Goal: Information Seeking & Learning: Find specific fact

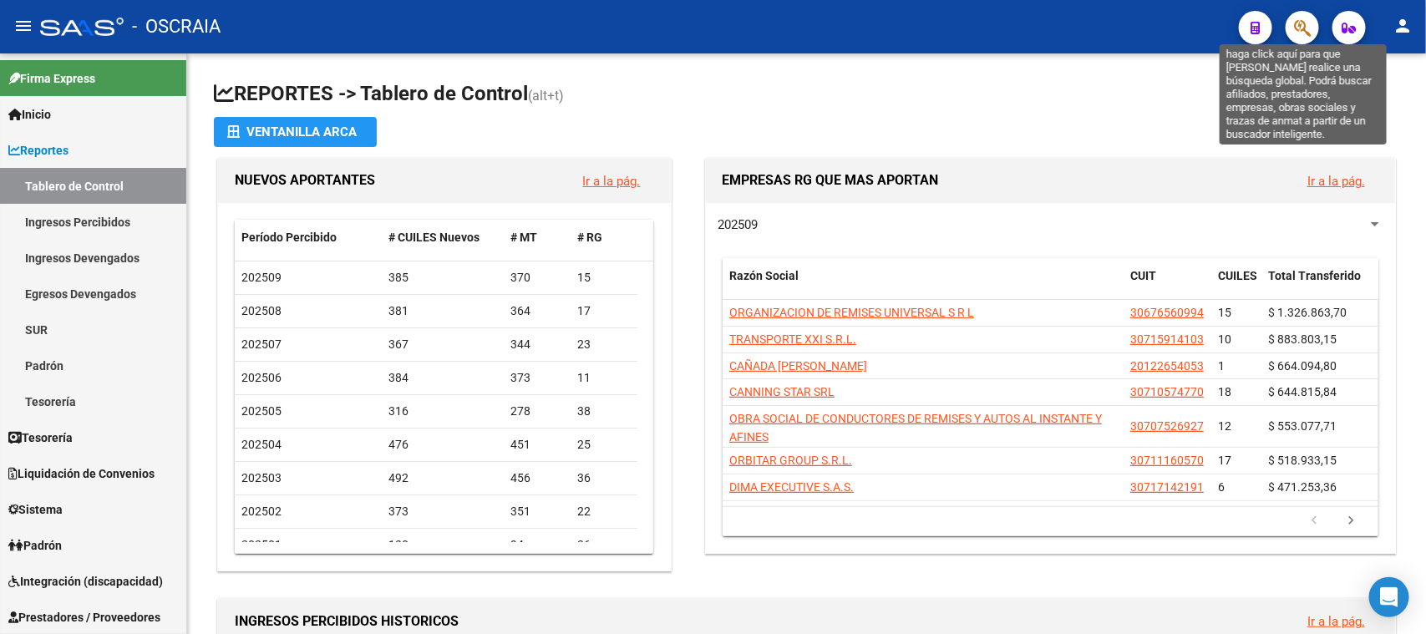
click at [1306, 21] on icon "button" at bounding box center [1302, 27] width 17 height 19
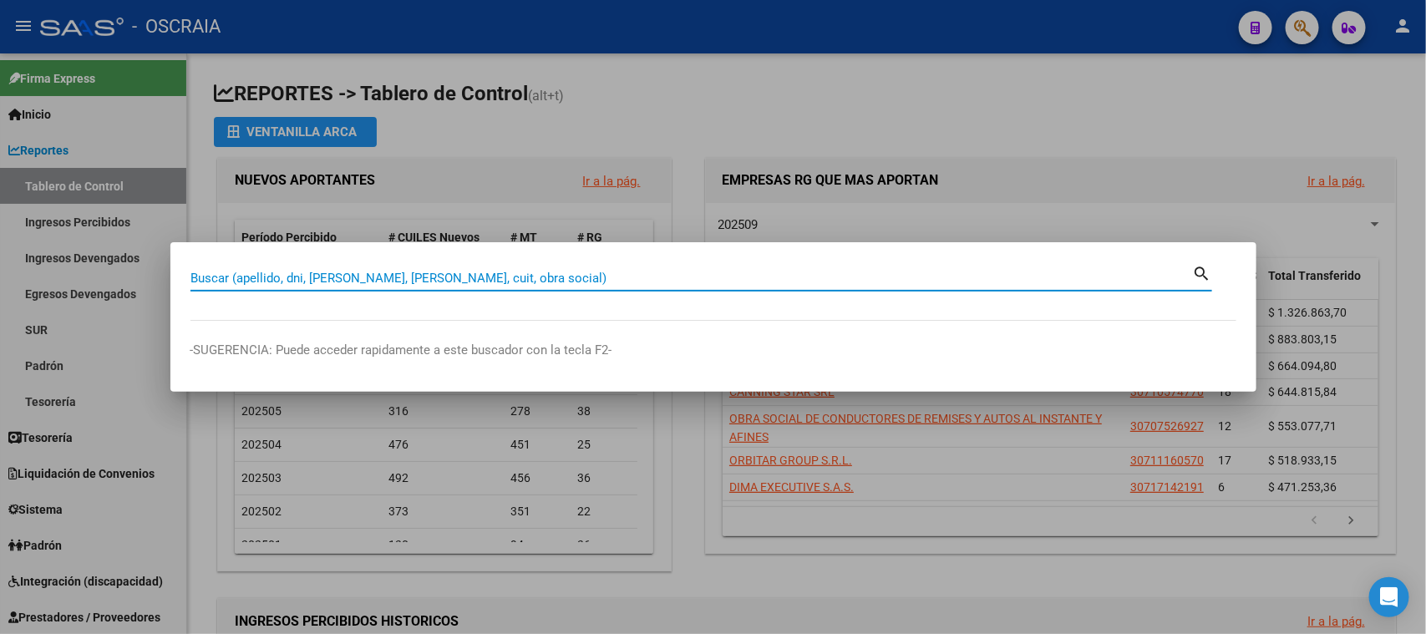
paste input "28141999"
type input "28141999"
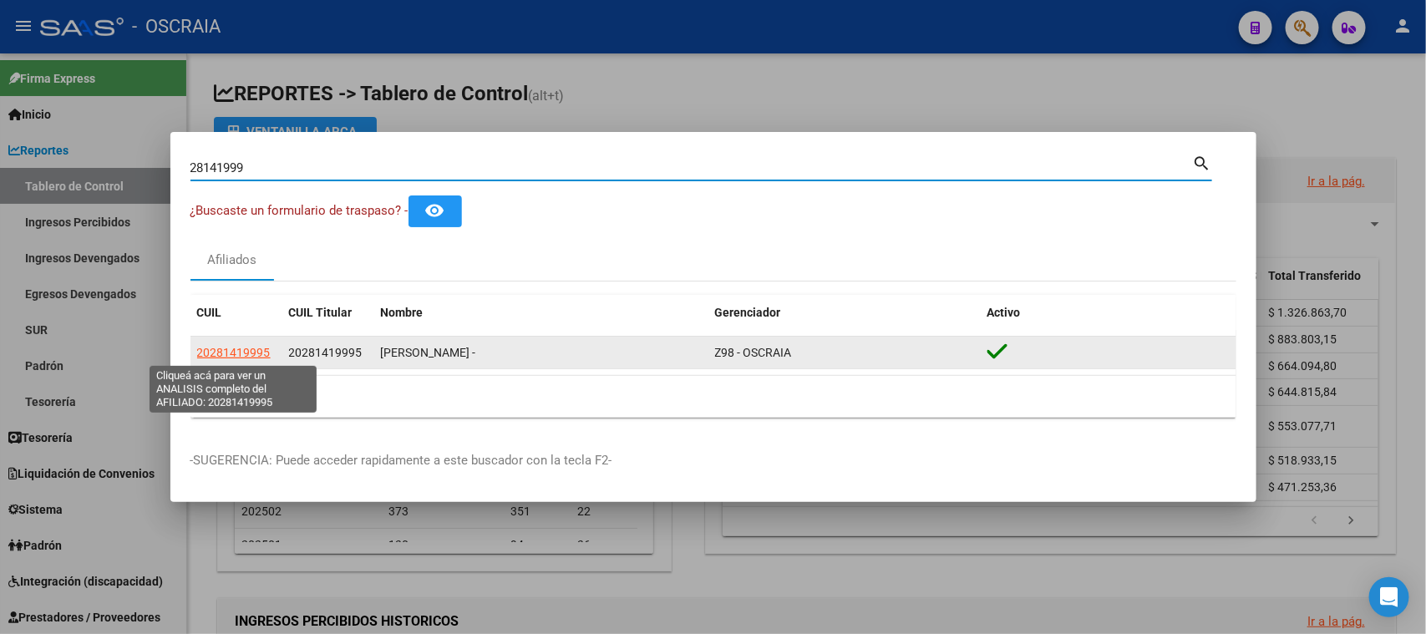
click at [239, 354] on span "20281419995" at bounding box center [234, 352] width 74 height 13
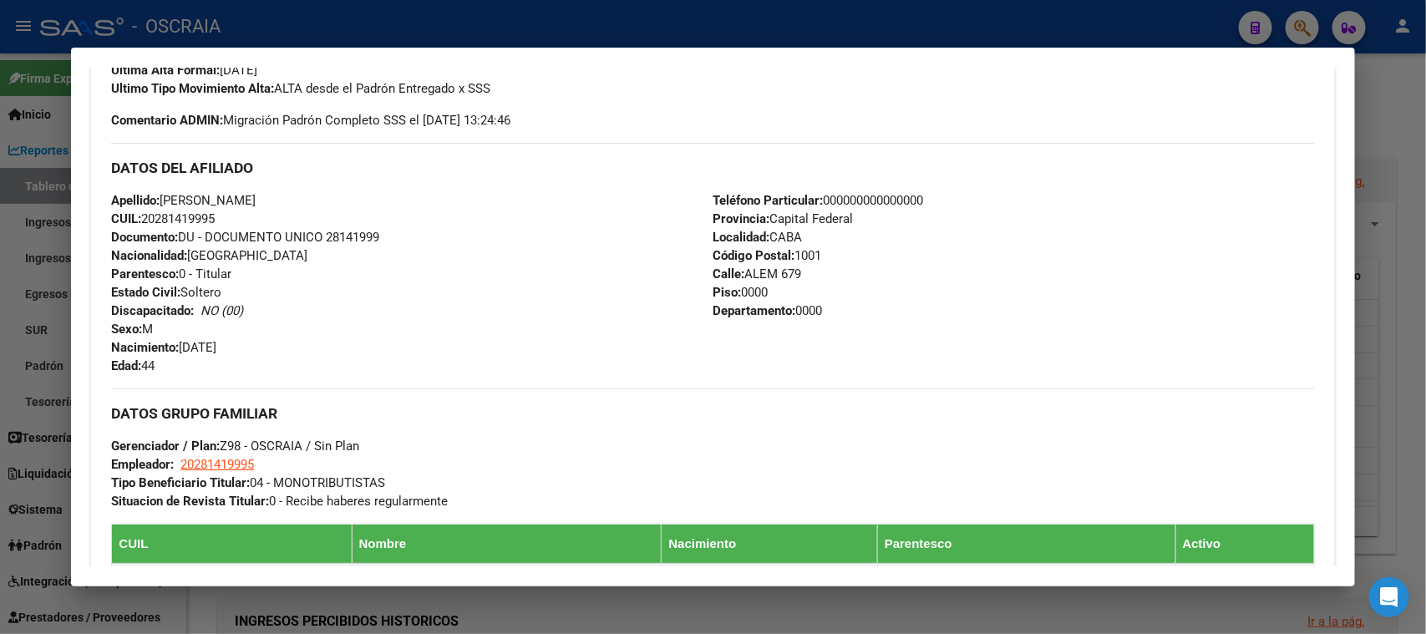
scroll to position [626, 0]
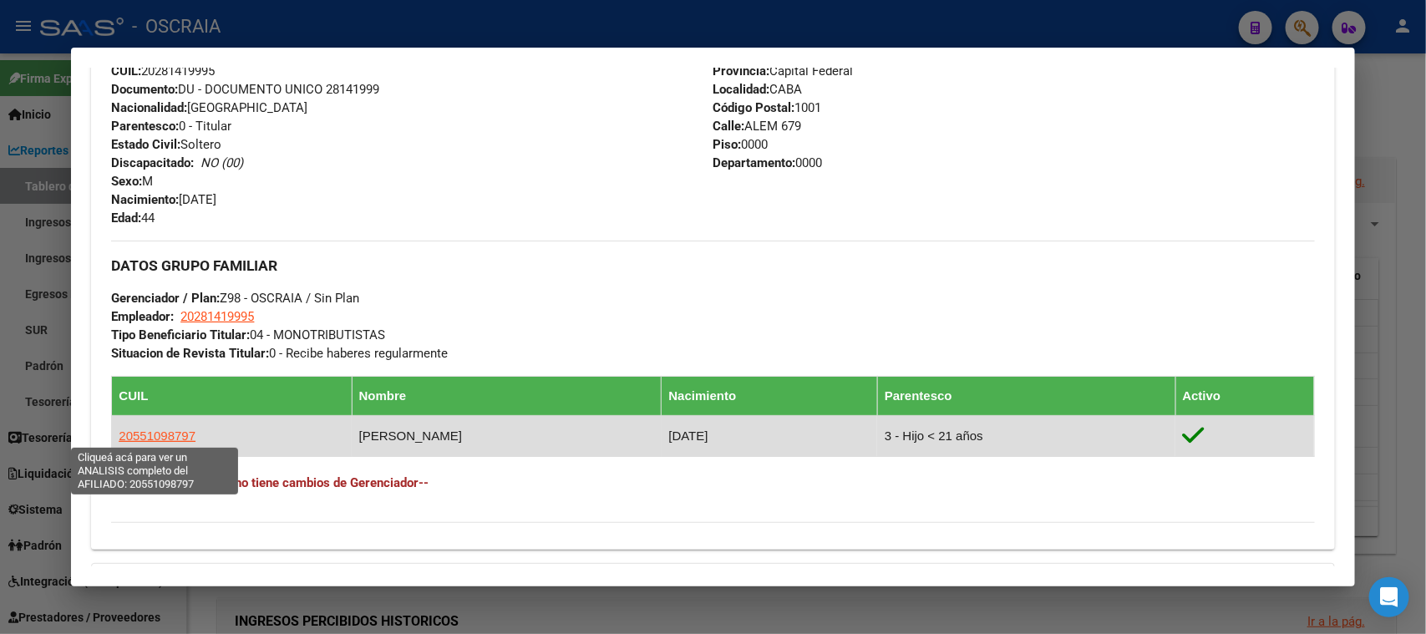
click at [150, 435] on span "20551098797" at bounding box center [157, 436] width 77 height 14
type textarea "20551098797"
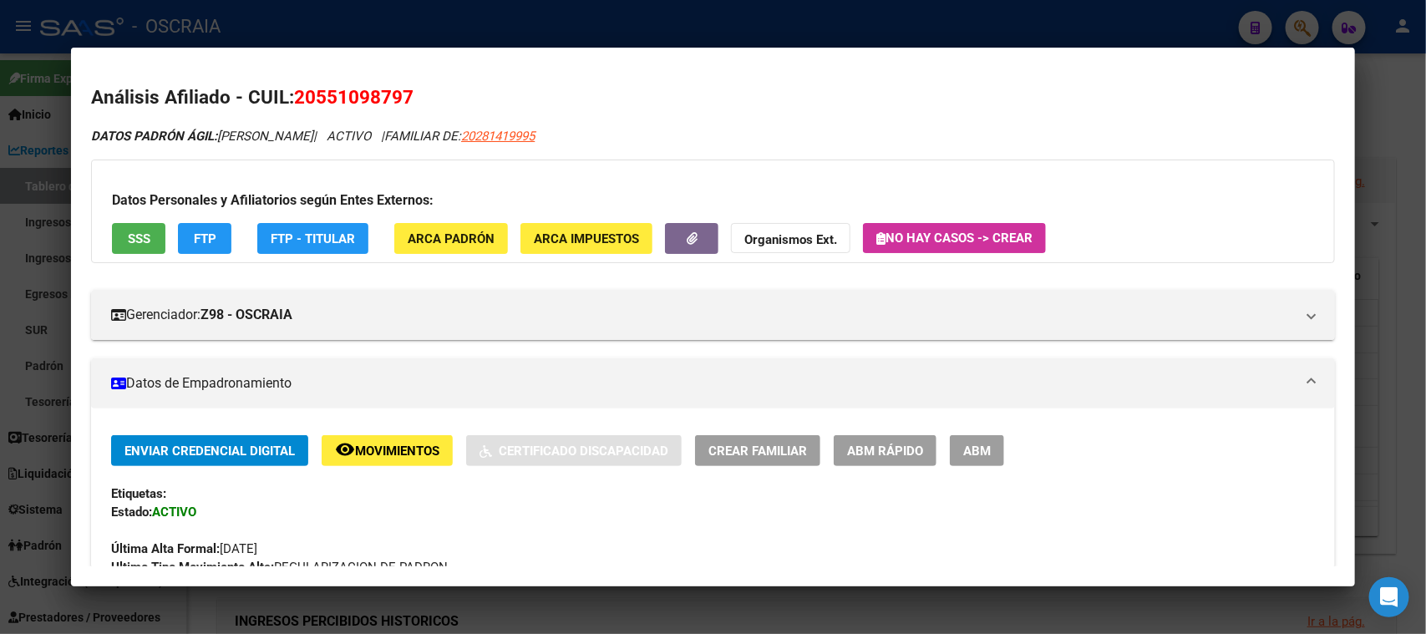
click at [396, 90] on span "20551098797" at bounding box center [353, 97] width 119 height 22
copy span "20551098797"
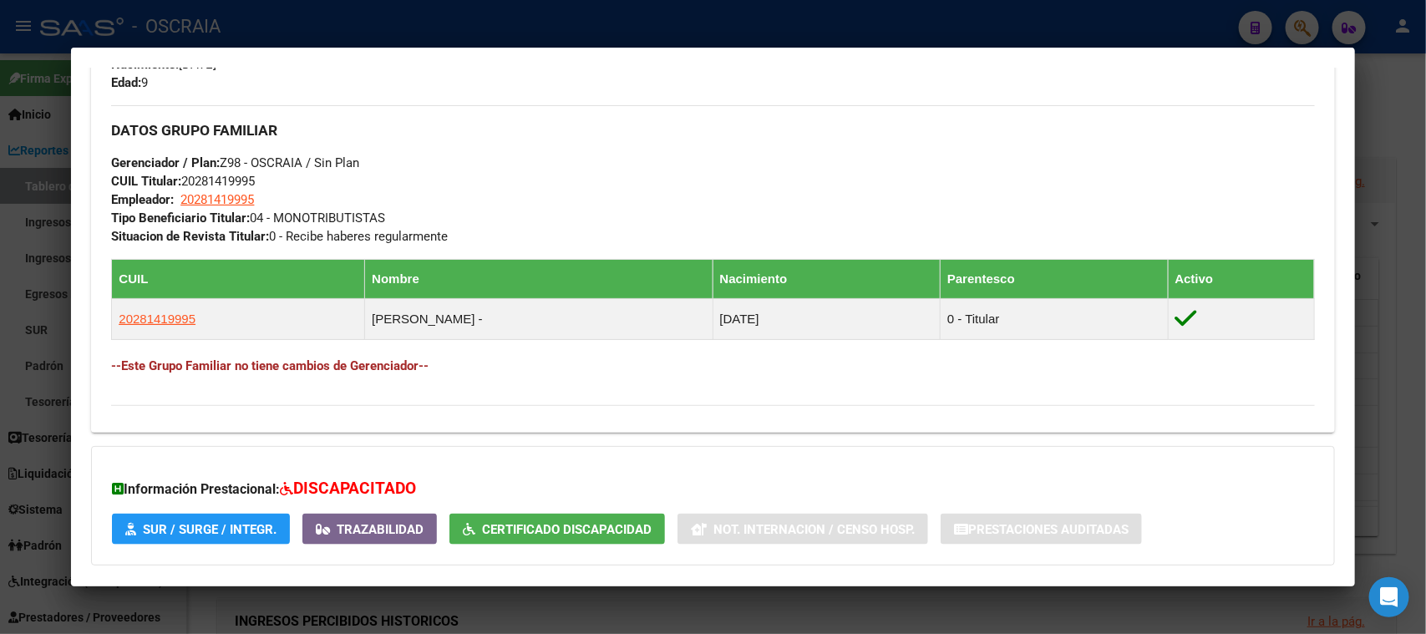
scroll to position [857, 0]
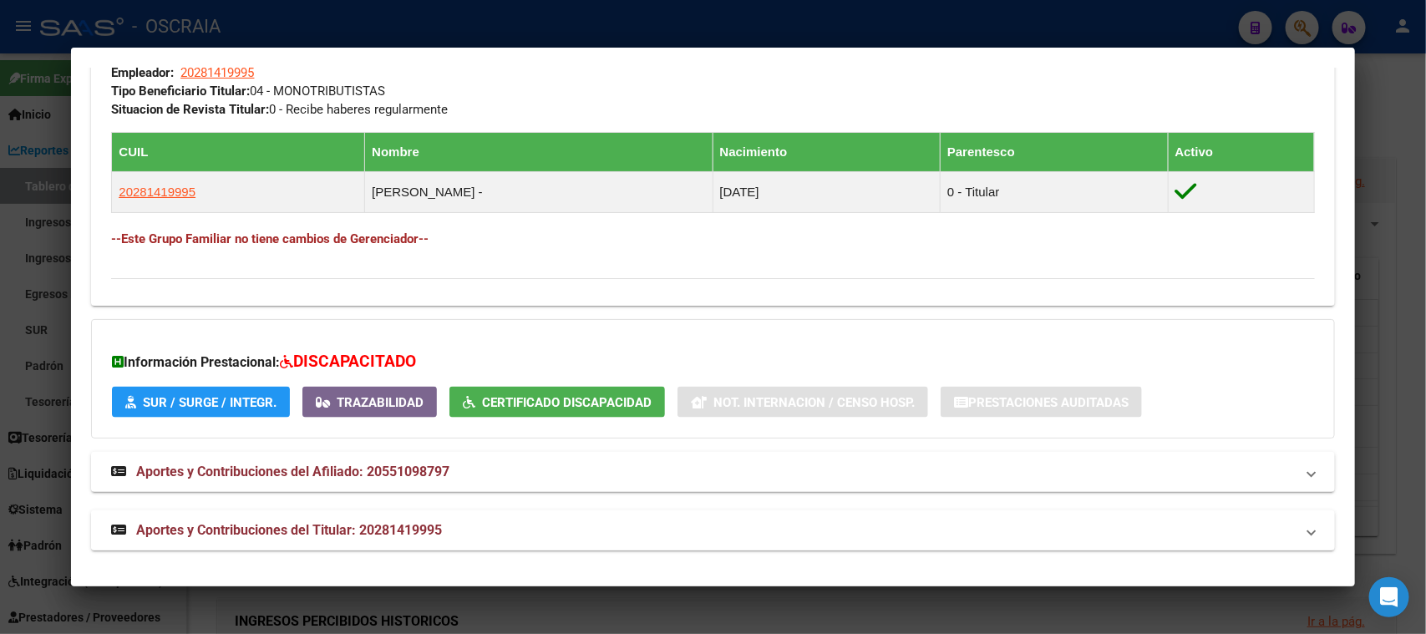
click at [369, 542] on mat-expansion-panel-header "Aportes y Contribuciones del Titular: 20281419995" at bounding box center [712, 530] width 1243 height 40
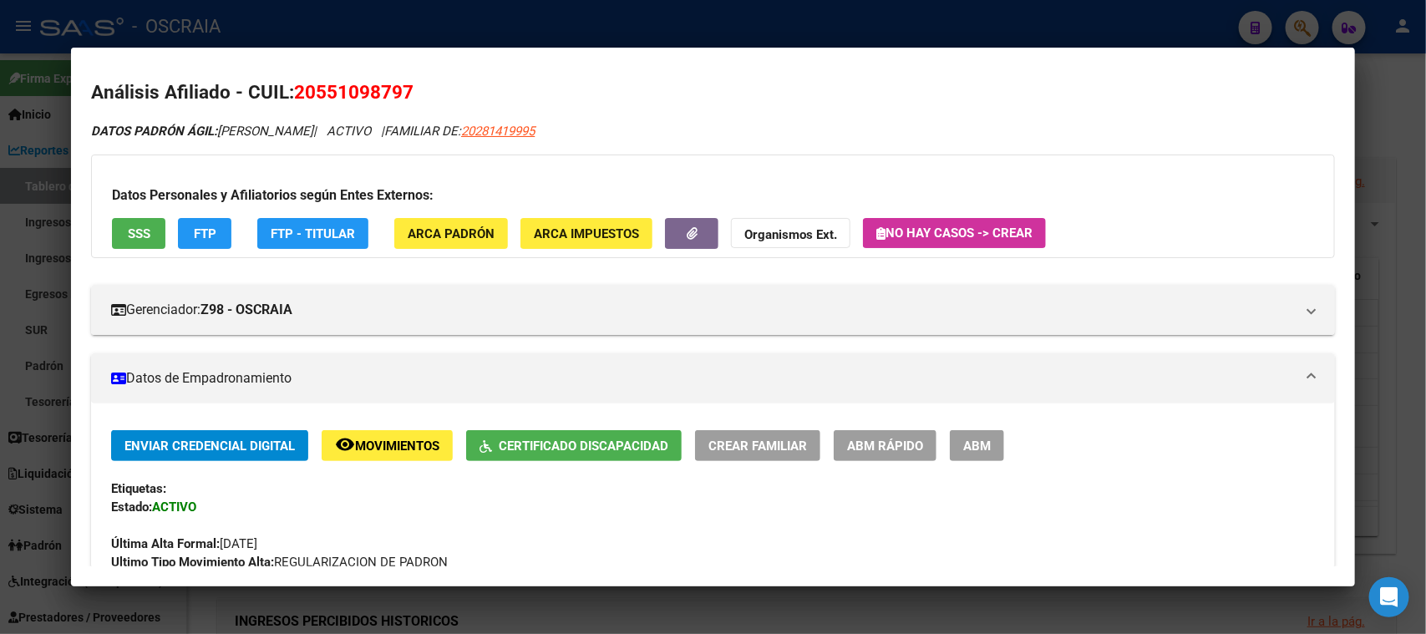
scroll to position [0, 0]
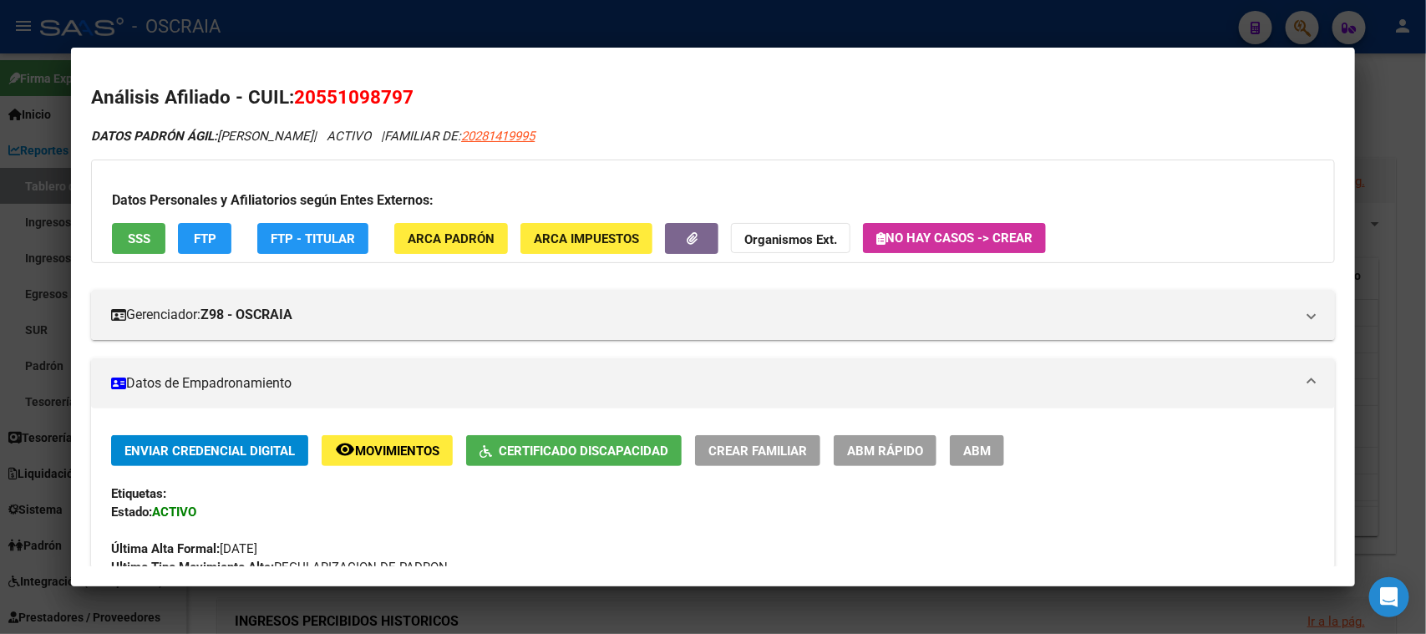
click at [560, 14] on div at bounding box center [713, 317] width 1426 height 634
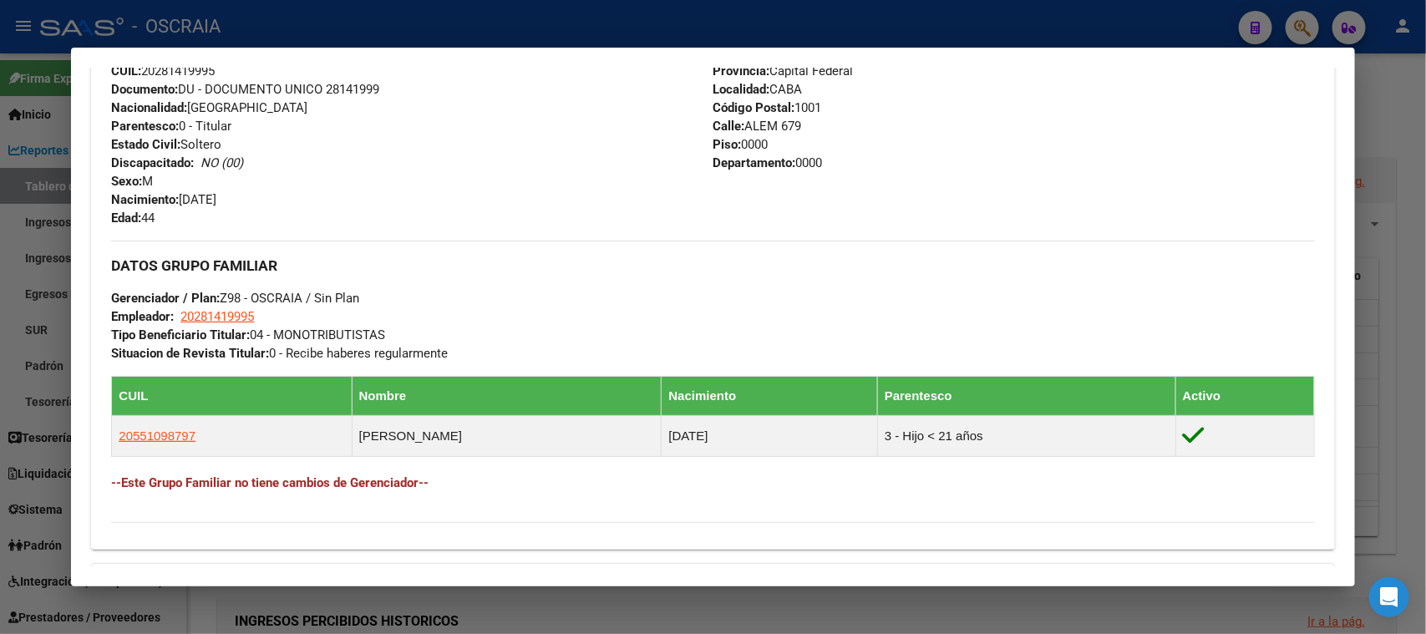
click at [414, 29] on div at bounding box center [713, 317] width 1426 height 634
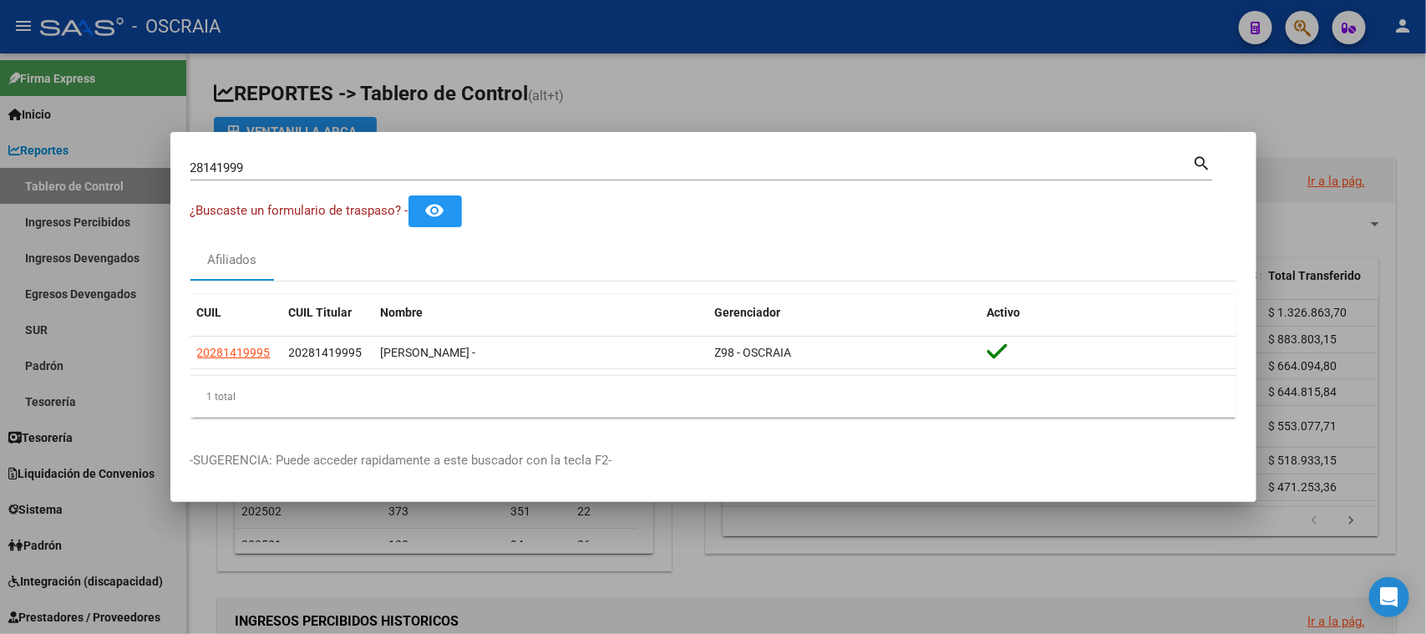
click at [405, 163] on input "28141999" at bounding box center [691, 167] width 1002 height 15
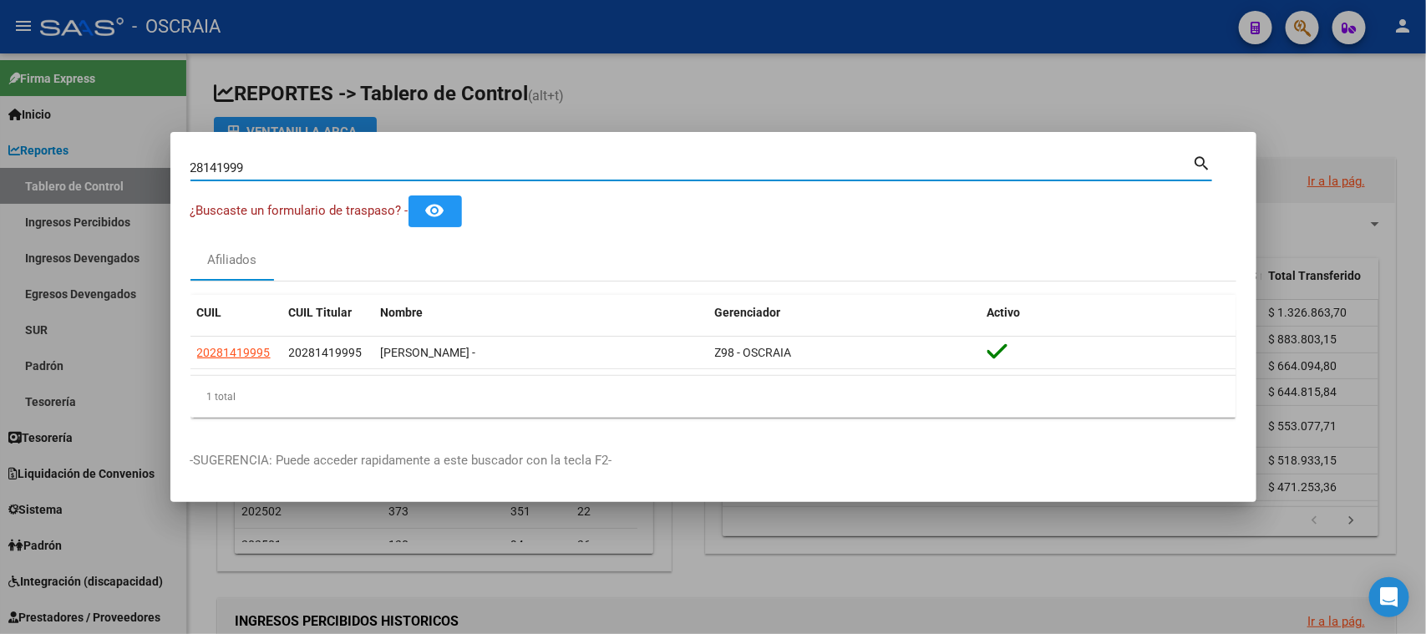
click at [405, 163] on input "28141999" at bounding box center [691, 167] width 1002 height 15
paste input "92183924"
type input "92183924"
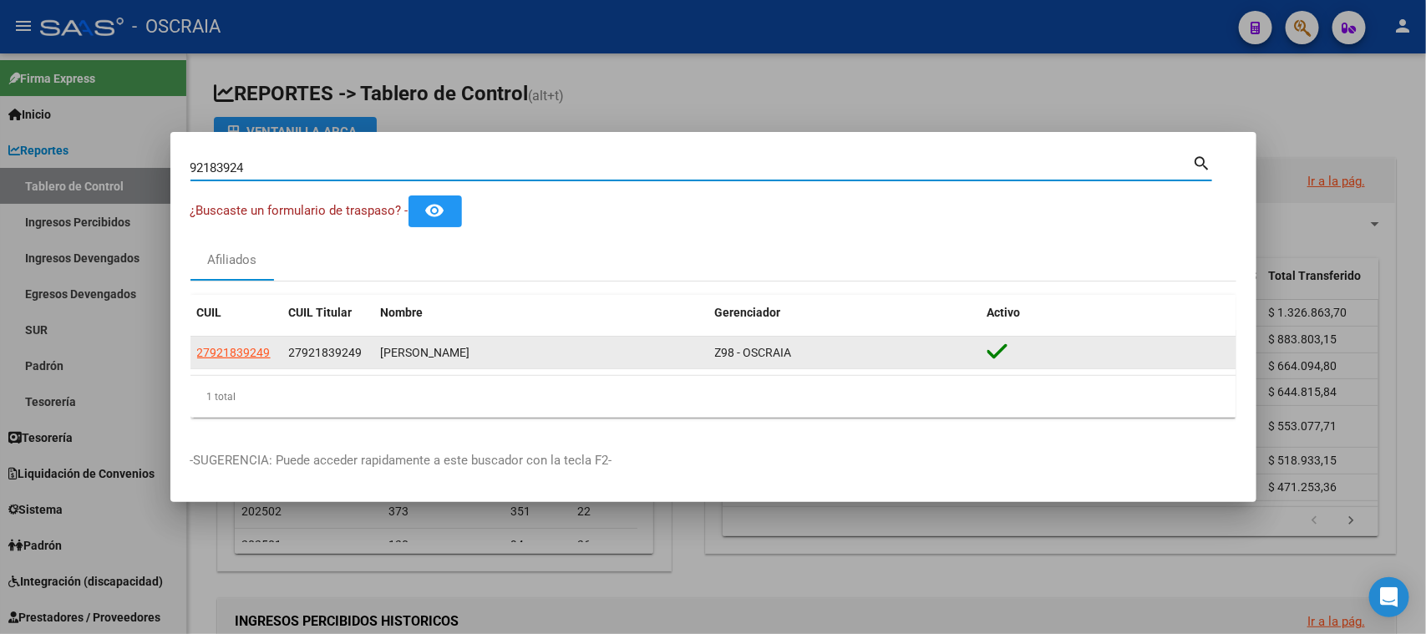
click at [242, 346] on span "27921839249" at bounding box center [234, 352] width 74 height 13
type textarea "27921839249"
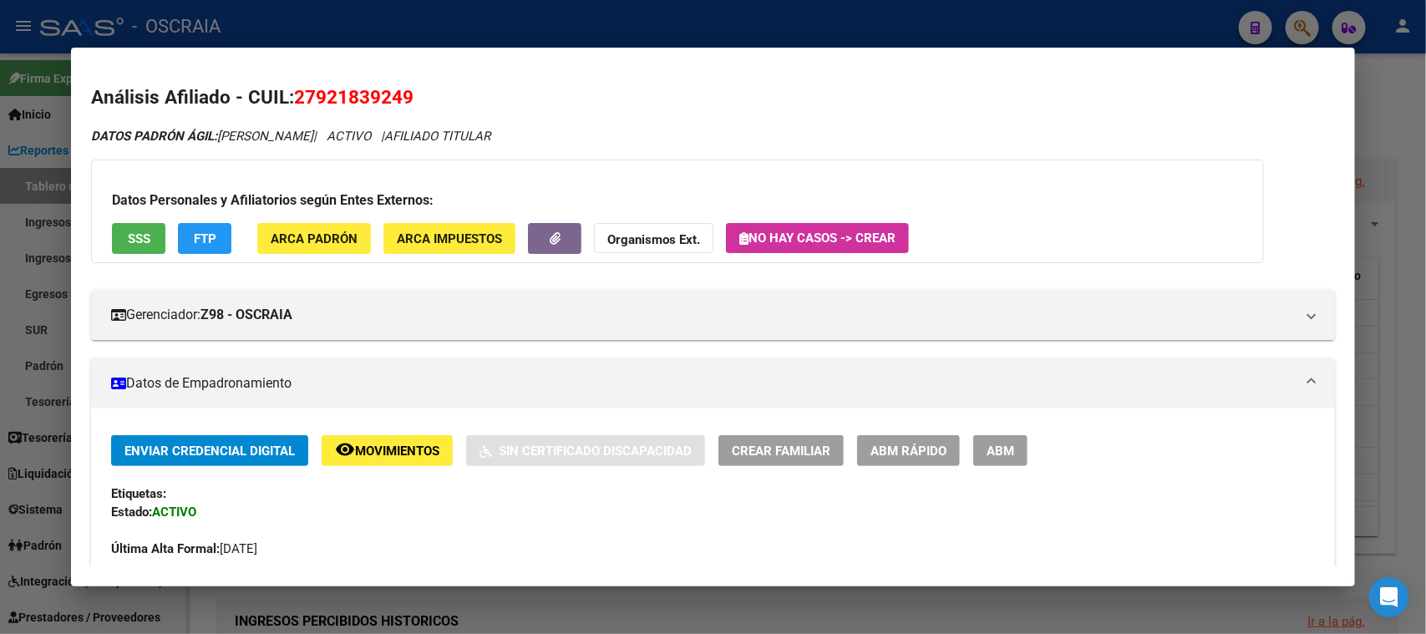
click at [354, 102] on span "27921839249" at bounding box center [353, 97] width 119 height 22
copy span "27921839249"
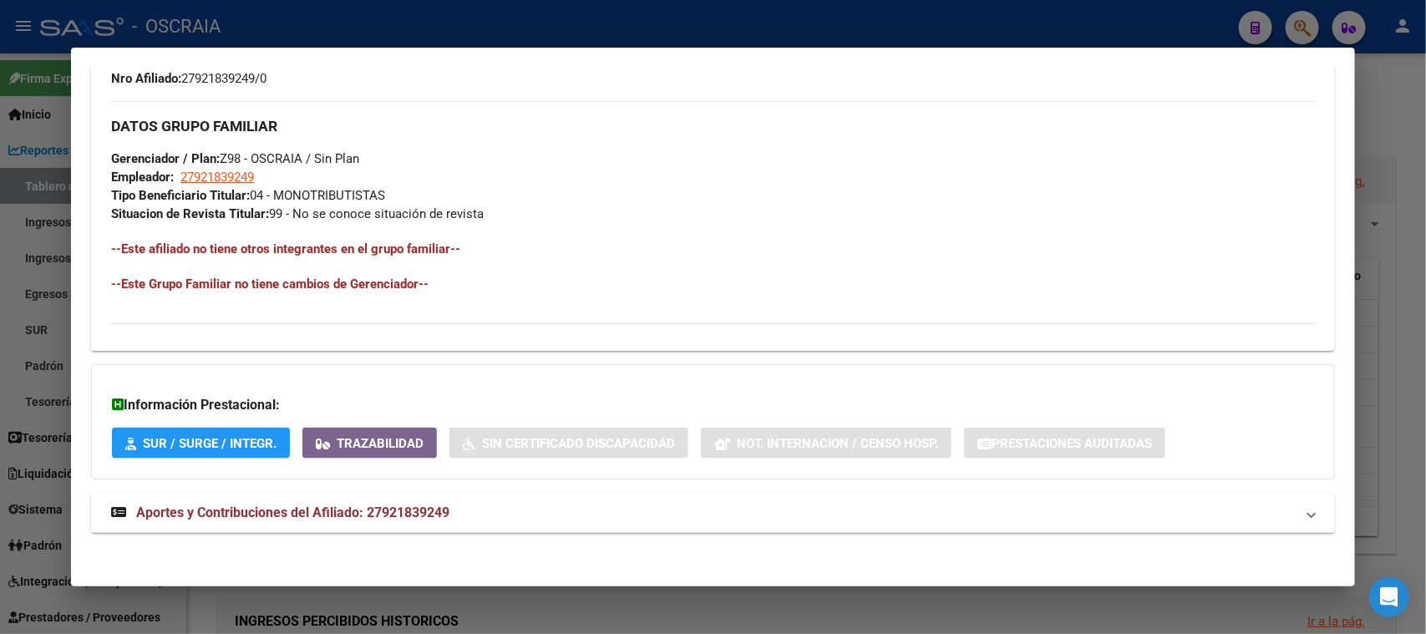
scroll to position [735, 0]
click at [426, 504] on span "Aportes y Contribuciones del Afiliado: 27921839249" at bounding box center [292, 512] width 313 height 16
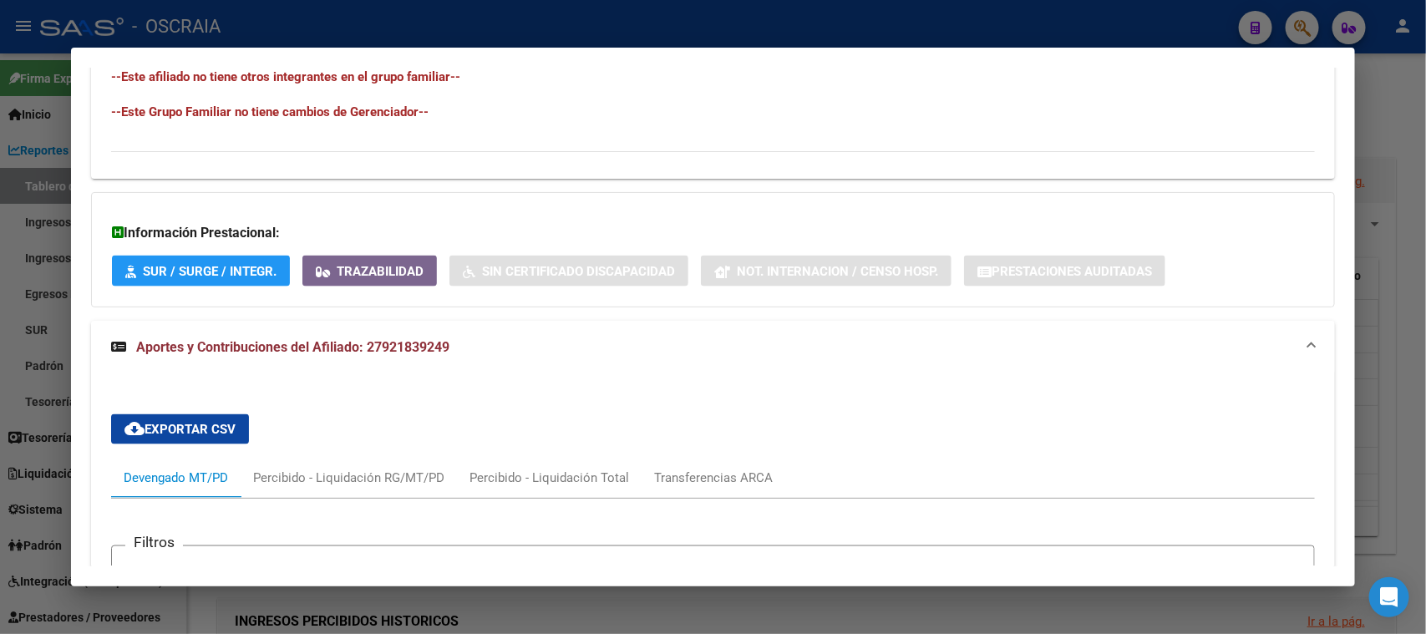
scroll to position [1153, 0]
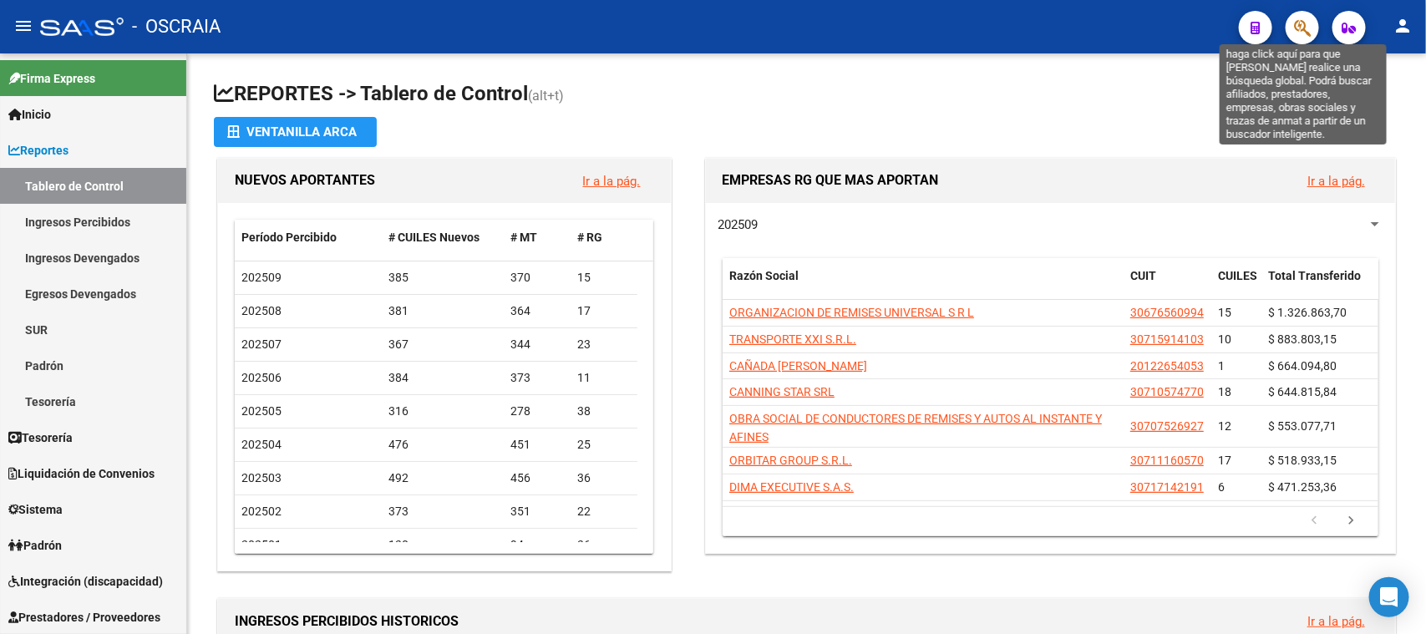
click at [1295, 27] on icon "button" at bounding box center [1302, 27] width 17 height 19
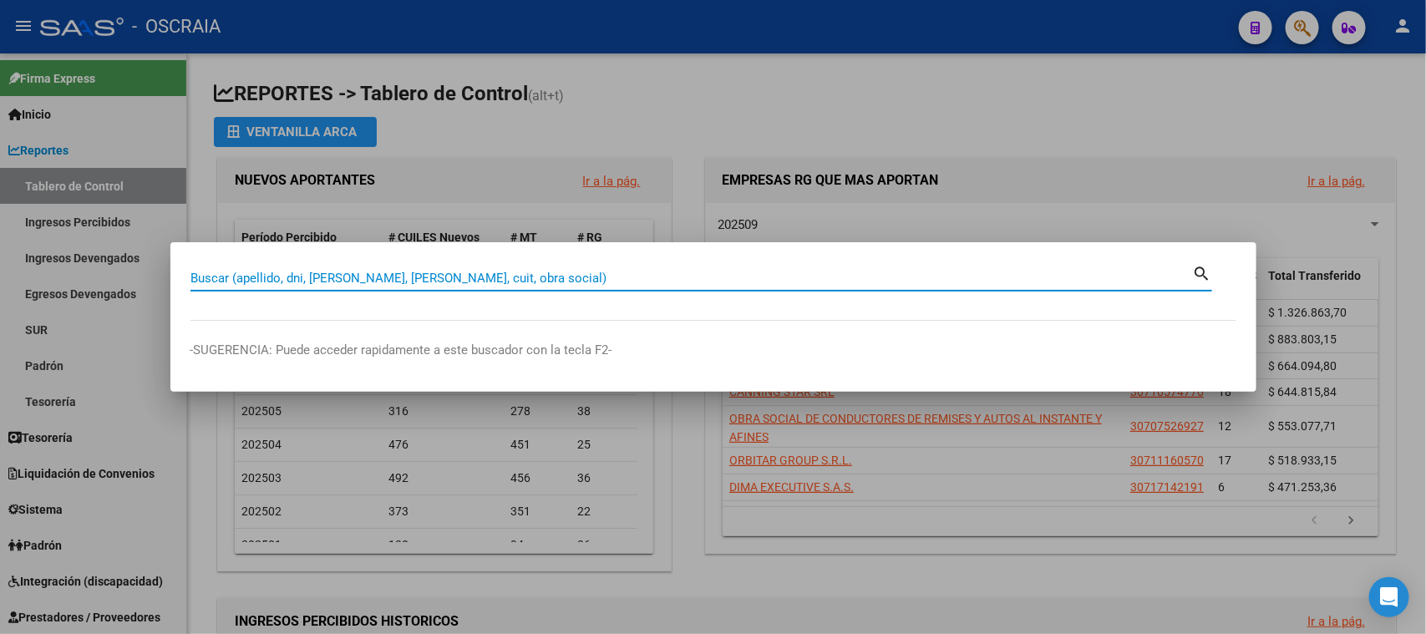
paste input "23389970654"
type input "23389970654"
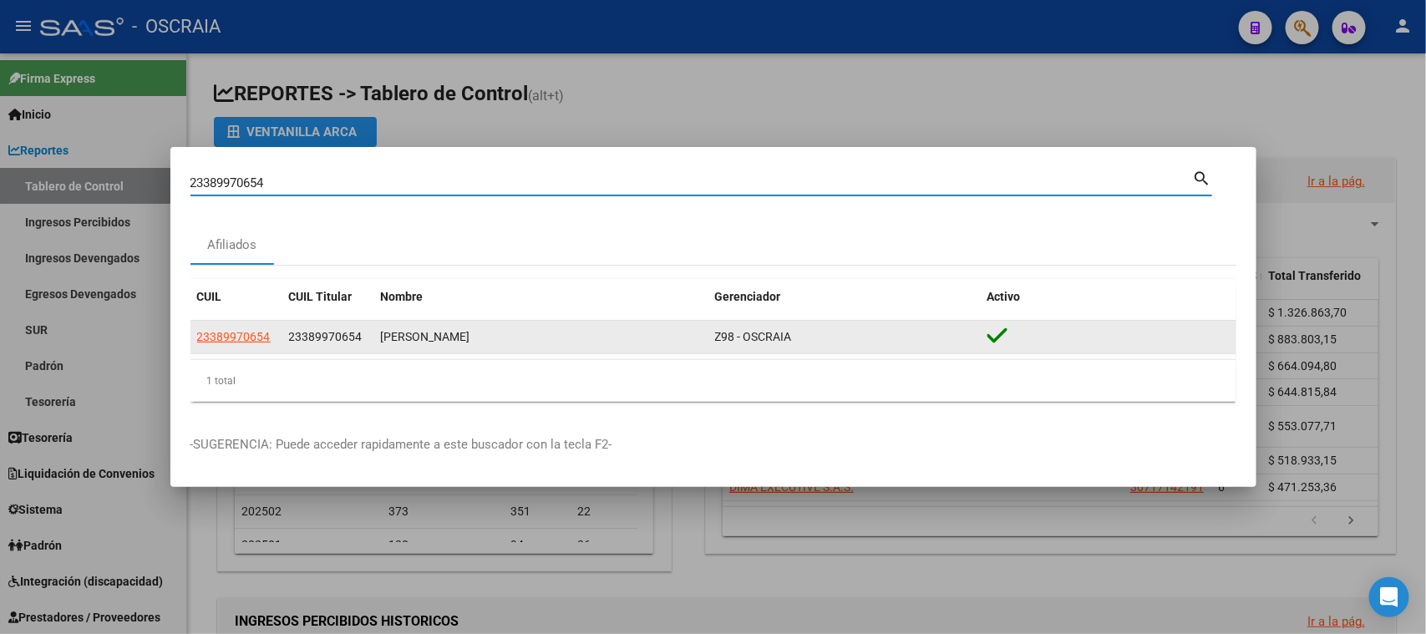
click at [226, 347] on datatable-body-cell "23389970654" at bounding box center [236, 337] width 92 height 33
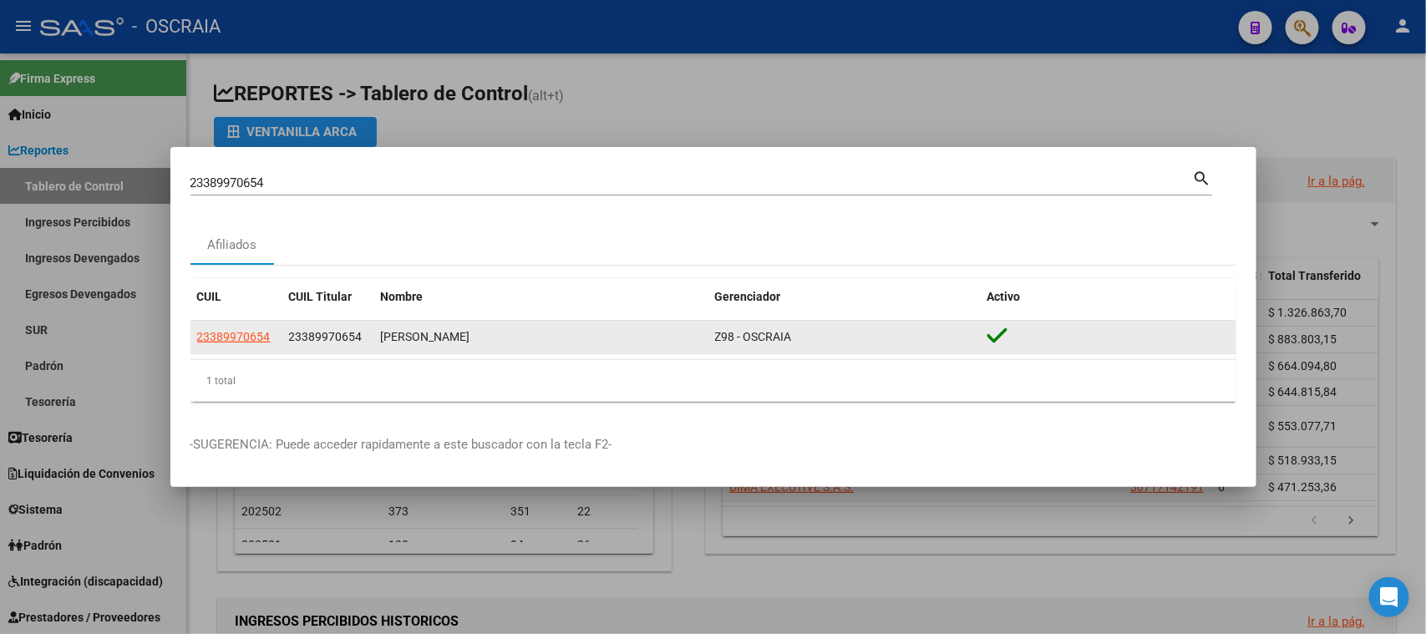
click at [222, 347] on datatable-body-cell "23389970654" at bounding box center [236, 337] width 92 height 33
click at [212, 332] on span "23389970654" at bounding box center [234, 336] width 74 height 13
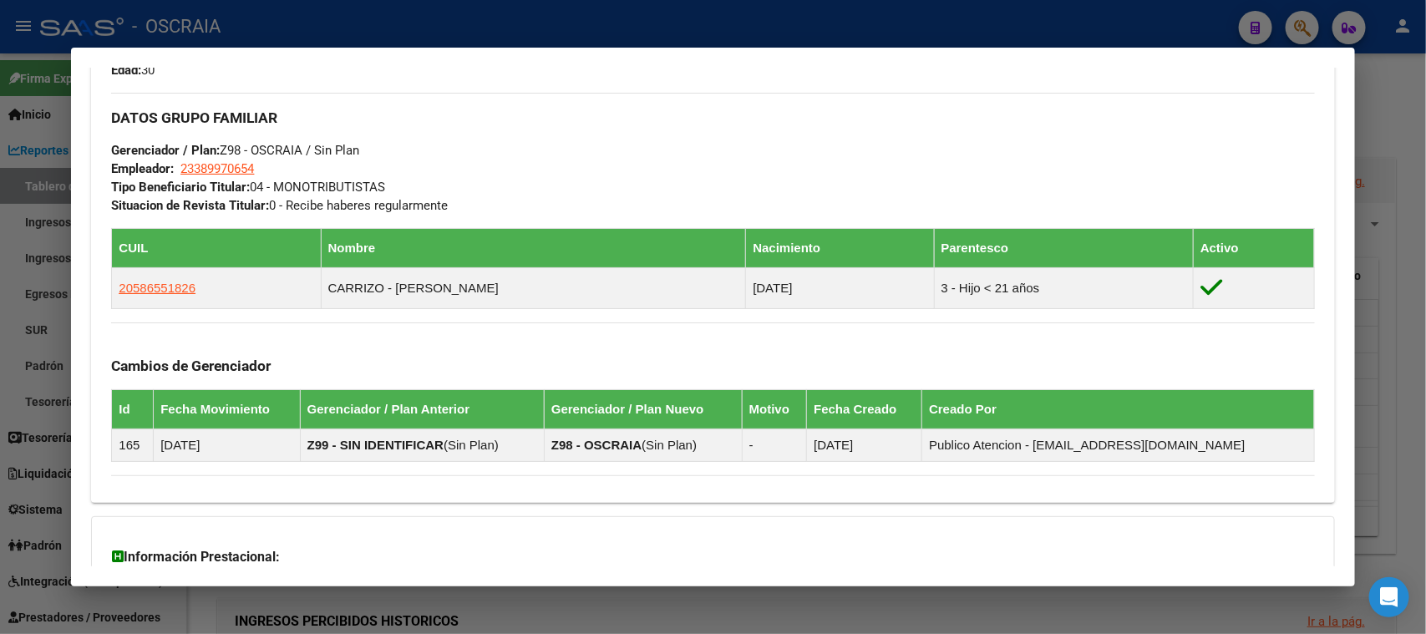
scroll to position [927, 0]
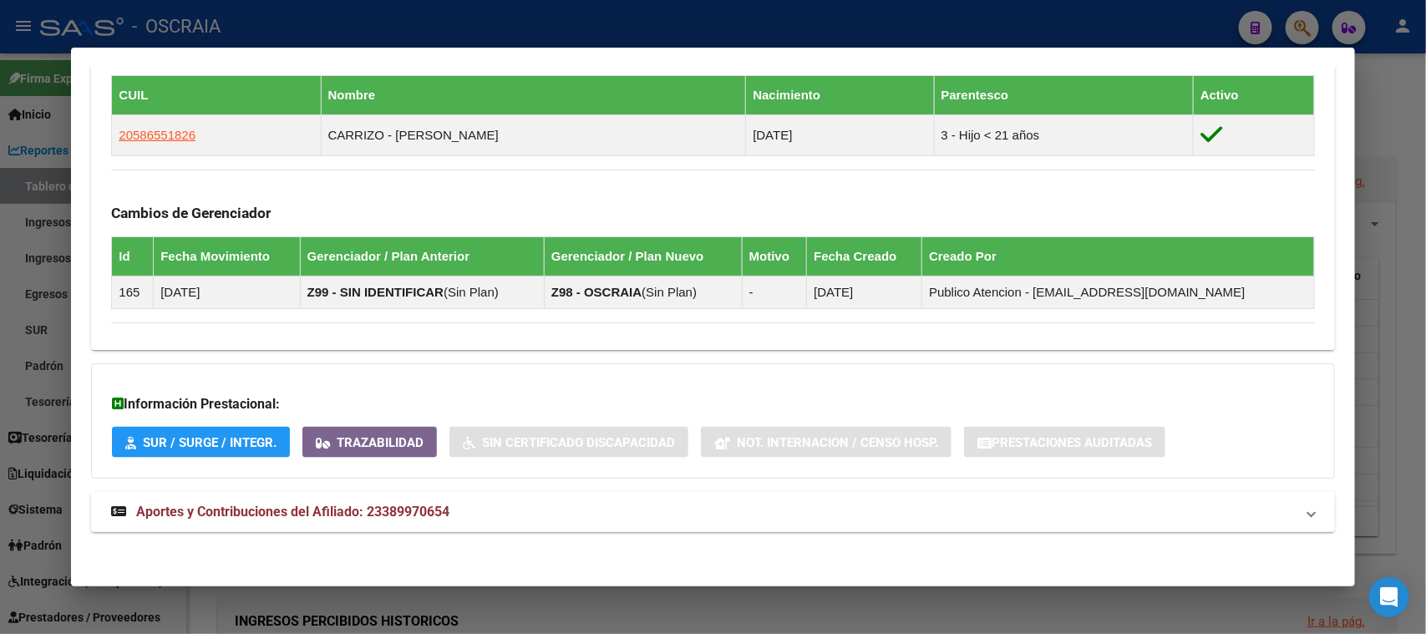
click at [441, 516] on strong "Aportes y Contribuciones del Afiliado: 23389970654" at bounding box center [280, 512] width 338 height 20
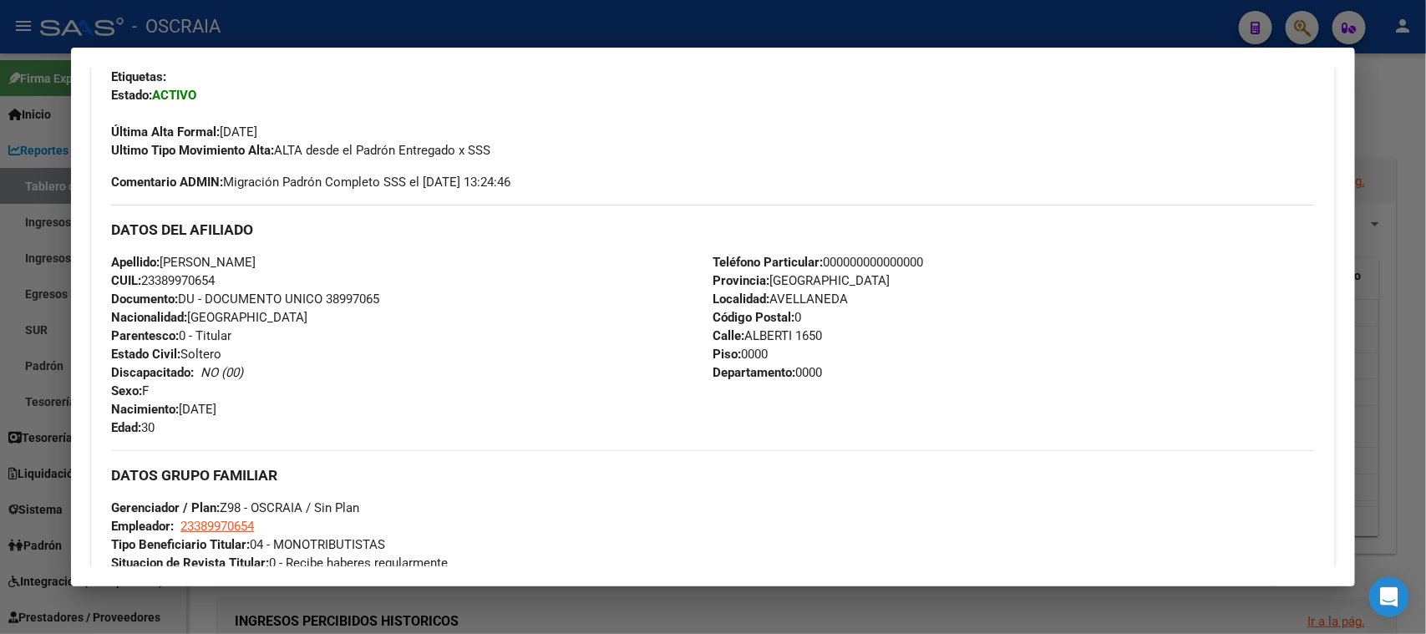
scroll to position [522, 0]
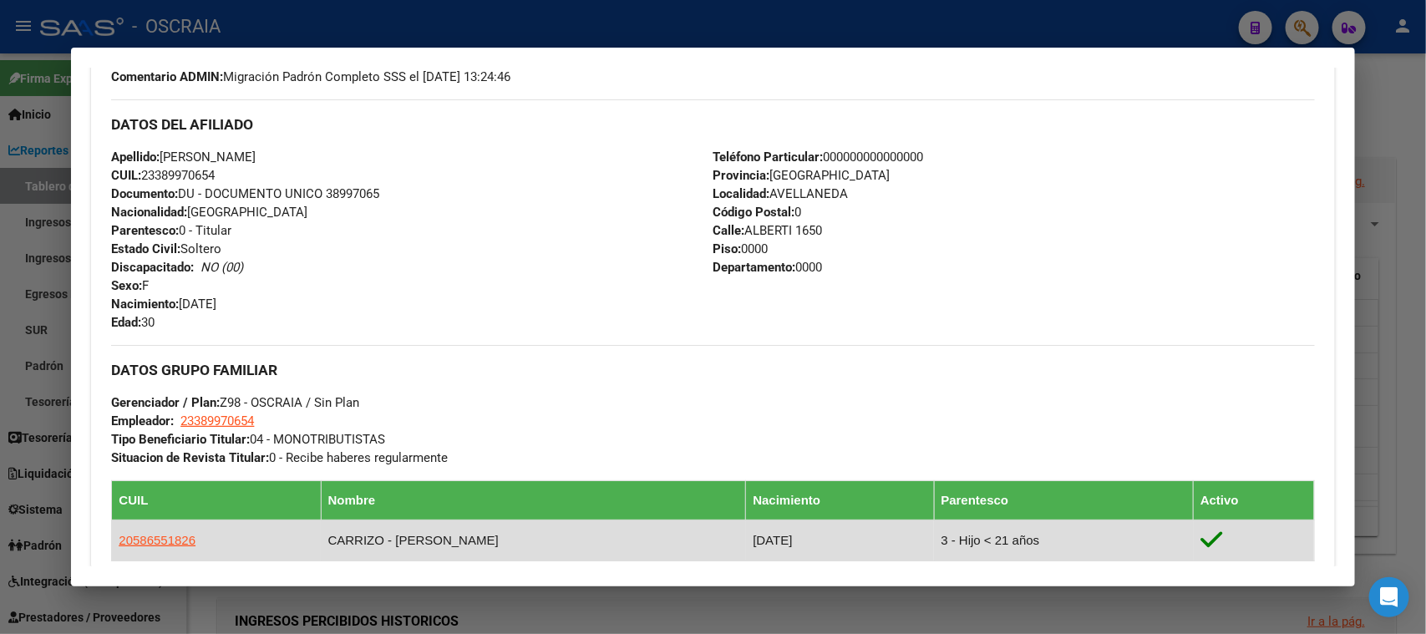
click at [138, 536] on span "20586551826" at bounding box center [157, 540] width 77 height 14
type textarea "20586551826"
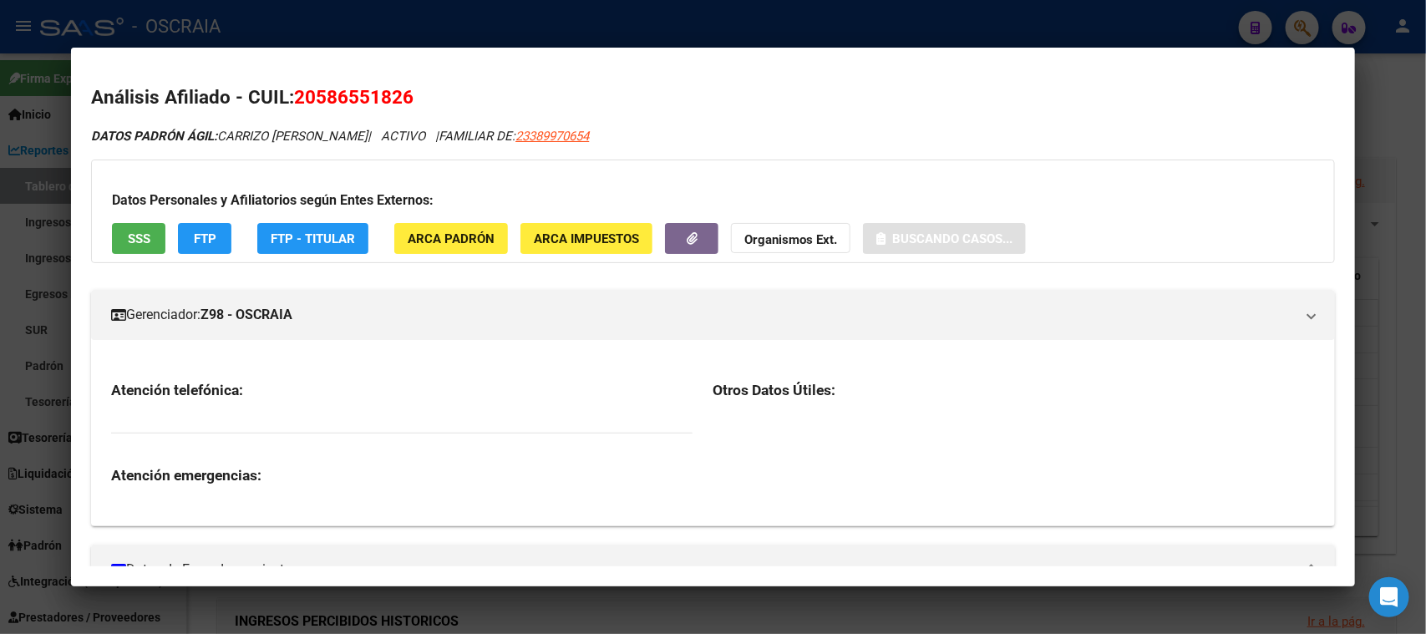
click at [380, 107] on span "20586551826" at bounding box center [353, 97] width 119 height 22
copy span "20586551826"
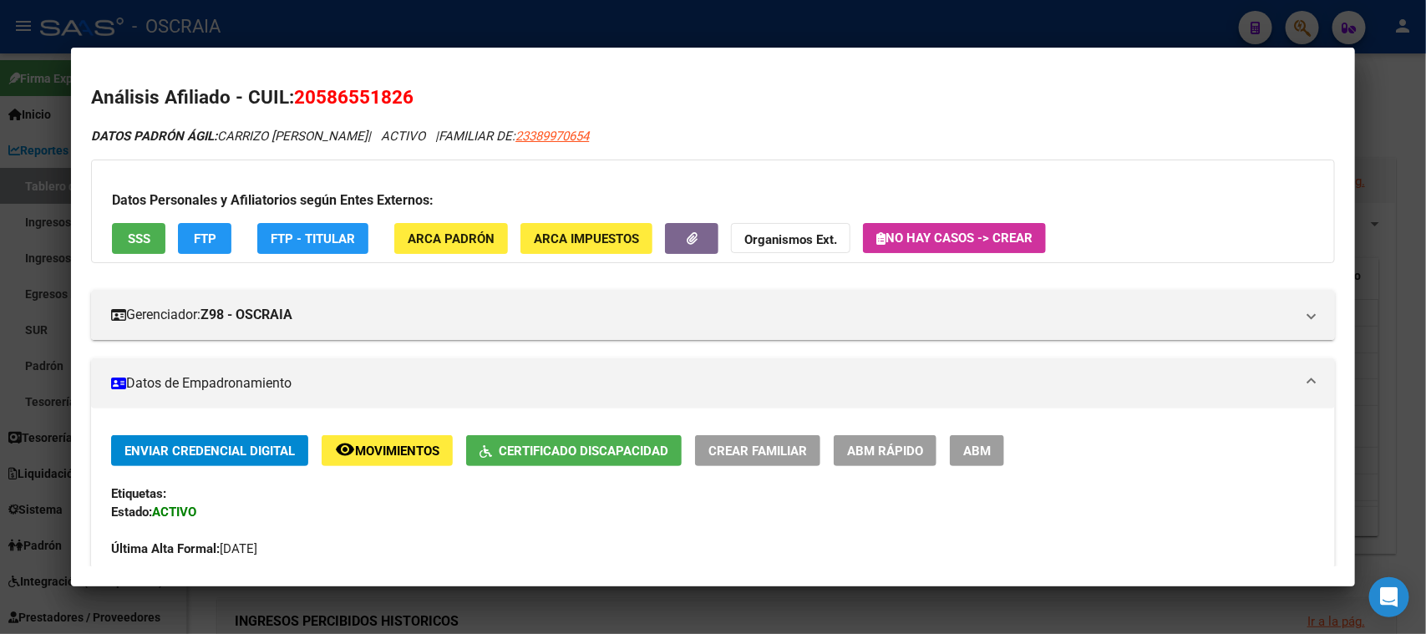
click at [560, 39] on div at bounding box center [713, 317] width 1426 height 634
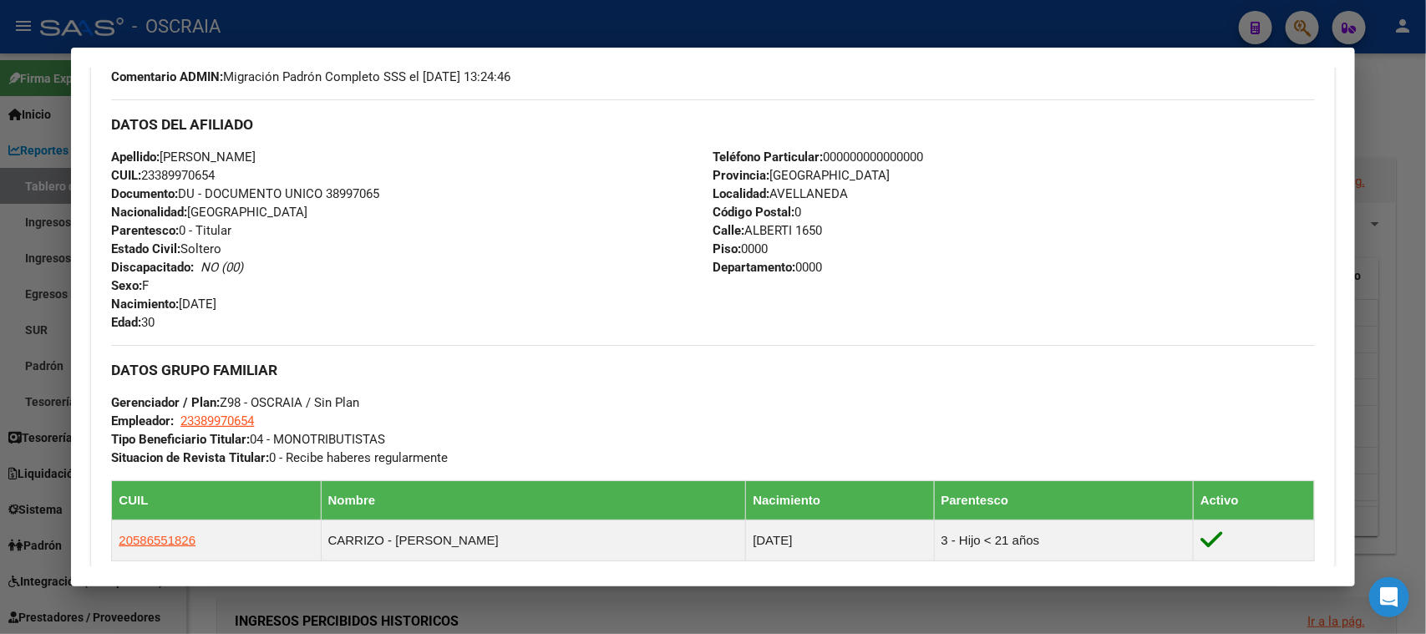
click at [413, 23] on div at bounding box center [713, 317] width 1426 height 634
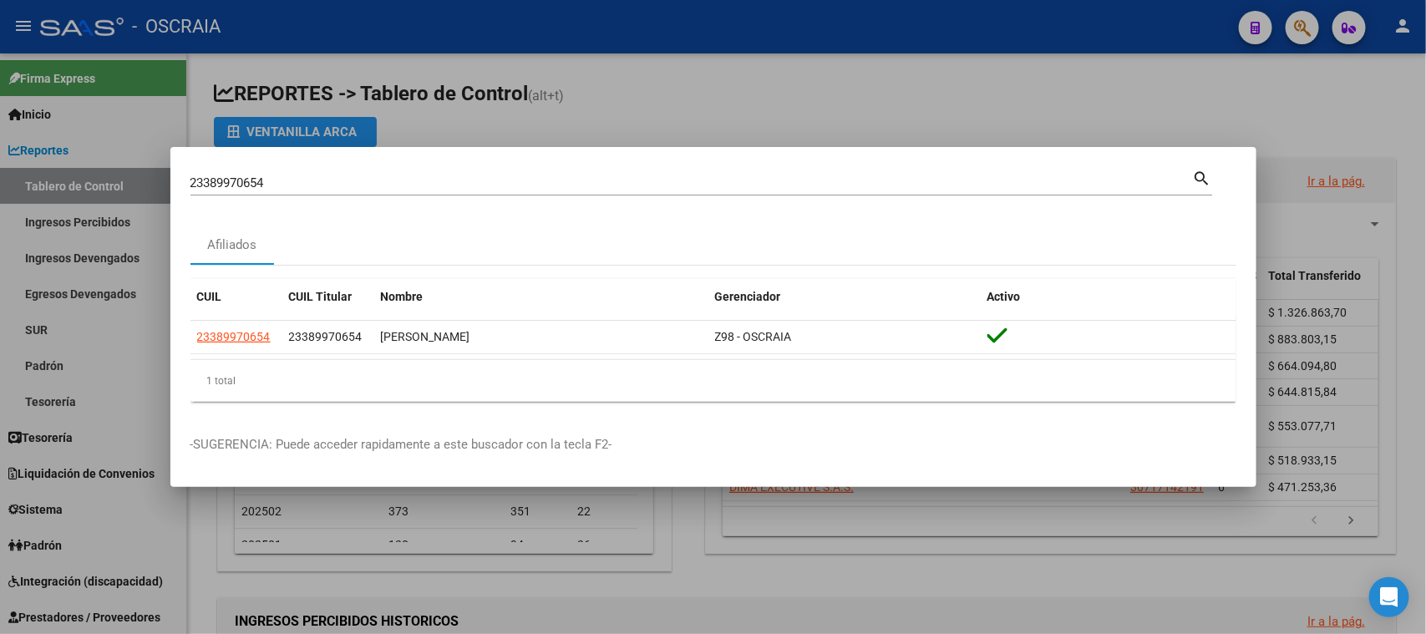
drag, startPoint x: 371, startPoint y: 170, endPoint x: 347, endPoint y: 184, distance: 27.7
click at [356, 176] on div "23389970654 Buscar (apellido, dni, [PERSON_NAME], [PERSON_NAME], cuit, obra soc…" at bounding box center [691, 182] width 1002 height 25
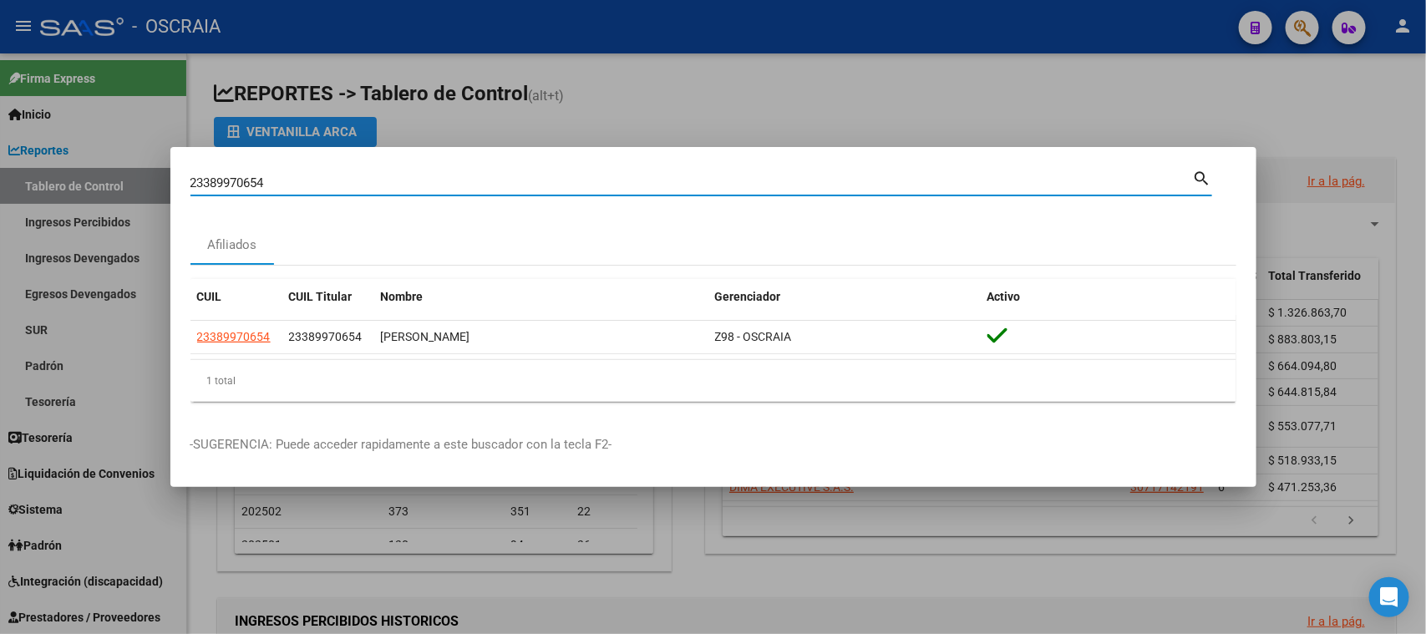
drag, startPoint x: 347, startPoint y: 184, endPoint x: 0, endPoint y: 304, distance: 366.9
click at [0, 304] on div "23389970654 Buscar (apellido, dni, cuil, nro traspaso, cuit, obra social) searc…" at bounding box center [713, 317] width 1426 height 634
paste input "7-31879211-"
type input "27318792114"
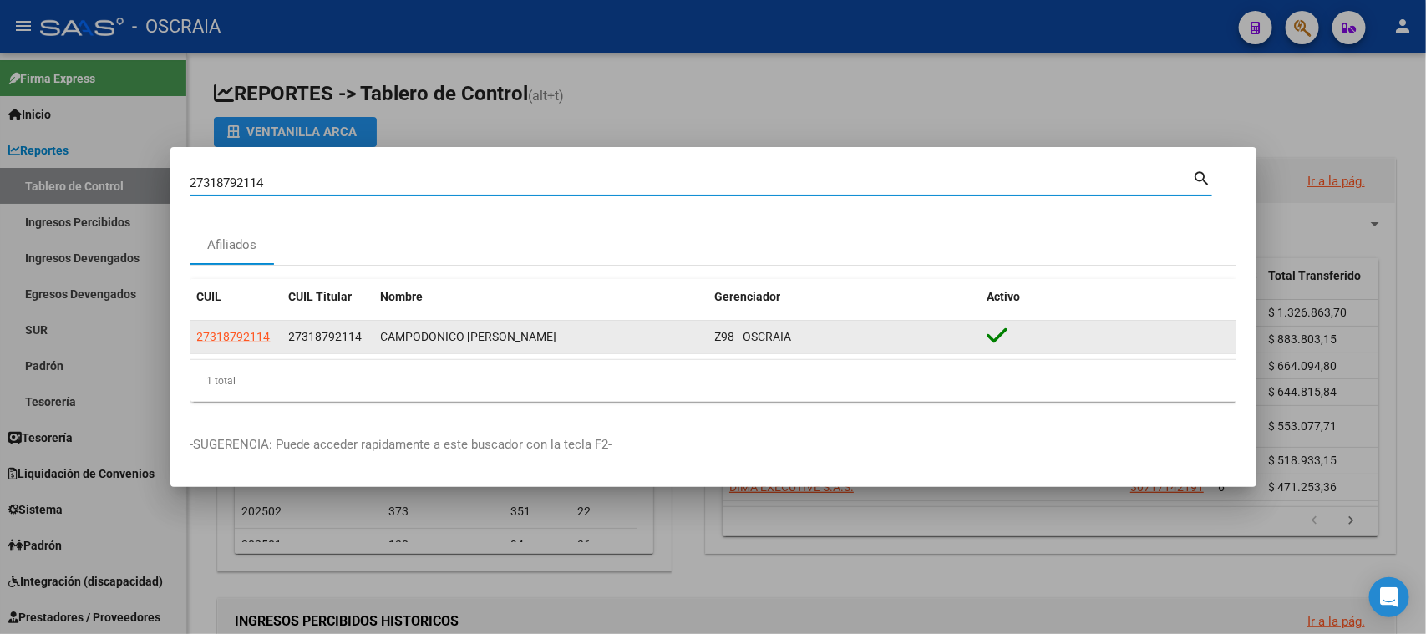
click at [226, 345] on app-link-go-to "27318792114" at bounding box center [234, 336] width 74 height 19
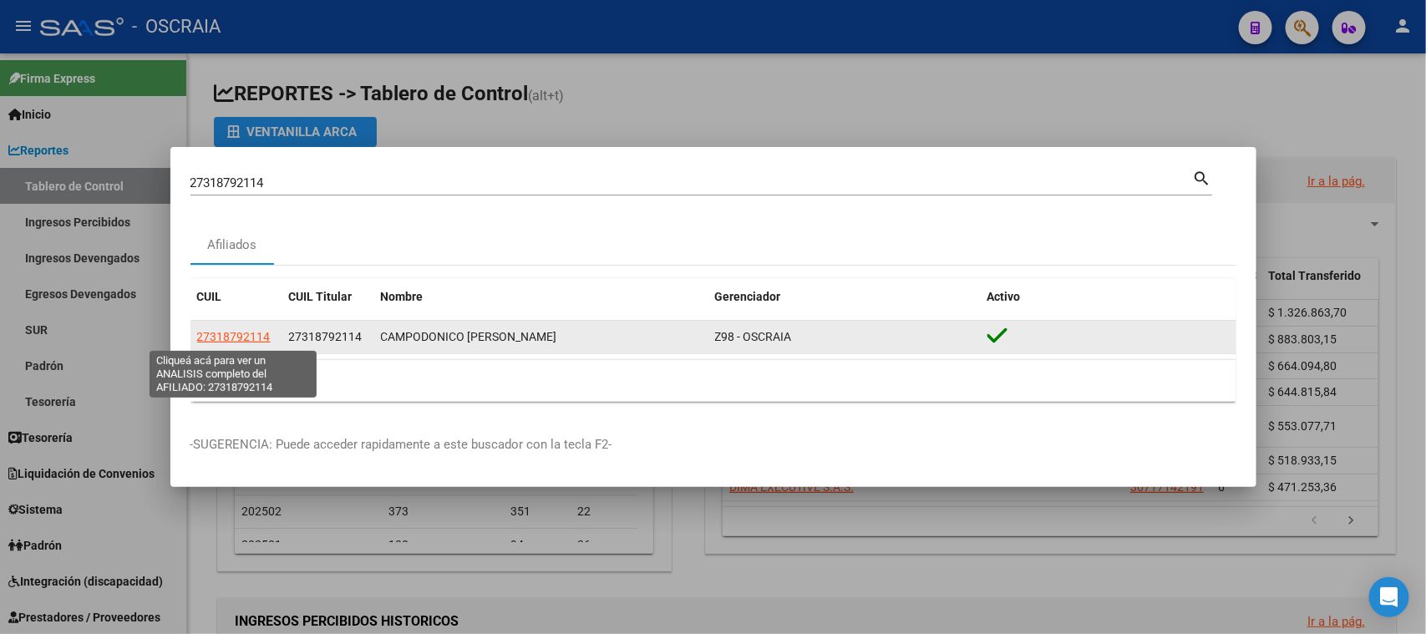
click at [223, 332] on span "27318792114" at bounding box center [234, 336] width 74 height 13
copy span "8"
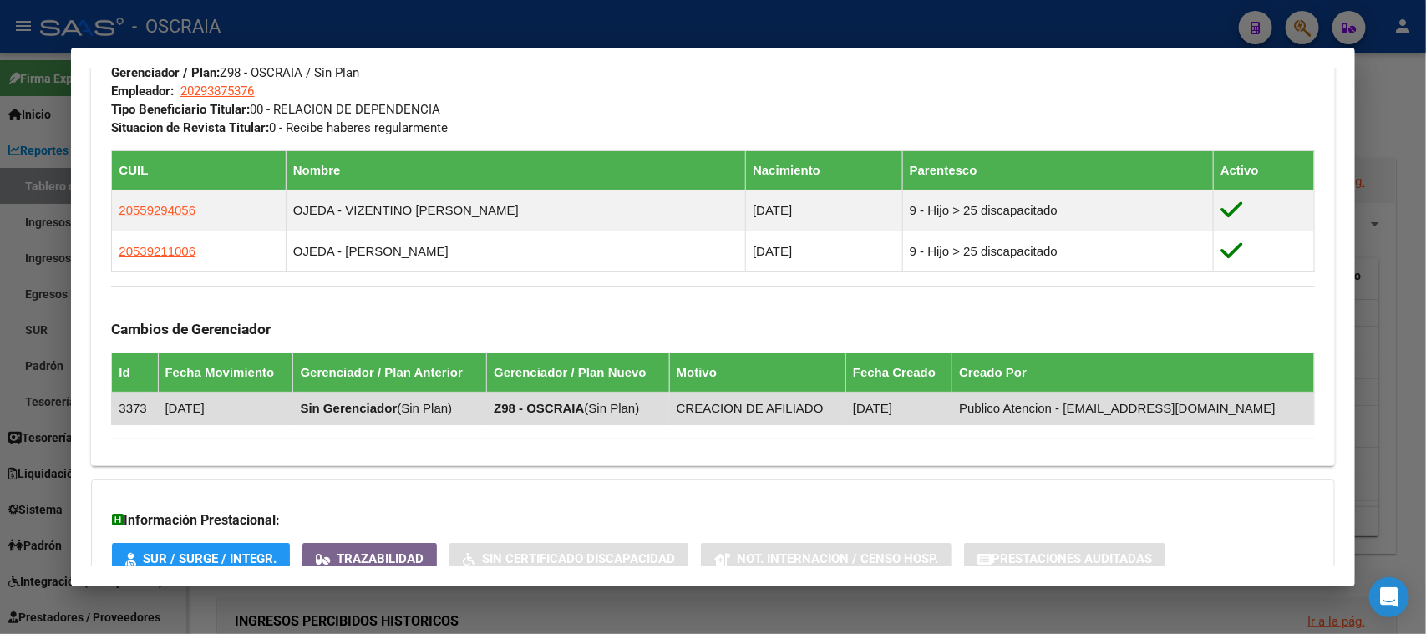
scroll to position [954, 0]
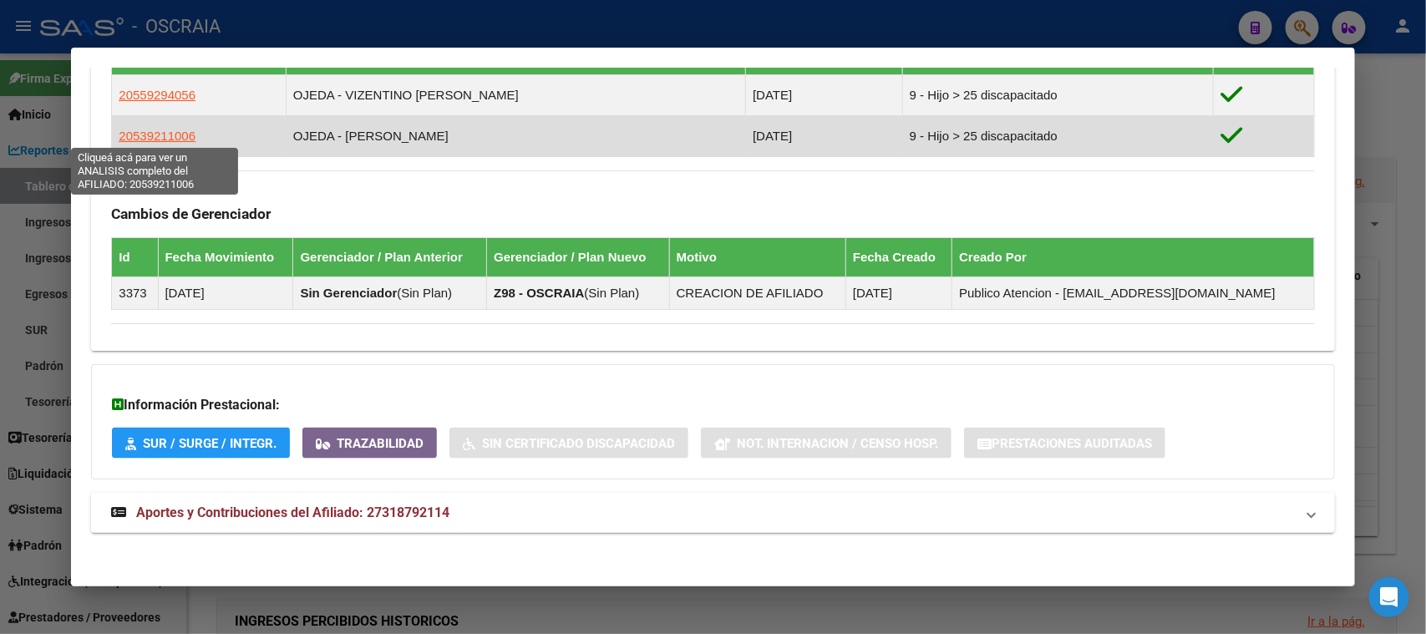
click at [130, 129] on span "20539211006" at bounding box center [157, 136] width 77 height 14
type textarea "20539211006"
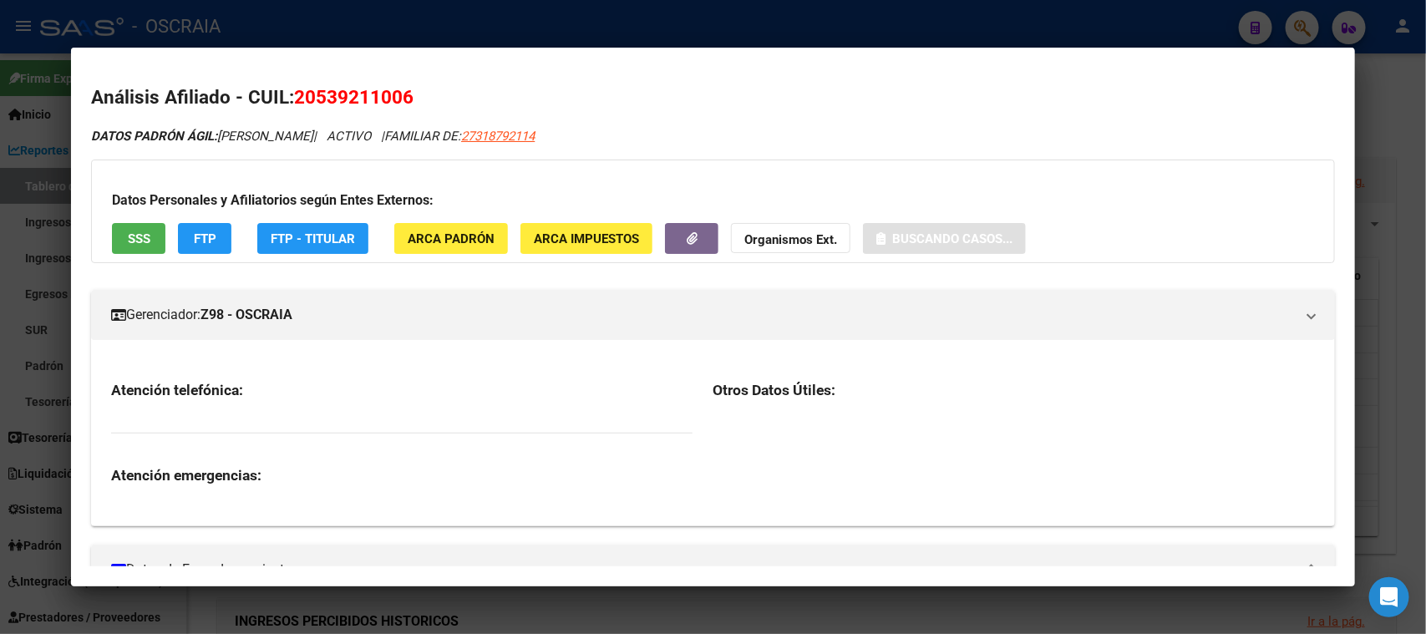
click at [368, 90] on span "20539211006" at bounding box center [353, 97] width 119 height 22
copy span "20539211006"
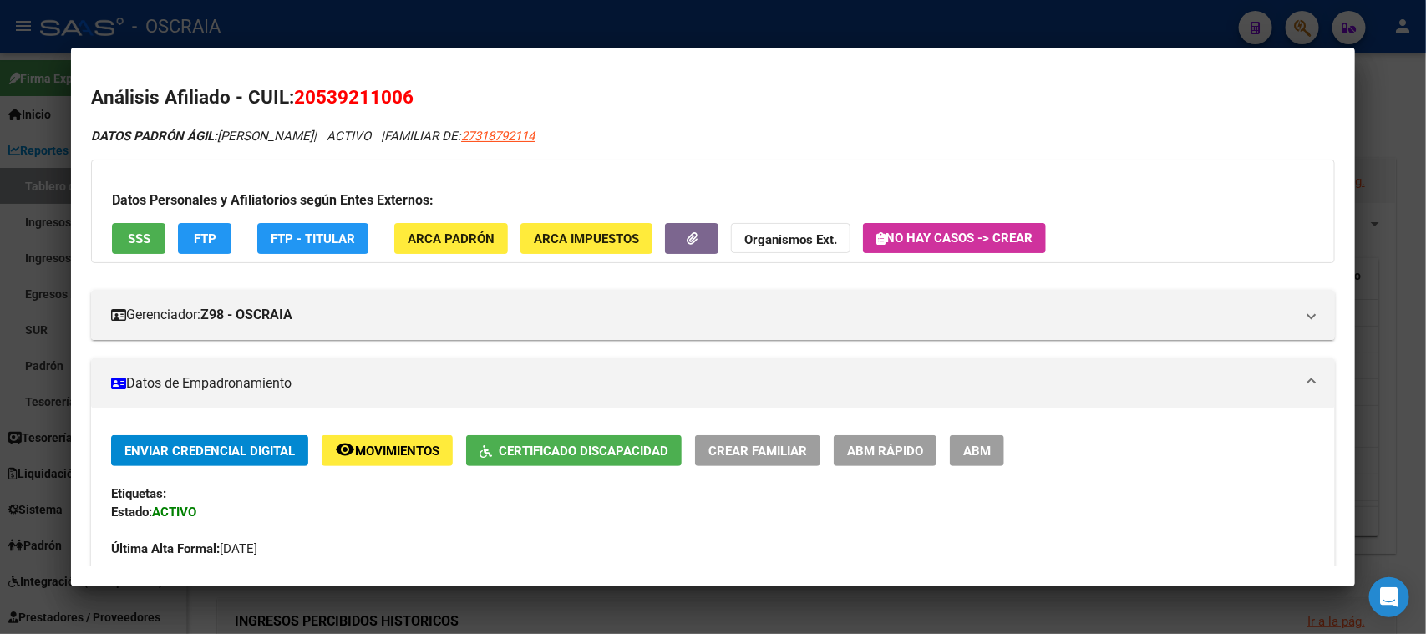
click at [666, 30] on div at bounding box center [713, 317] width 1426 height 634
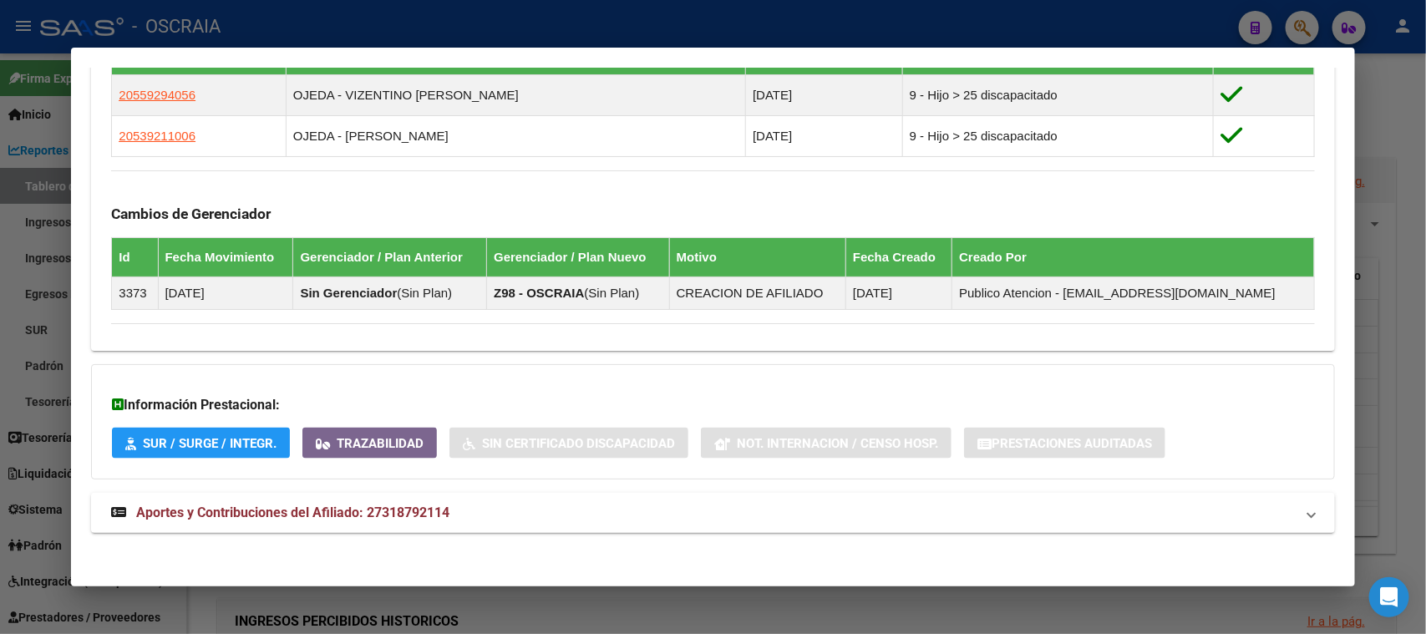
click at [453, 49] on mat-dialog-container "Análisis Afiliado - CUIL: 27318792114 DATOS PADRÓN ÁGIL: CAMPODONICO [PERSON_NA…" at bounding box center [712, 317] width 1283 height 539
click at [457, 28] on div at bounding box center [713, 317] width 1426 height 634
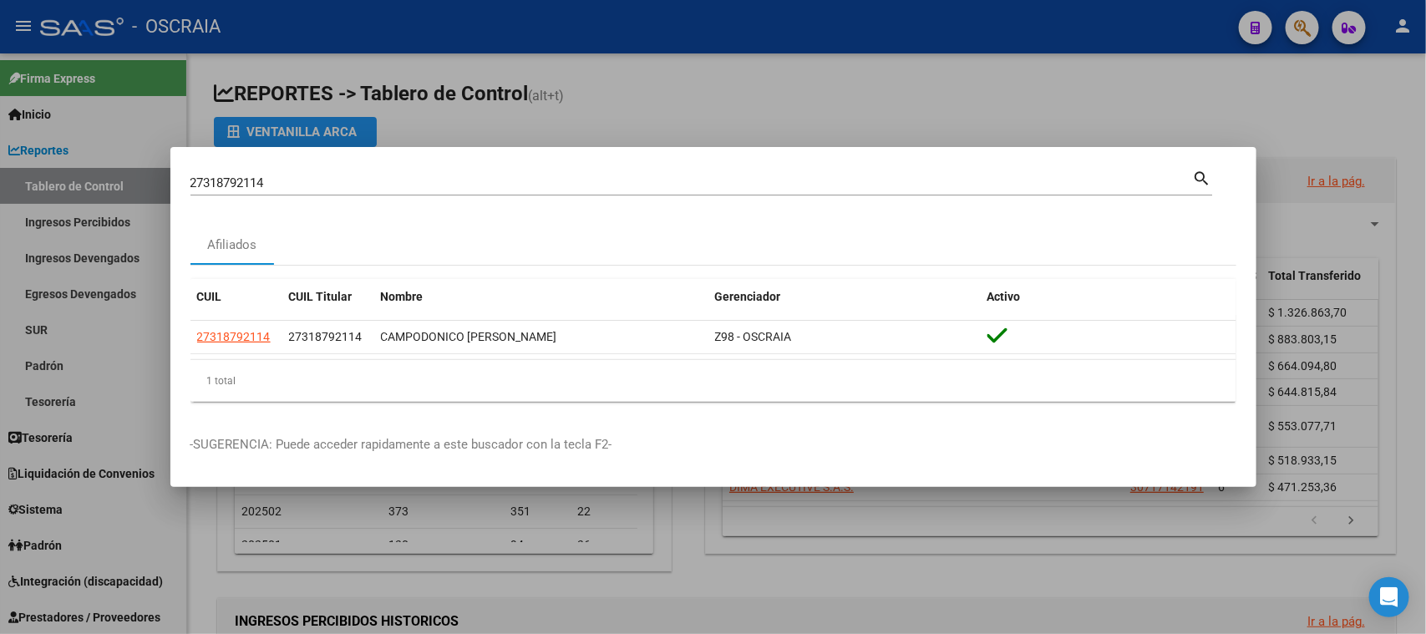
drag, startPoint x: 368, startPoint y: 202, endPoint x: 364, endPoint y: 186, distance: 16.4
click at [367, 202] on div "27318792114 Buscar (apellido, dni, cuil, [PERSON_NAME], cuit, obra social) sear…" at bounding box center [701, 189] width 1022 height 44
click at [364, 185] on input "27318792114" at bounding box center [691, 182] width 1002 height 15
click at [364, 184] on input "27318792114" at bounding box center [691, 182] width 1002 height 15
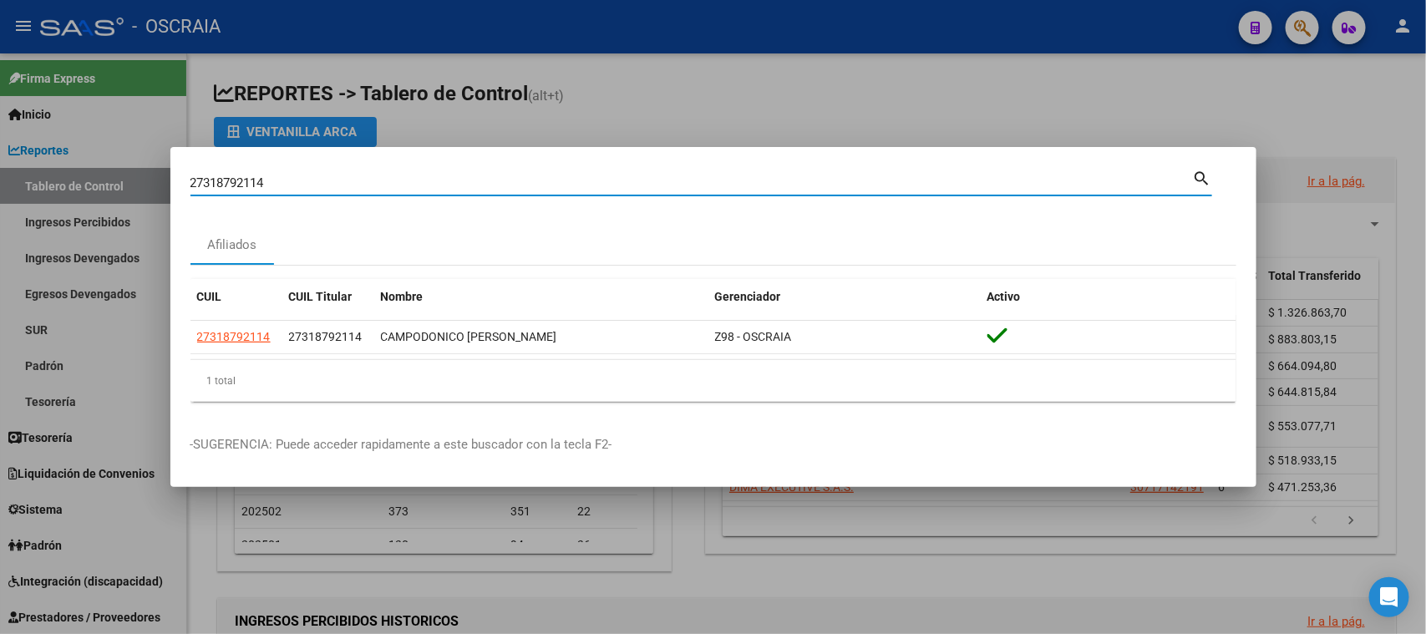
paste input "250348555"
type input "27250348555"
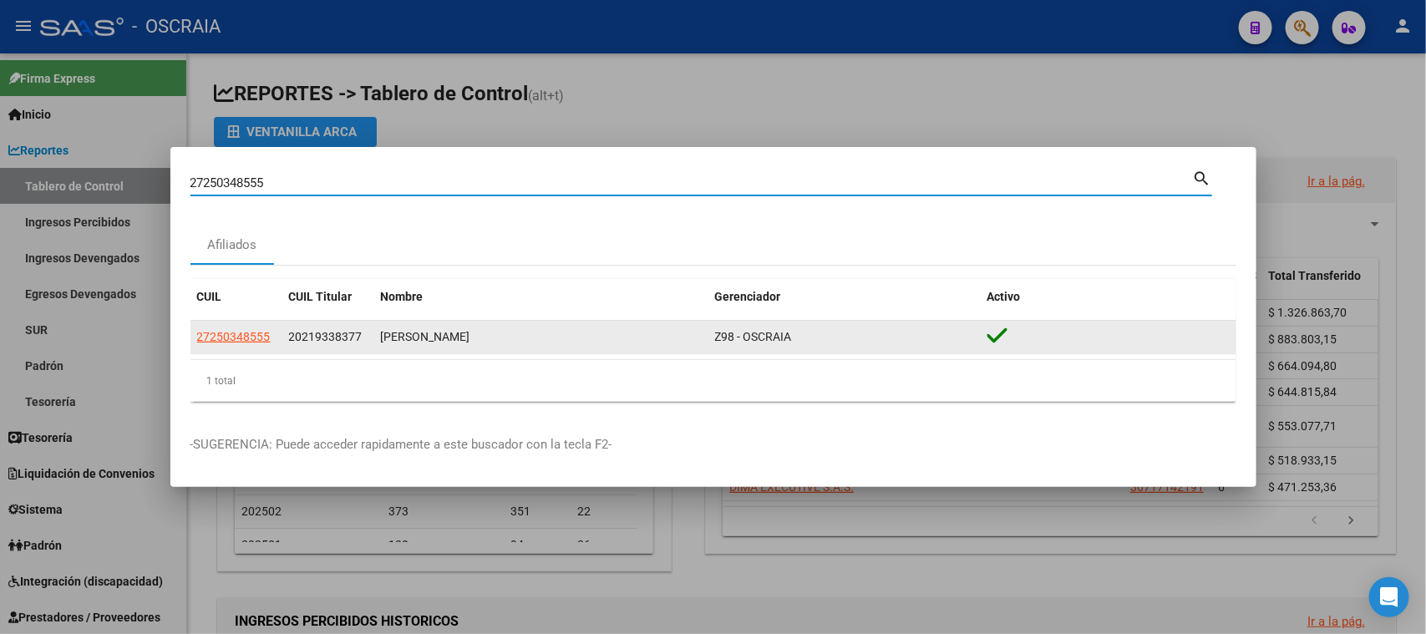
click at [214, 332] on span "27250348555" at bounding box center [234, 336] width 74 height 13
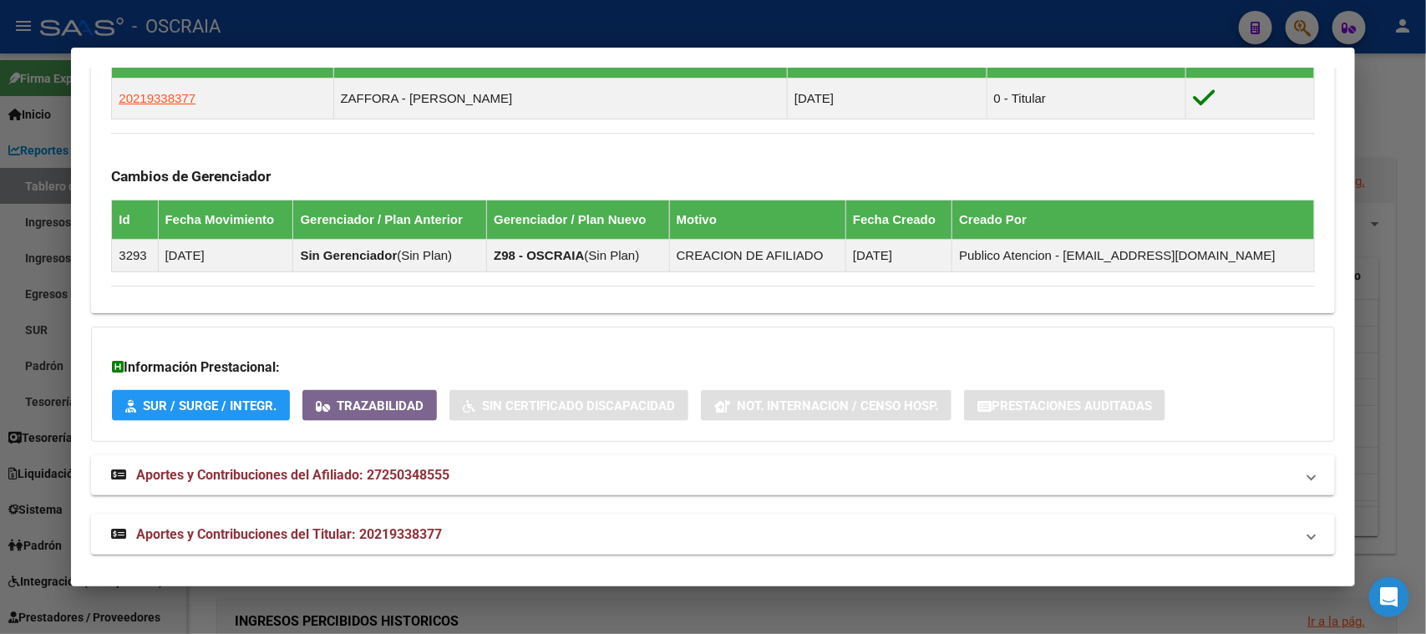
scroll to position [972, 0]
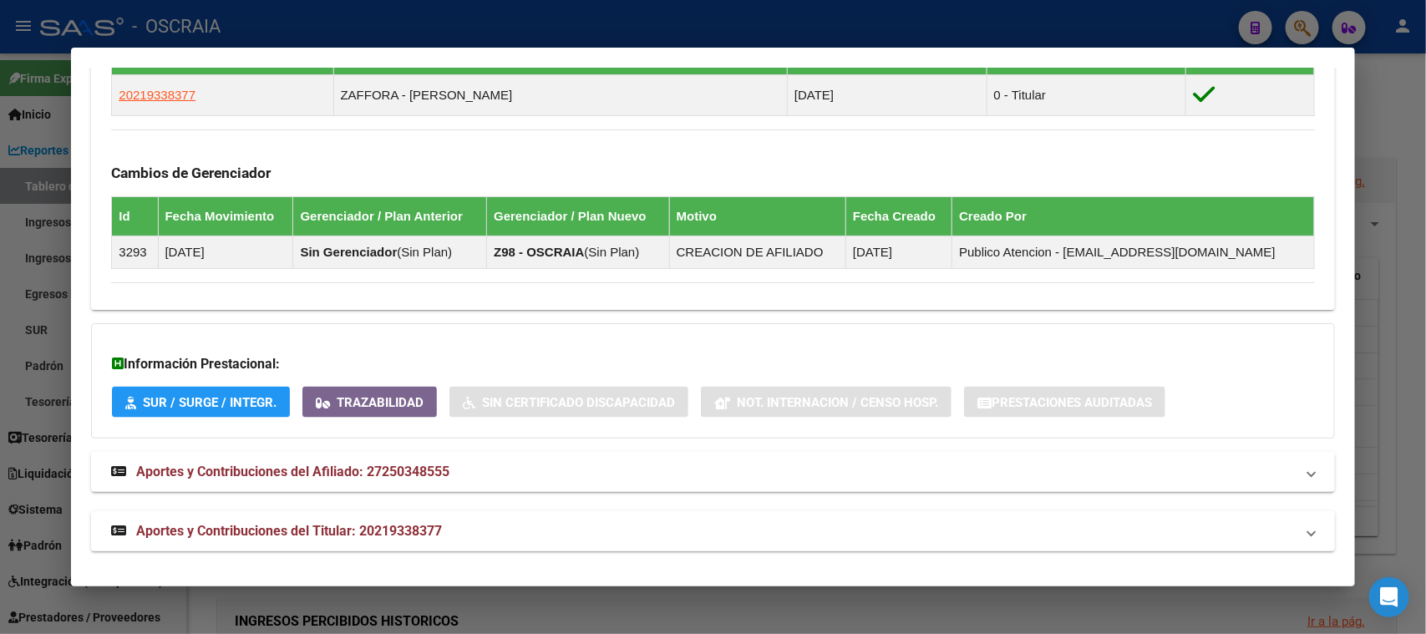
click at [439, 523] on span "Aportes y Contribuciones del Titular: 20219338377" at bounding box center [289, 531] width 306 height 16
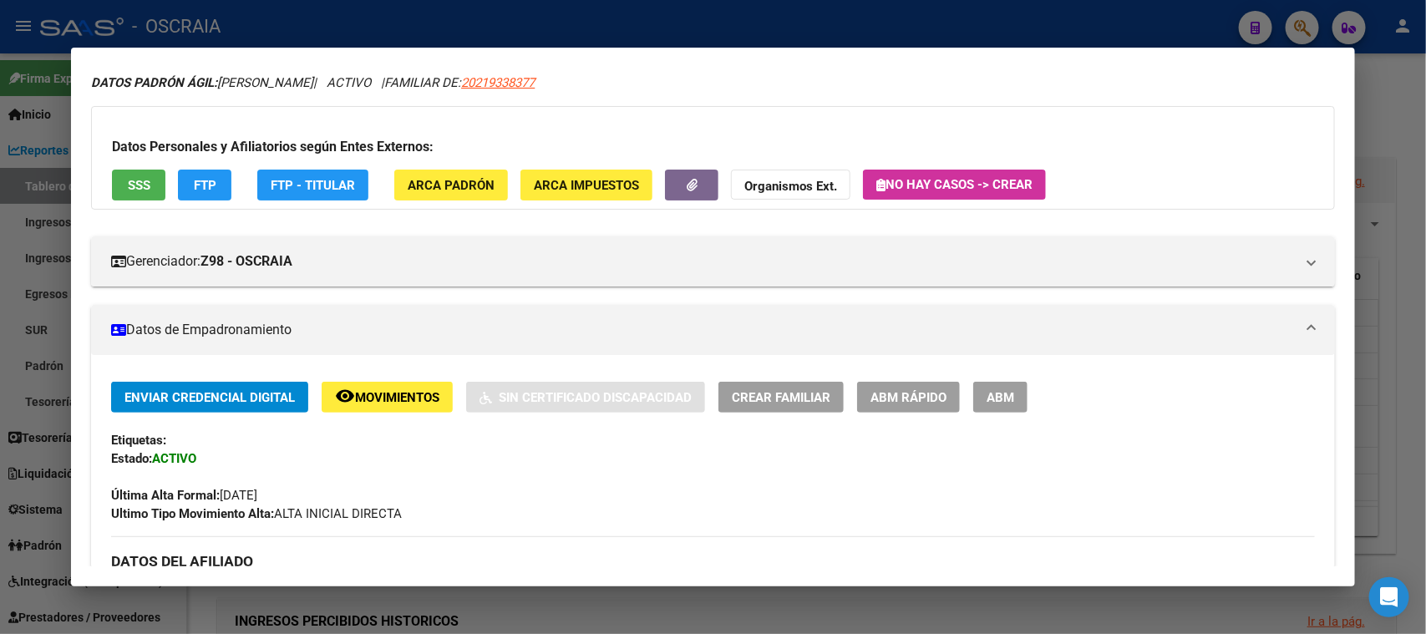
scroll to position [0, 0]
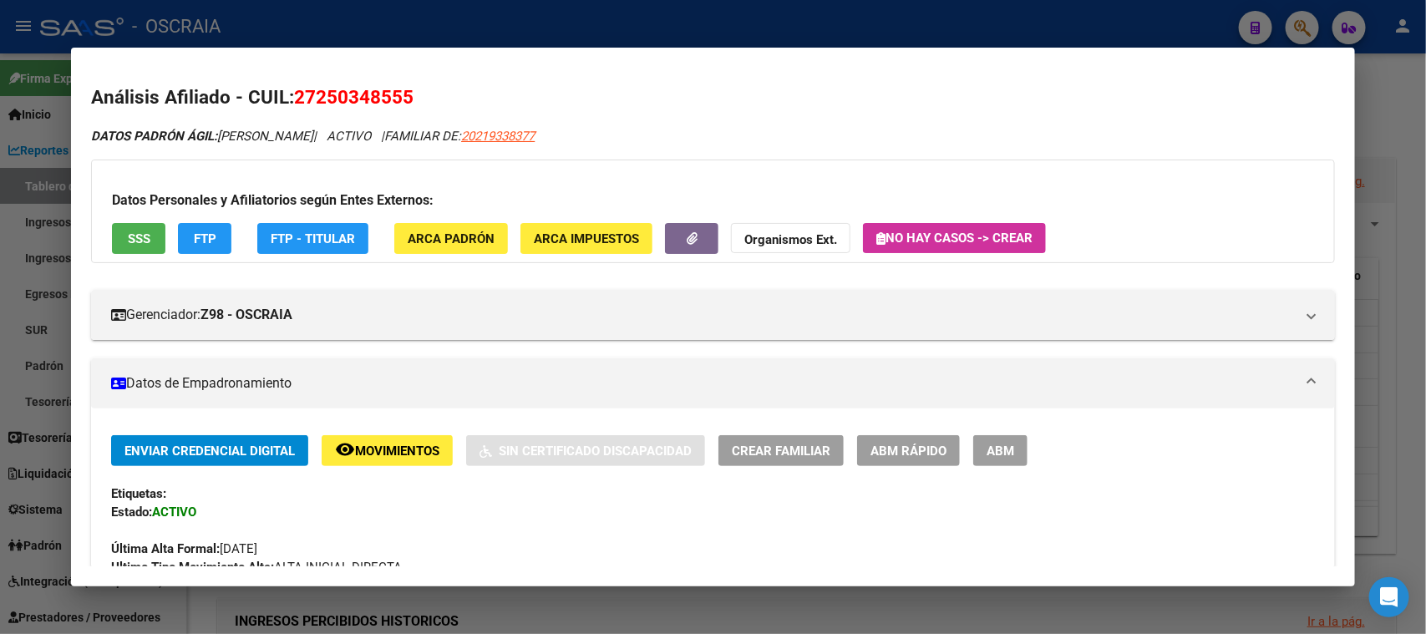
click at [383, 90] on span "27250348555" at bounding box center [353, 97] width 119 height 22
click at [535, 131] on span "20219338377" at bounding box center [498, 136] width 74 height 15
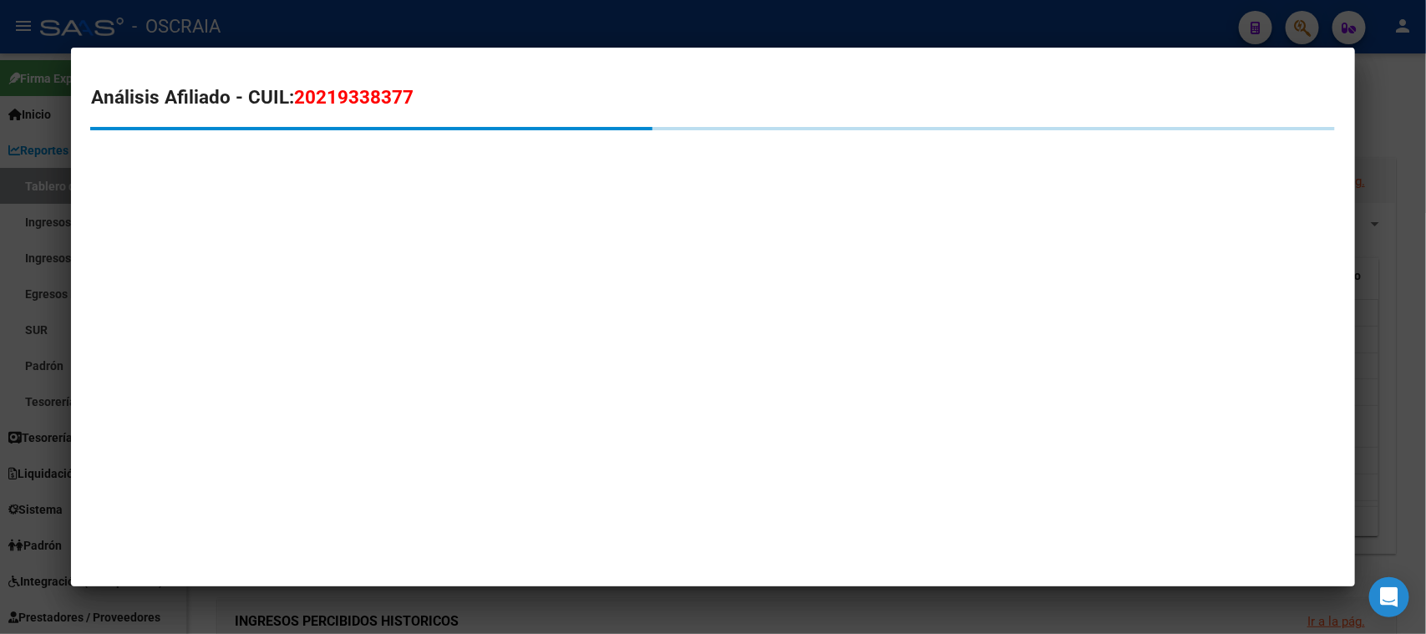
click at [322, 82] on mat-dialog-content "Análisis Afiliado - CUIL: 20219338377" at bounding box center [712, 134] width 1283 height 133
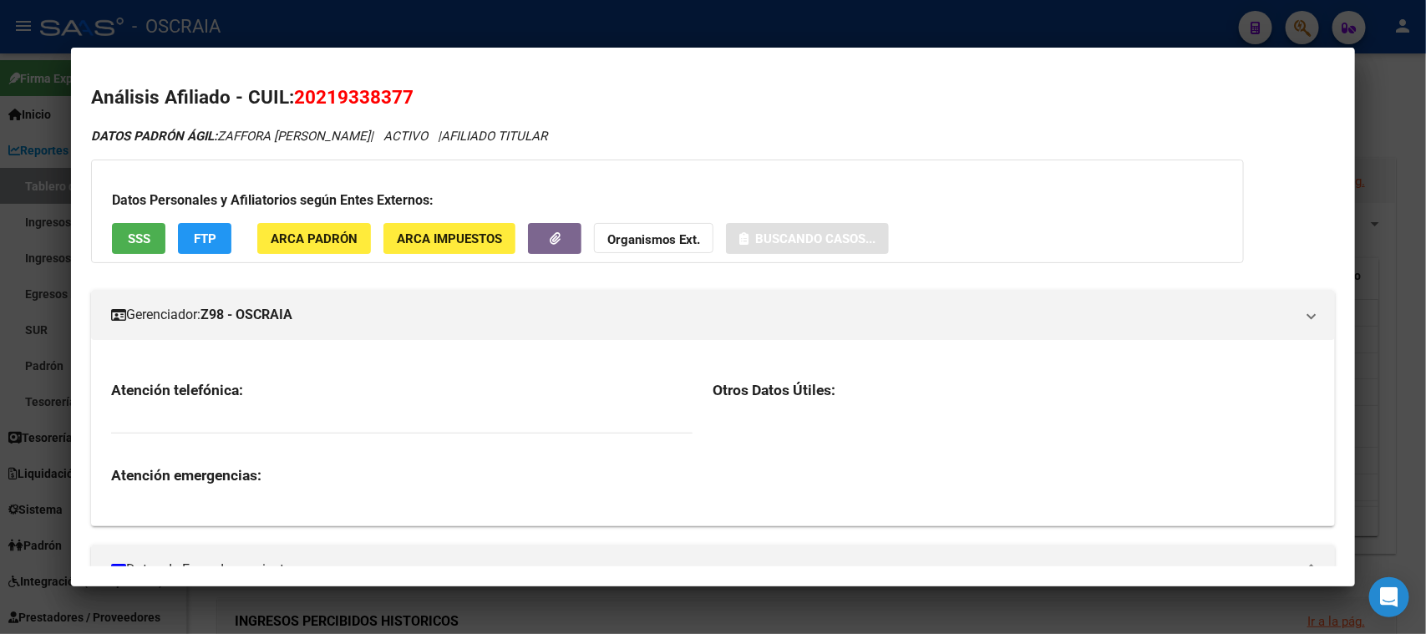
click at [326, 92] on span "20219338377" at bounding box center [353, 97] width 119 height 22
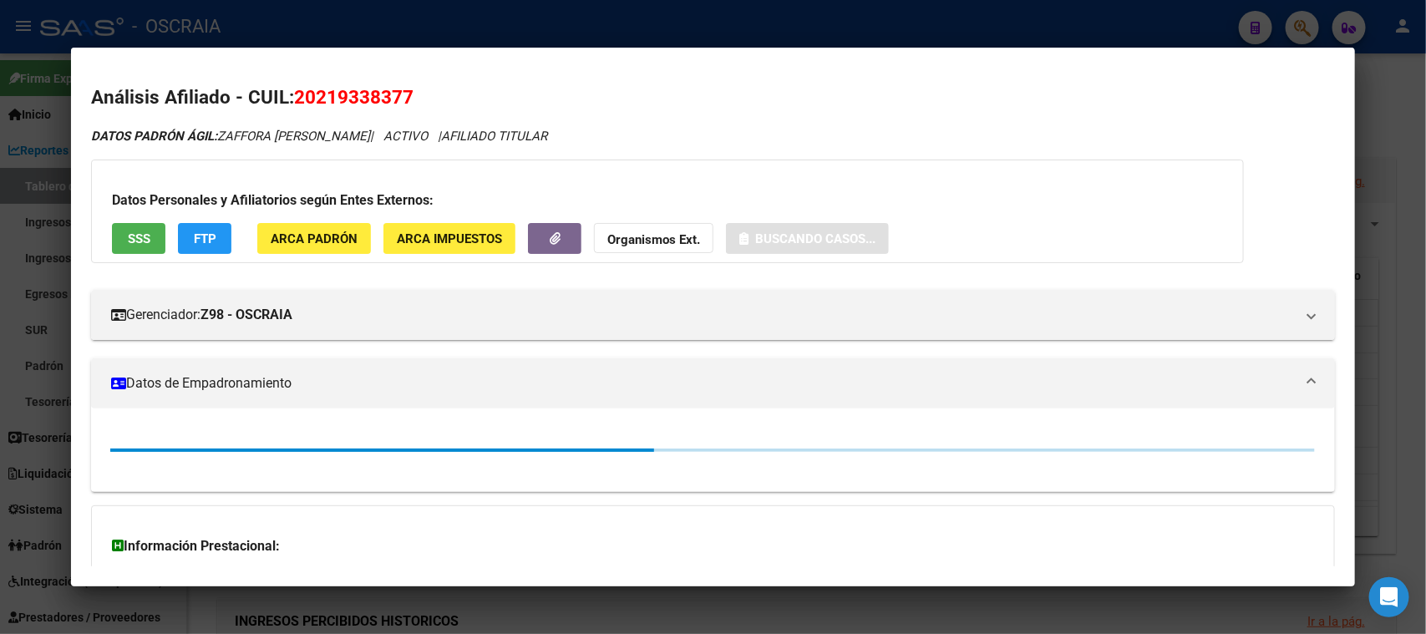
click at [326, 92] on span "20219338377" at bounding box center [353, 97] width 119 height 22
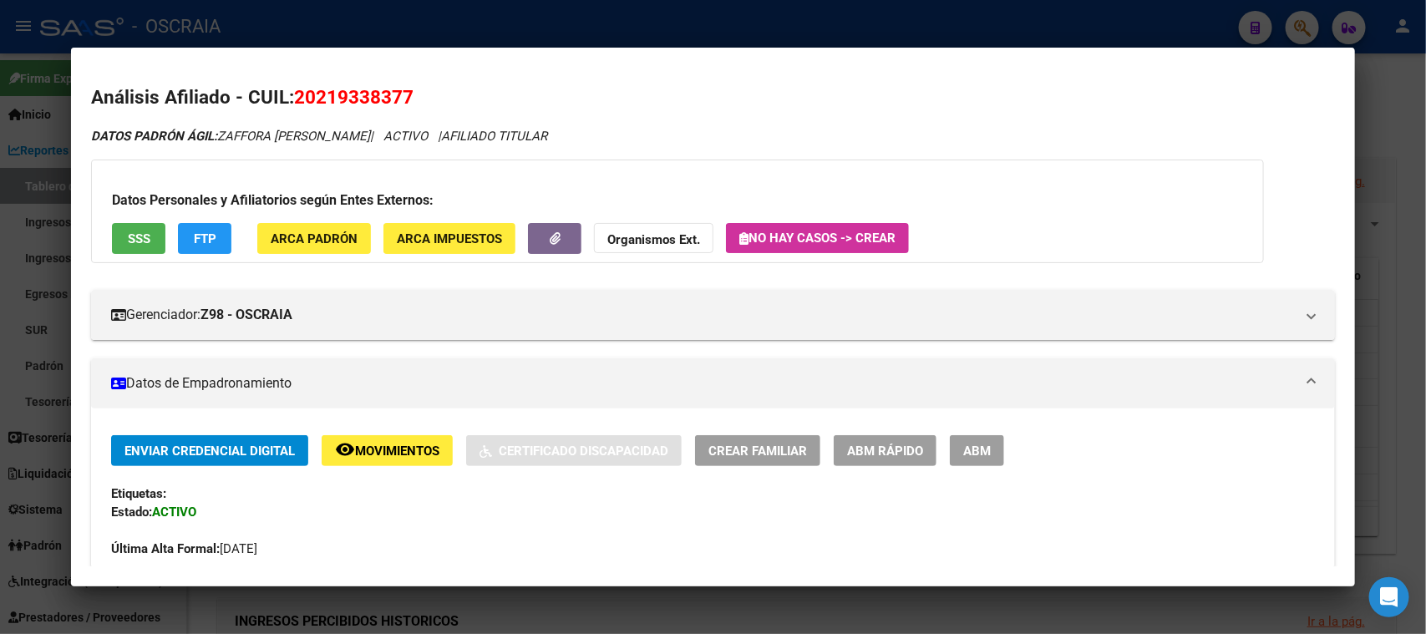
copy span "20219338377"
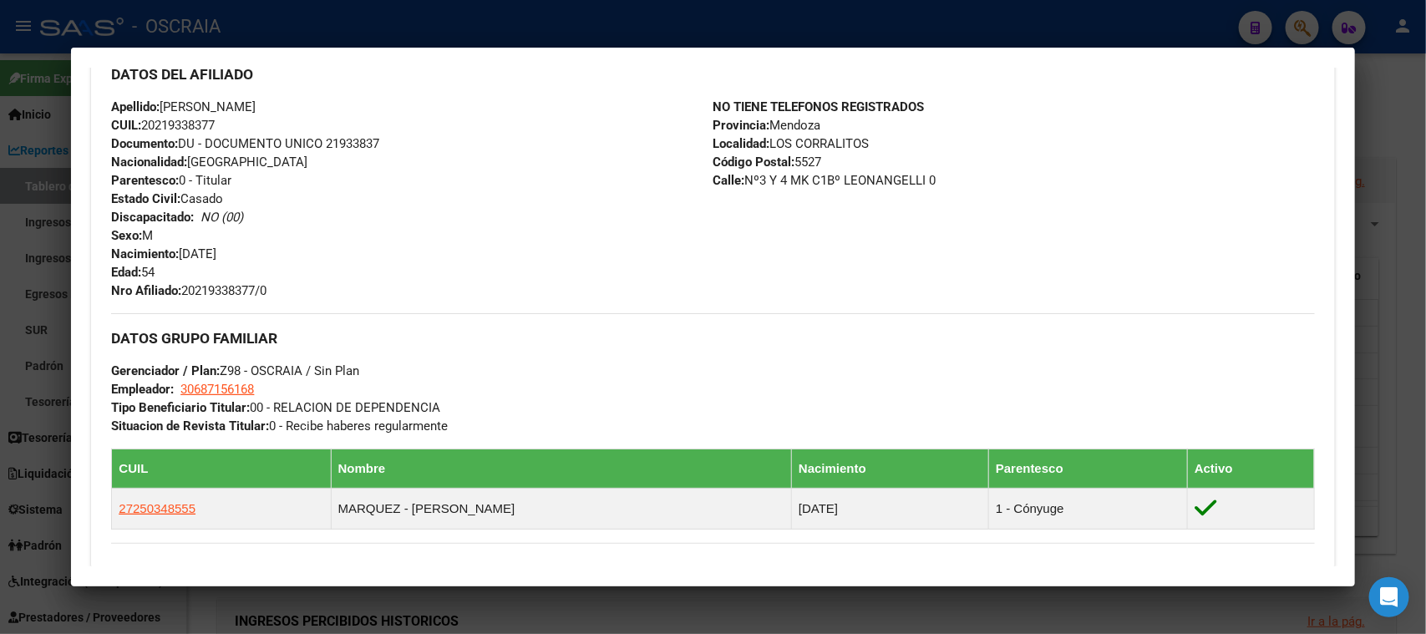
scroll to position [895, 0]
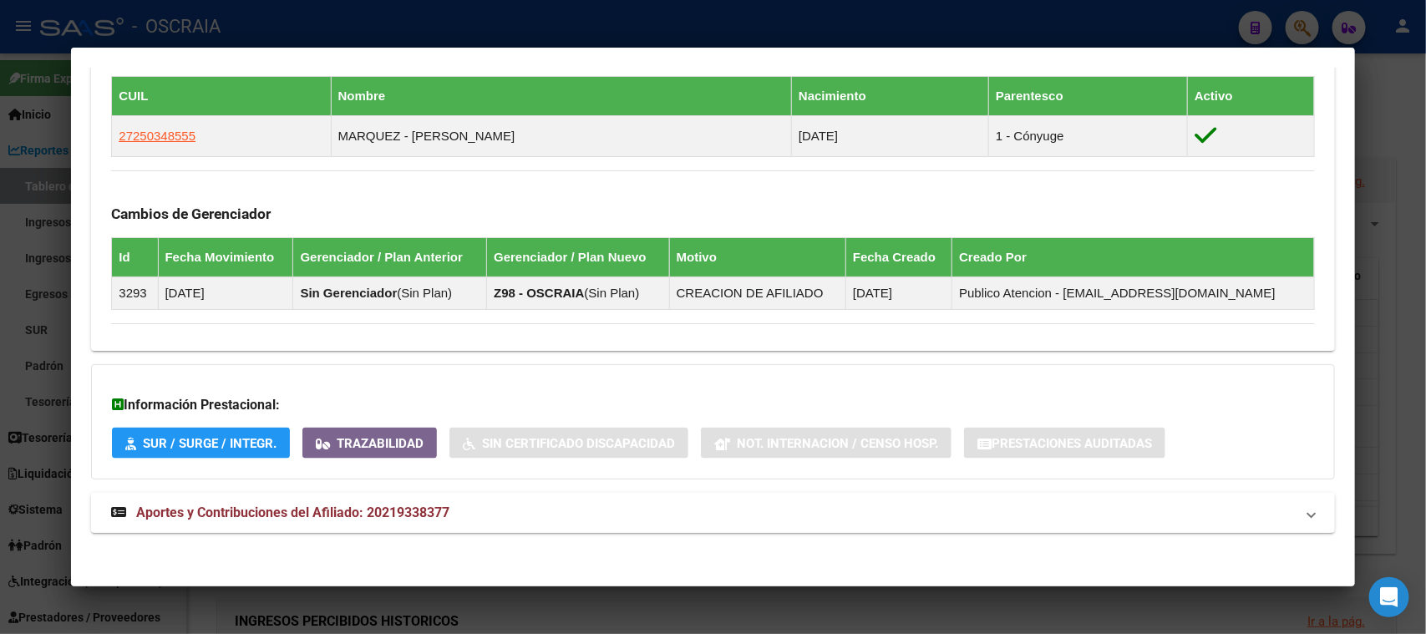
click at [275, 494] on mat-expansion-panel-header "Aportes y Contribuciones del Afiliado: 20219338377" at bounding box center [712, 513] width 1243 height 40
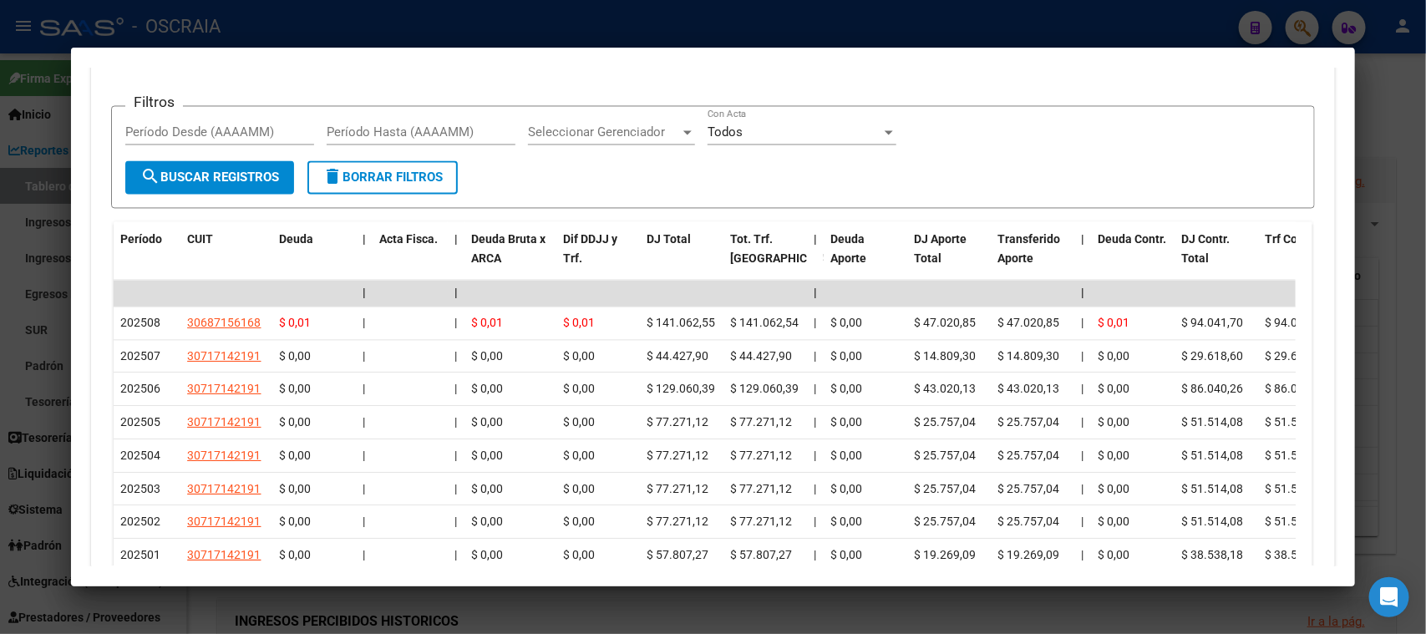
scroll to position [1402, 0]
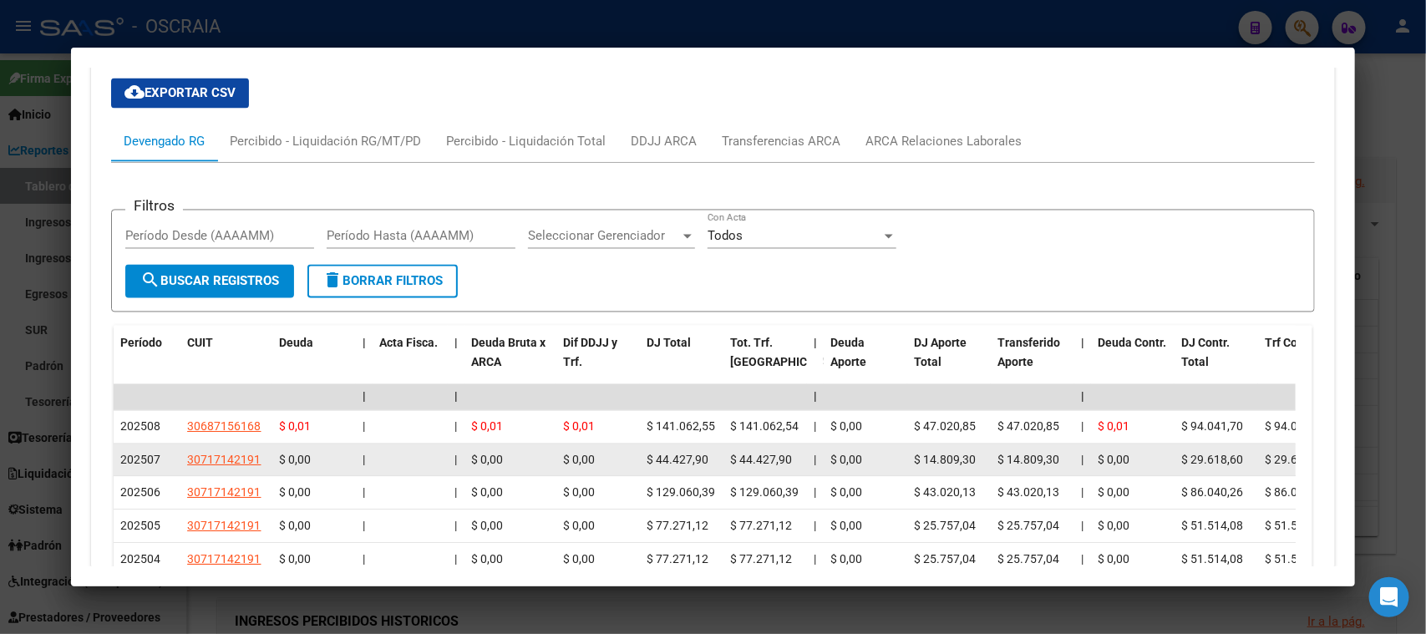
drag, startPoint x: 180, startPoint y: 453, endPoint x: 269, endPoint y: 452, distance: 89.4
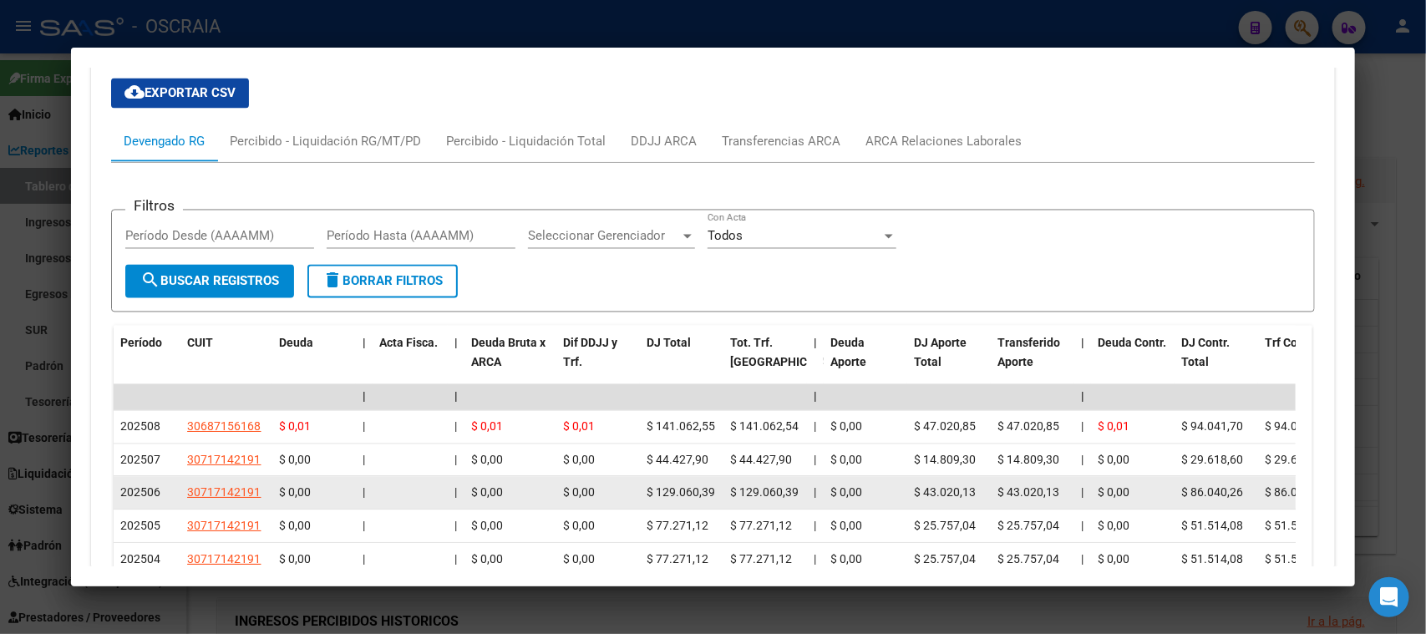
drag, startPoint x: 261, startPoint y: 412, endPoint x: 251, endPoint y: 472, distance: 61.0
click at [256, 486] on datatable-scroller "| | | | | | | | | | | | | 202508 30687156168 $ 0,01 | | $ 0,01 $ 0,01 $ 141.062…" at bounding box center [705, 563] width 1182 height 358
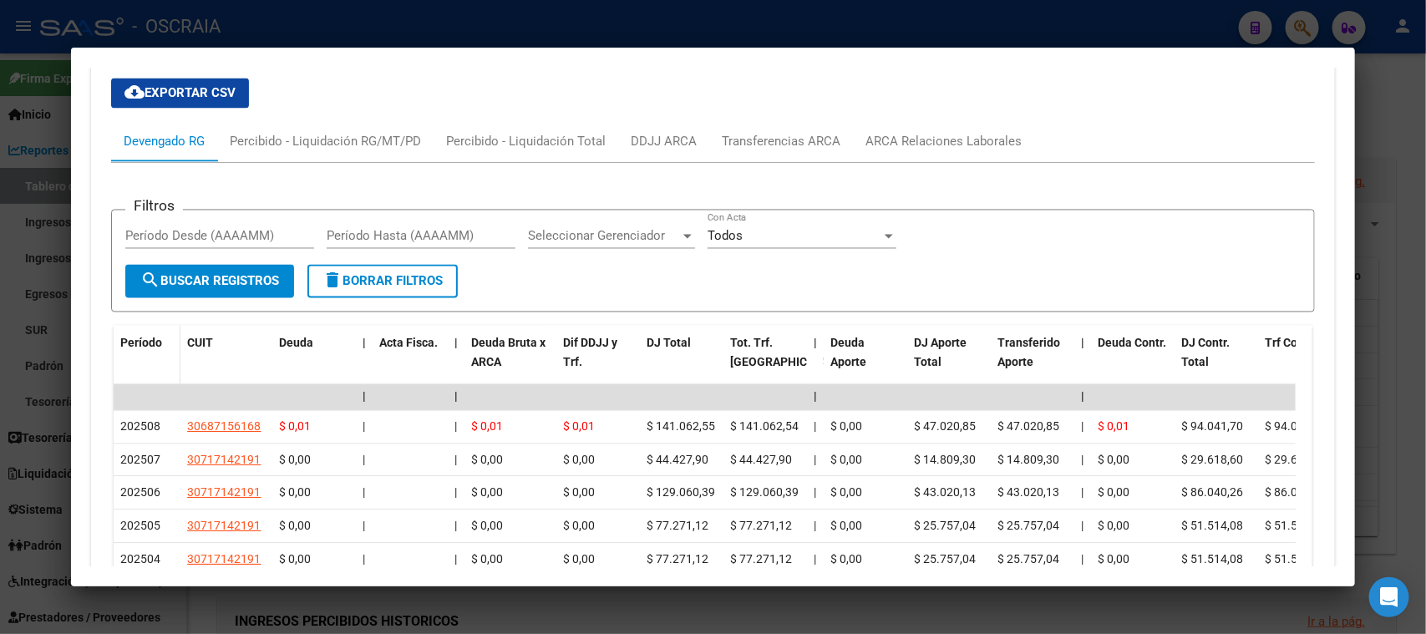
click at [150, 357] on datatable-header-cell "Período" at bounding box center [147, 363] width 67 height 74
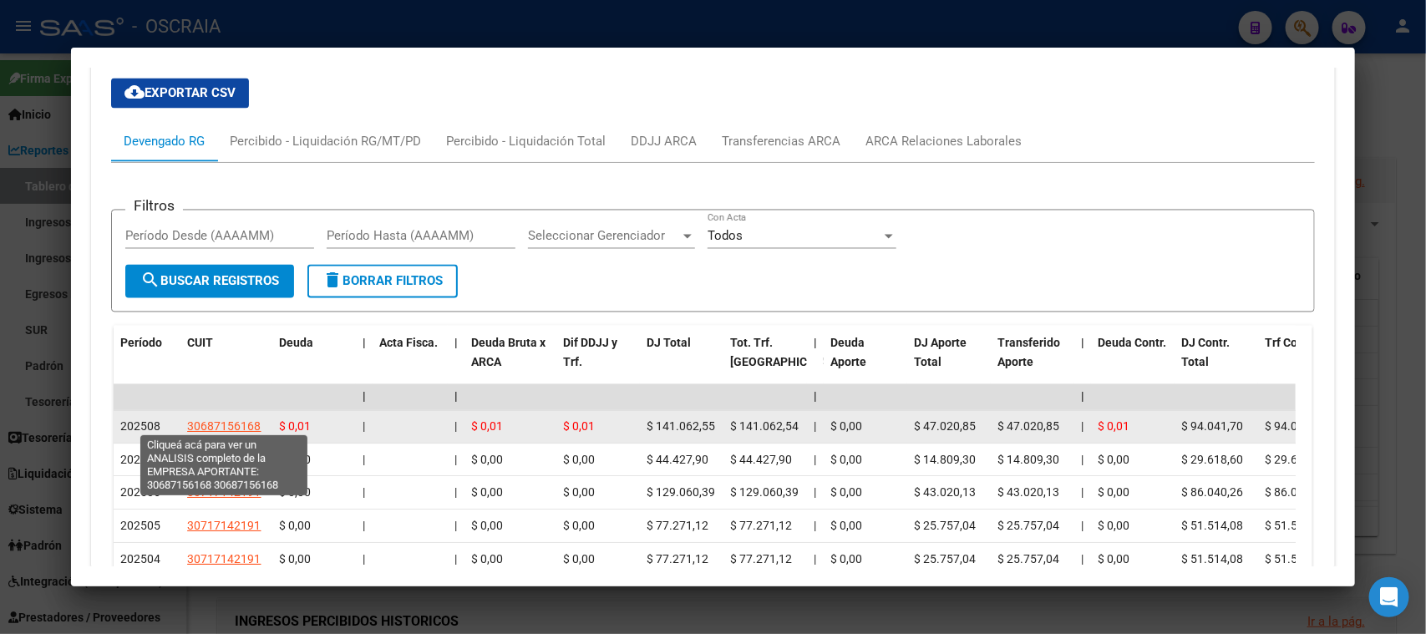
click at [207, 420] on span "30687156168" at bounding box center [224, 426] width 74 height 13
type textarea "30687156168"
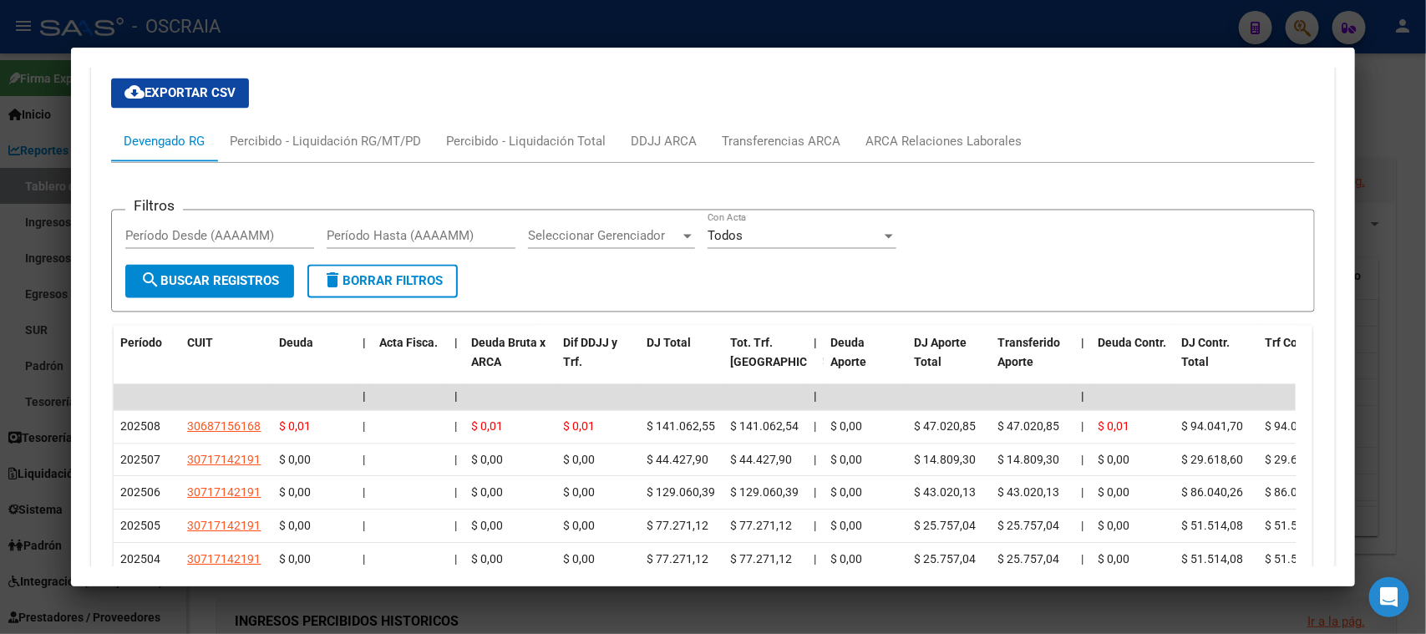
click at [601, 23] on div at bounding box center [713, 317] width 1426 height 634
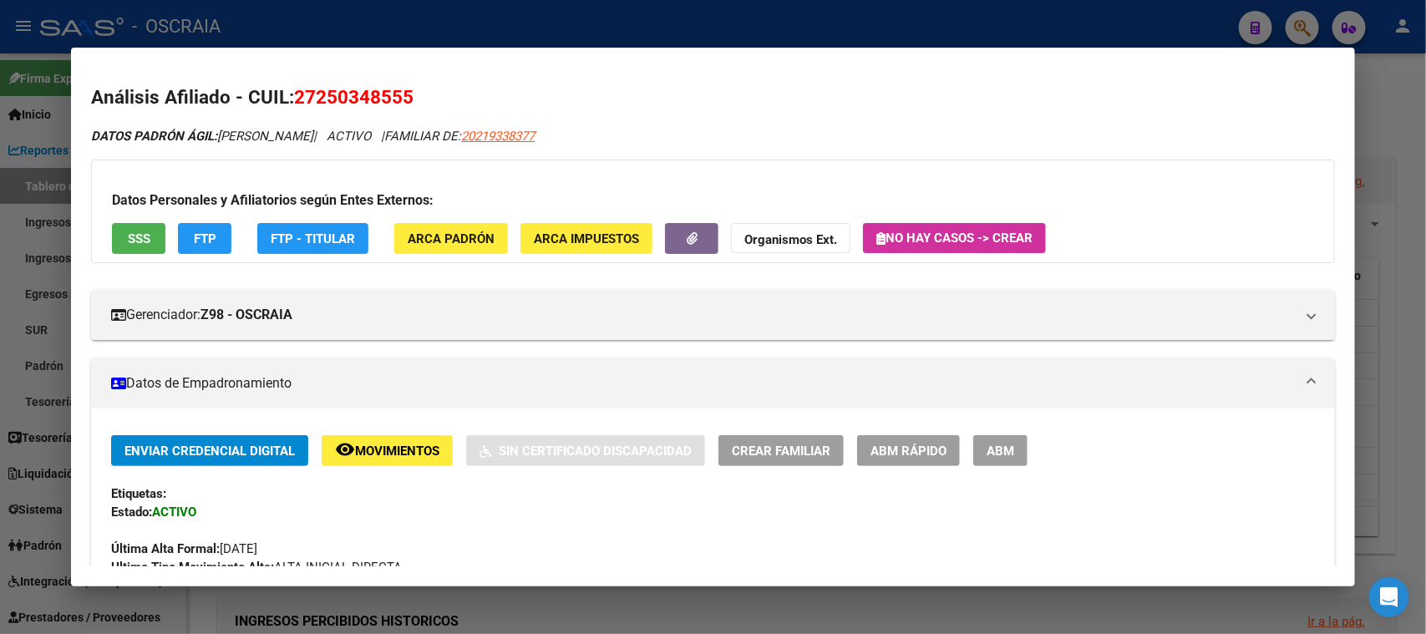
drag, startPoint x: 404, startPoint y: 35, endPoint x: 393, endPoint y: 52, distance: 20.4
click at [405, 35] on div at bounding box center [713, 317] width 1426 height 634
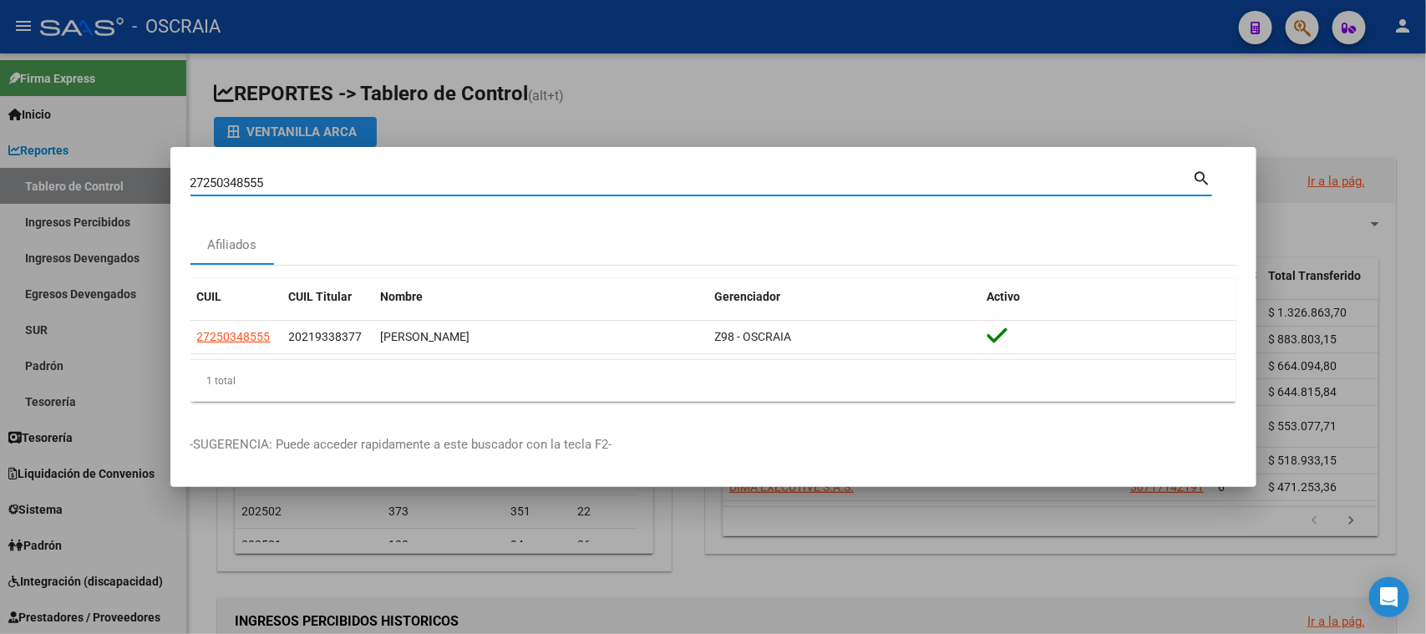
drag, startPoint x: 344, startPoint y: 190, endPoint x: 0, endPoint y: 218, distance: 345.3
click at [0, 218] on div "27250348555 Buscar (apellido, dni, cuil, nro traspaso, cuit, obra social) searc…" at bounding box center [713, 317] width 1426 height 634
paste input "0249385981"
type input "20249385981"
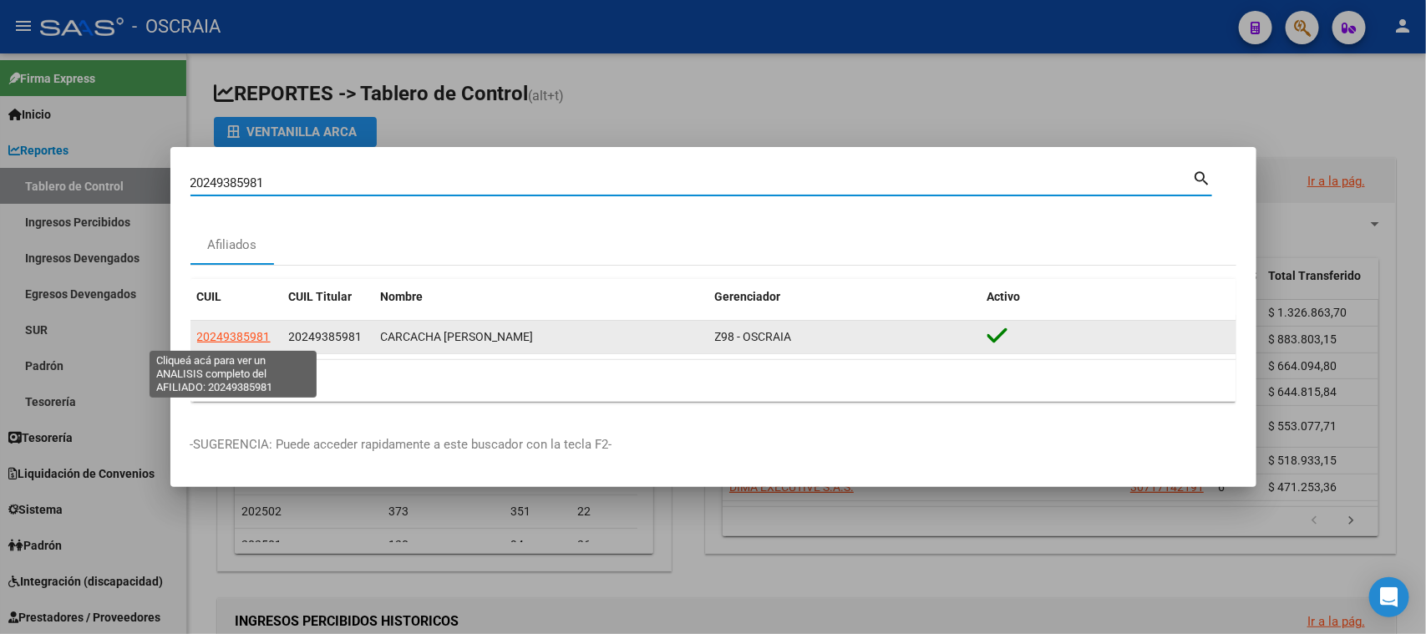
click at [251, 334] on span "20249385981" at bounding box center [234, 336] width 74 height 13
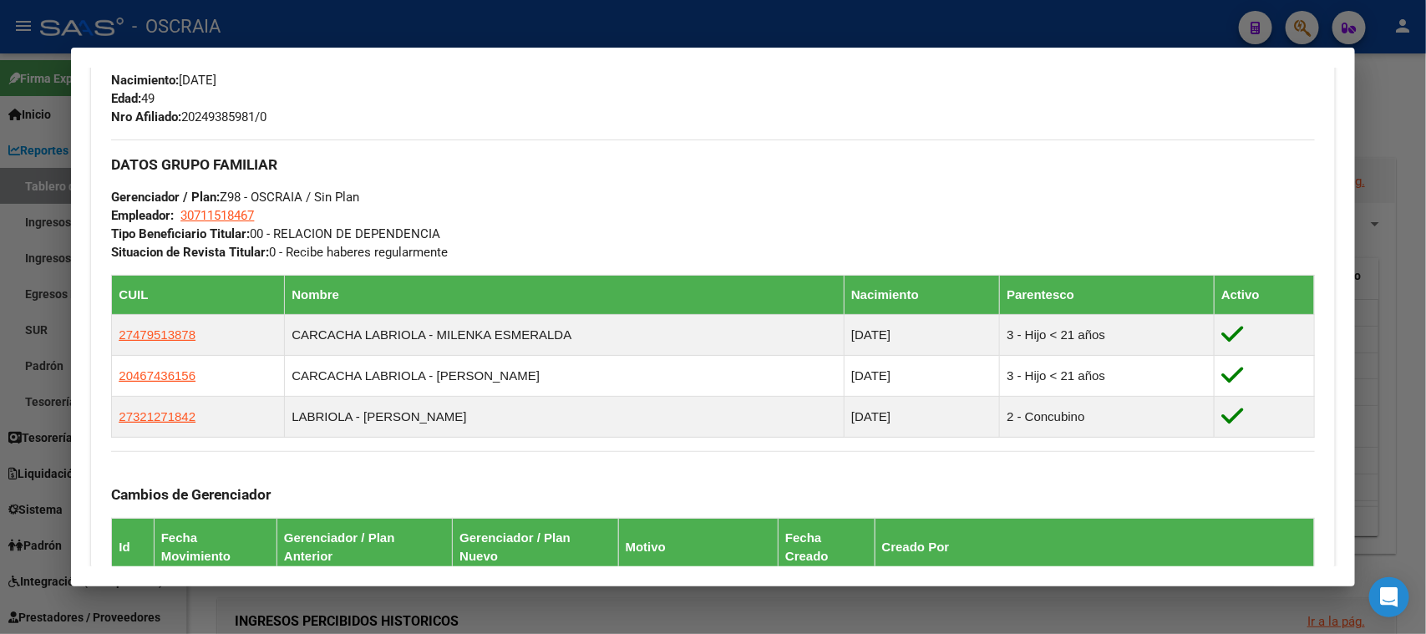
scroll to position [1042, 0]
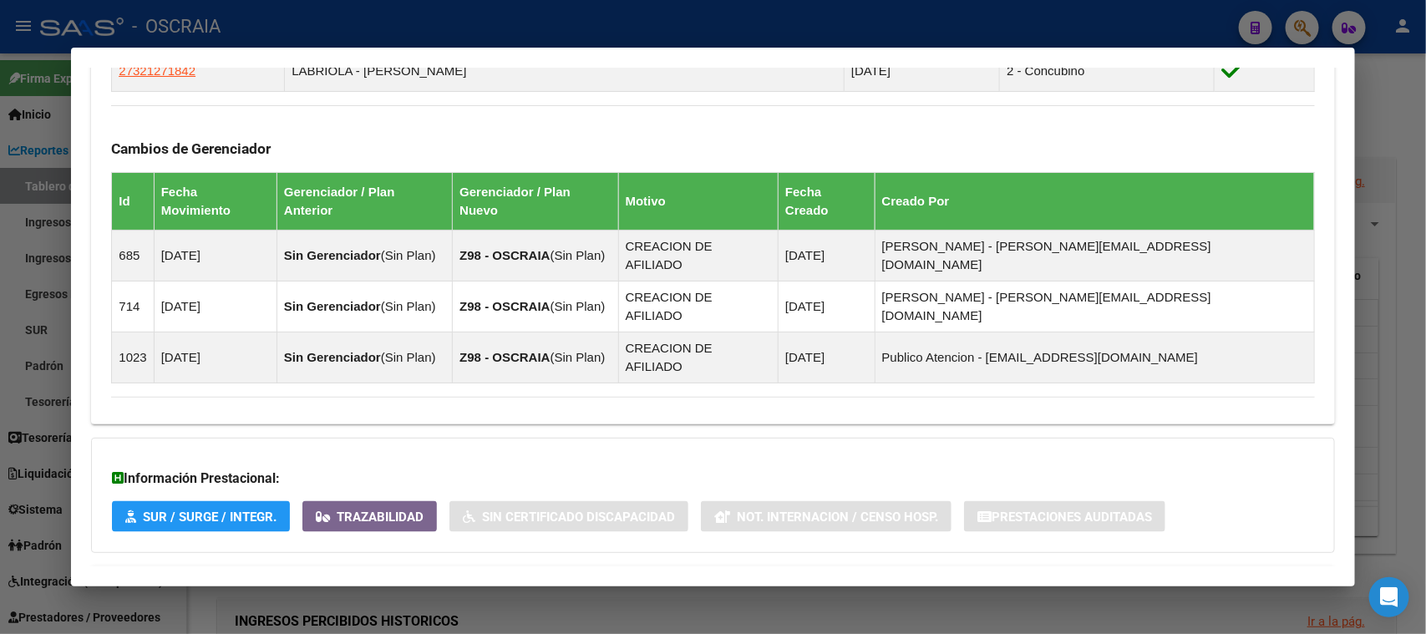
click at [462, 576] on mat-panel-title "Aportes y Contribuciones del Afiliado: 20249385981" at bounding box center [702, 586] width 1183 height 20
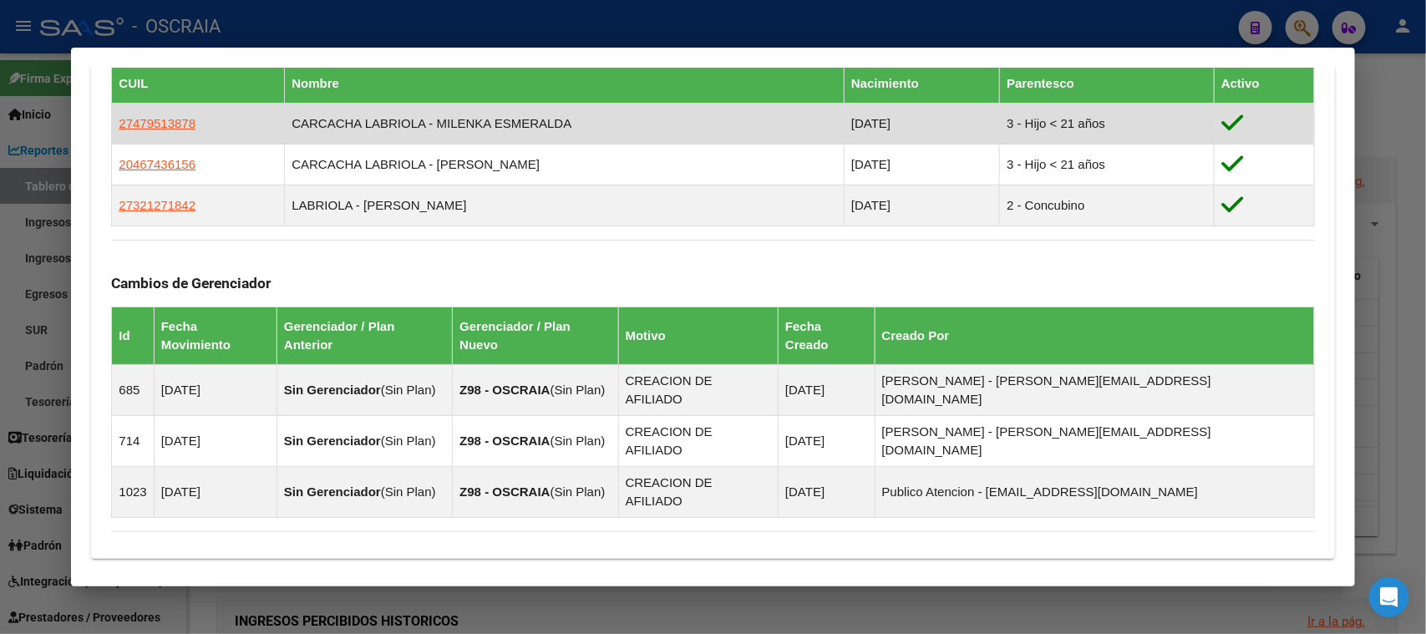
scroll to position [833, 0]
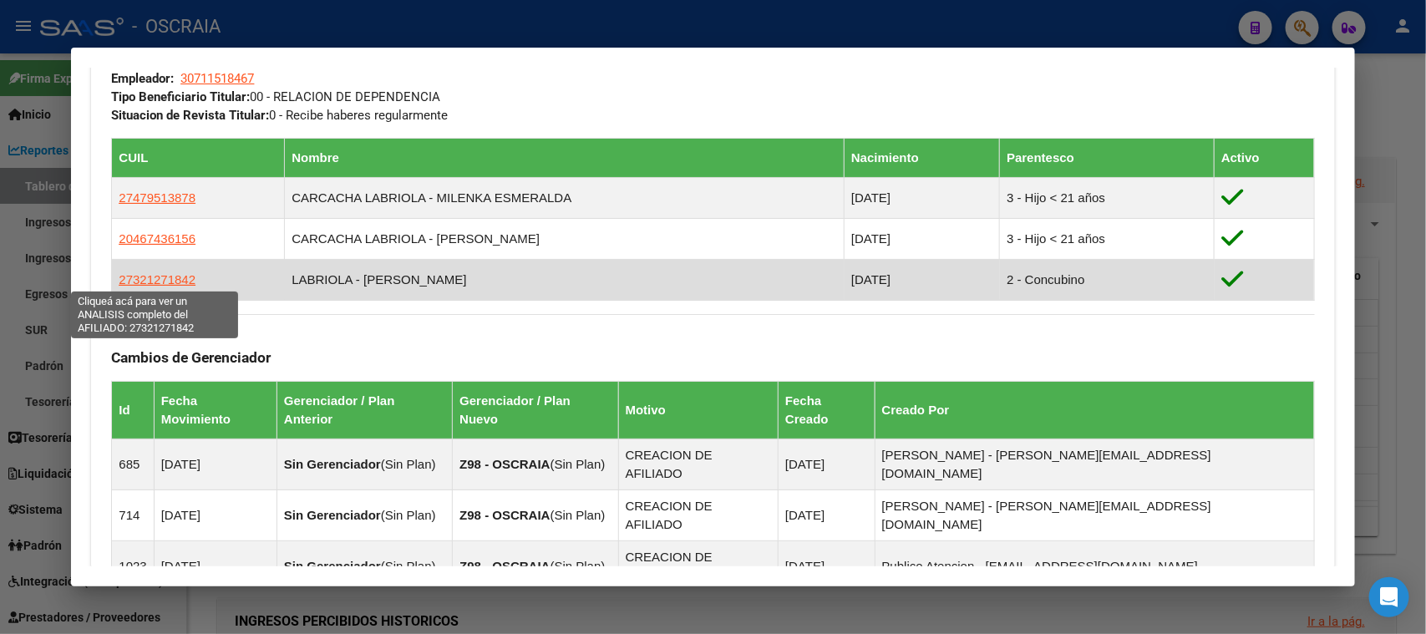
click at [140, 272] on span "27321271842" at bounding box center [157, 279] width 77 height 14
type textarea "27321271842"
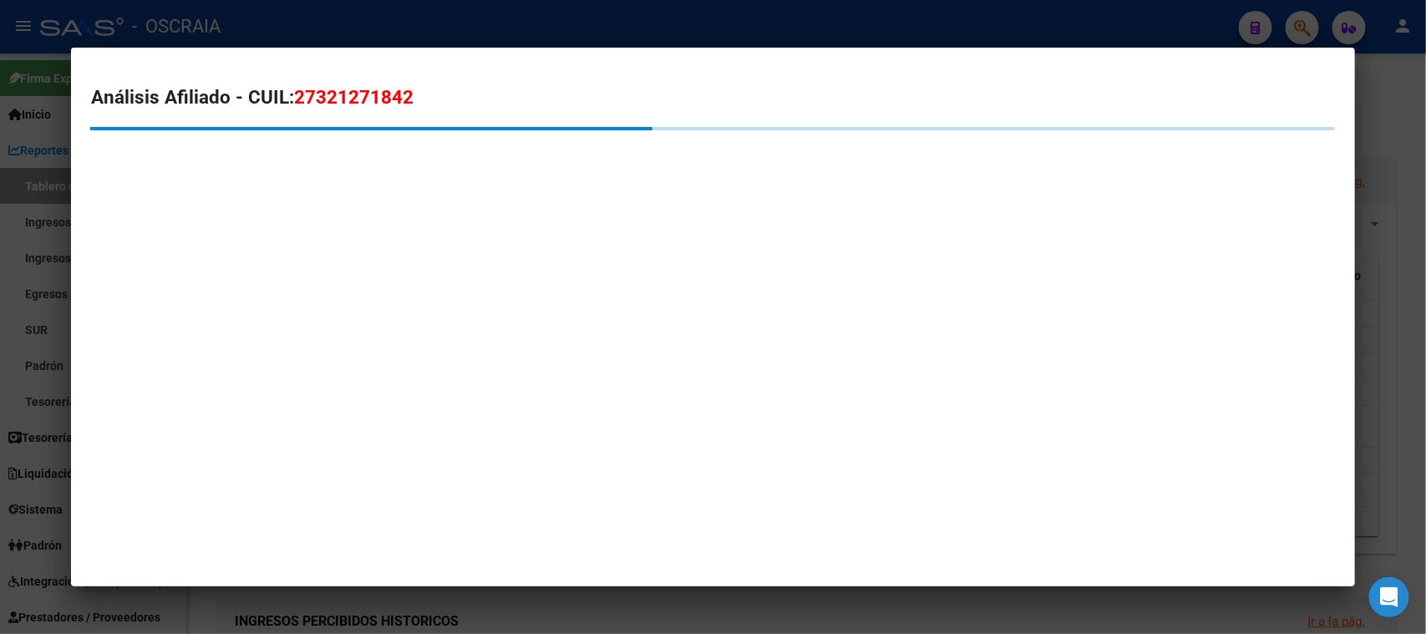
click at [384, 89] on span "27321271842" at bounding box center [353, 97] width 119 height 22
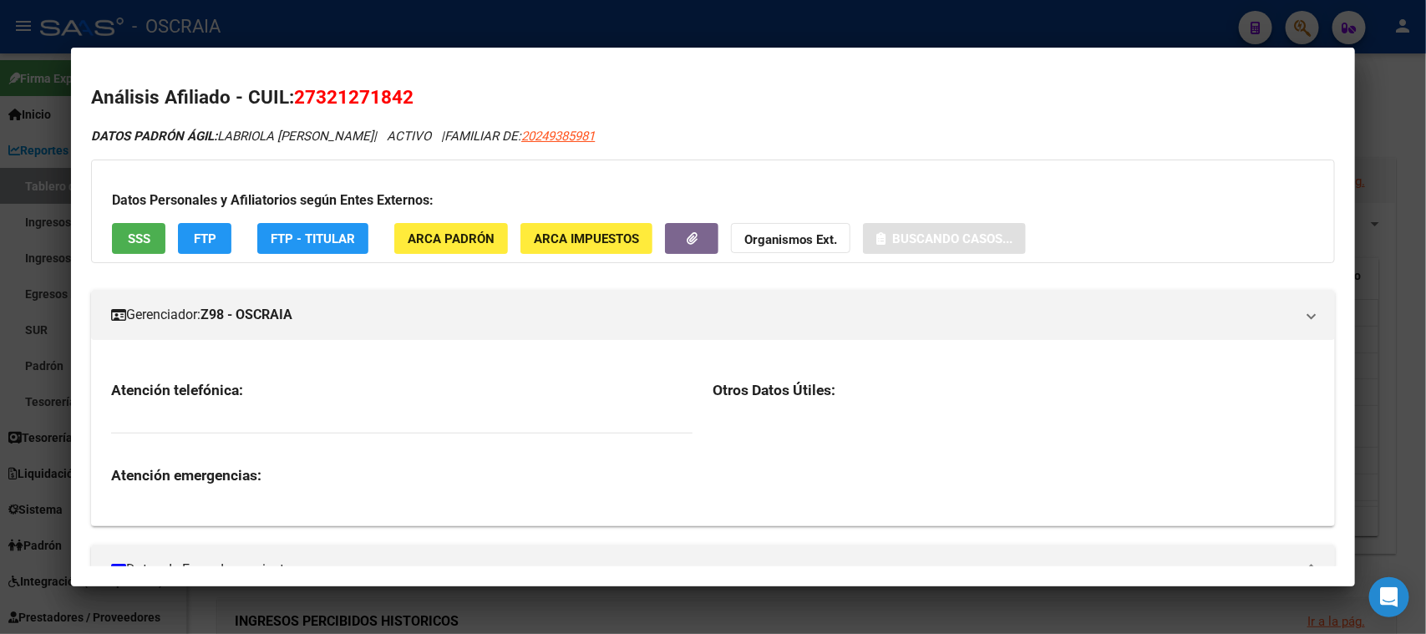
copy span "27321271842"
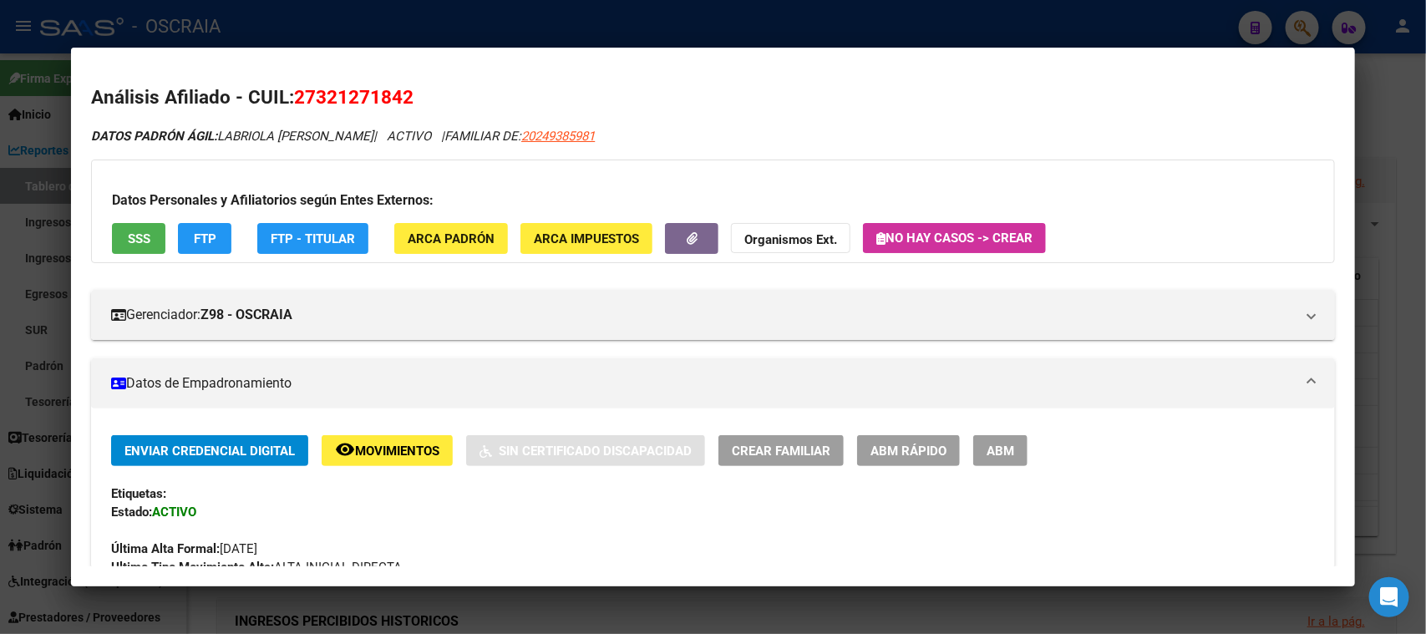
click at [551, 21] on div at bounding box center [713, 317] width 1426 height 634
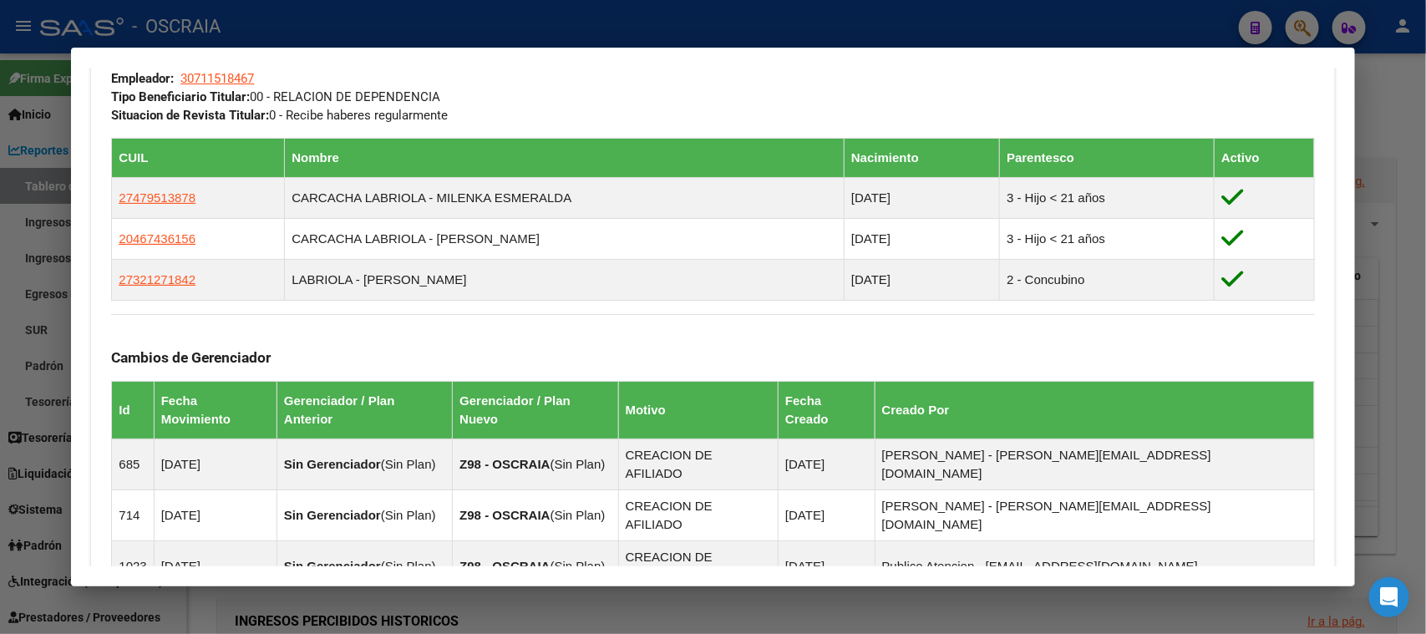
click at [423, 23] on div at bounding box center [713, 317] width 1426 height 634
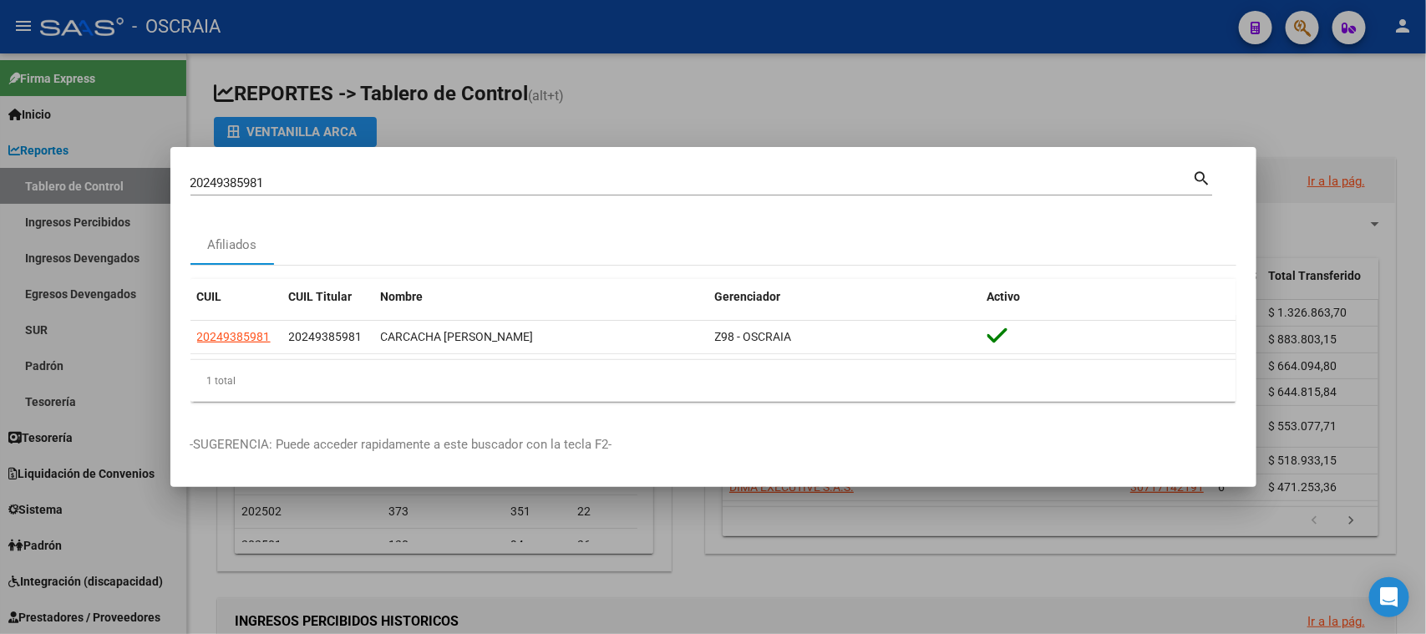
drag, startPoint x: 294, startPoint y: 170, endPoint x: 286, endPoint y: 175, distance: 9.7
click at [290, 173] on div "20249385981 [PERSON_NAME] (apellido, dni, [PERSON_NAME], [PERSON_NAME], cuit, o…" at bounding box center [701, 181] width 1022 height 28
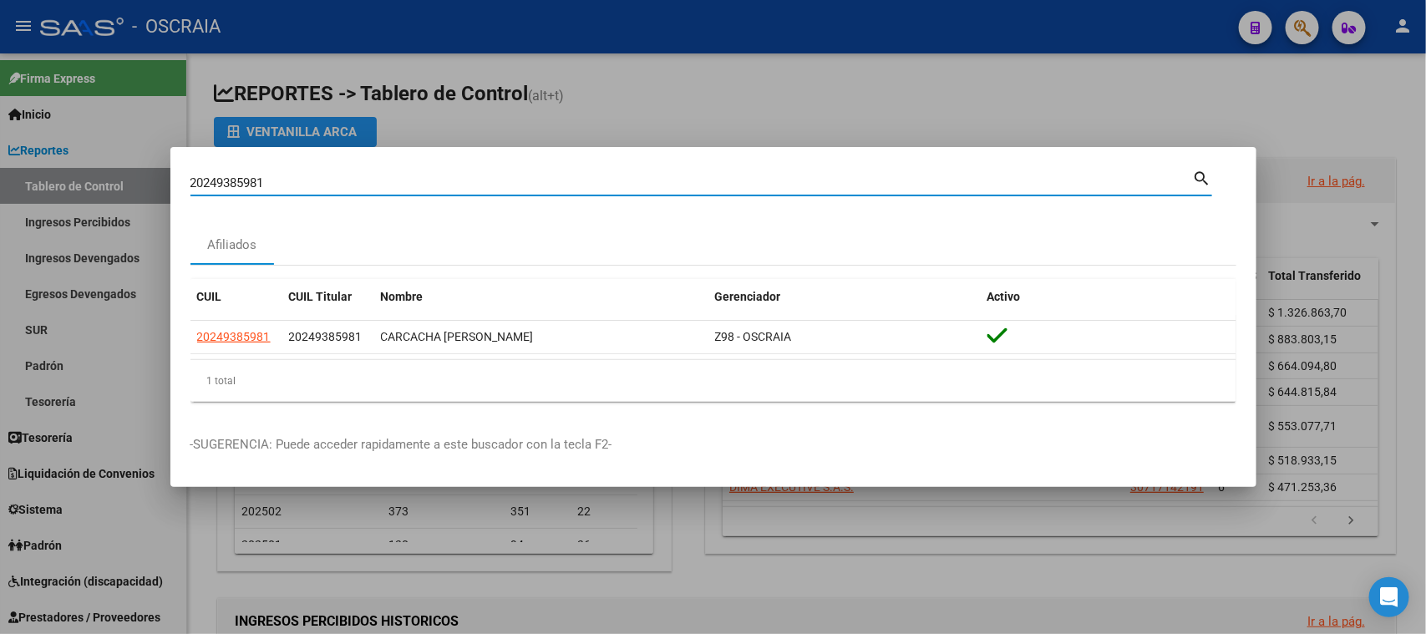
drag, startPoint x: 282, startPoint y: 179, endPoint x: 0, endPoint y: 142, distance: 284.7
click at [0, 151] on div "20249385981 Buscar (apellido, dni, cuil, nro traspaso, cuit, obra social) searc…" at bounding box center [713, 317] width 1426 height 634
type input "poli"
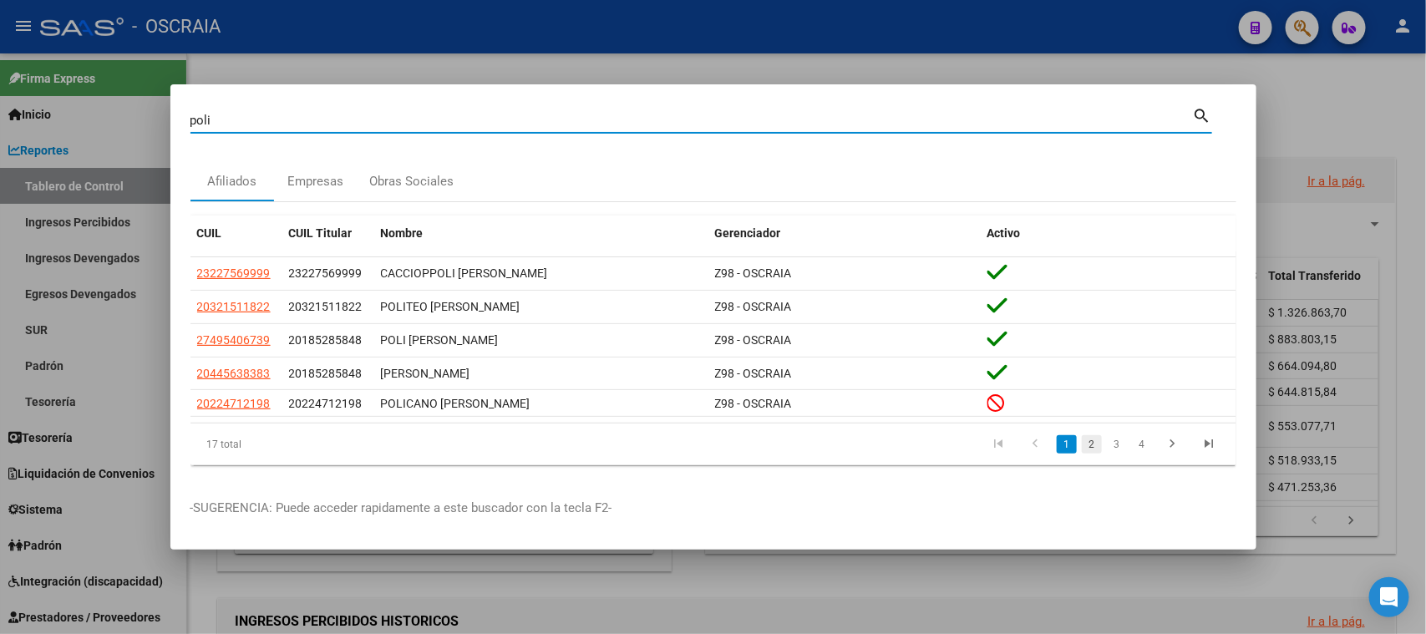
click at [1090, 444] on link "2" at bounding box center [1092, 444] width 20 height 18
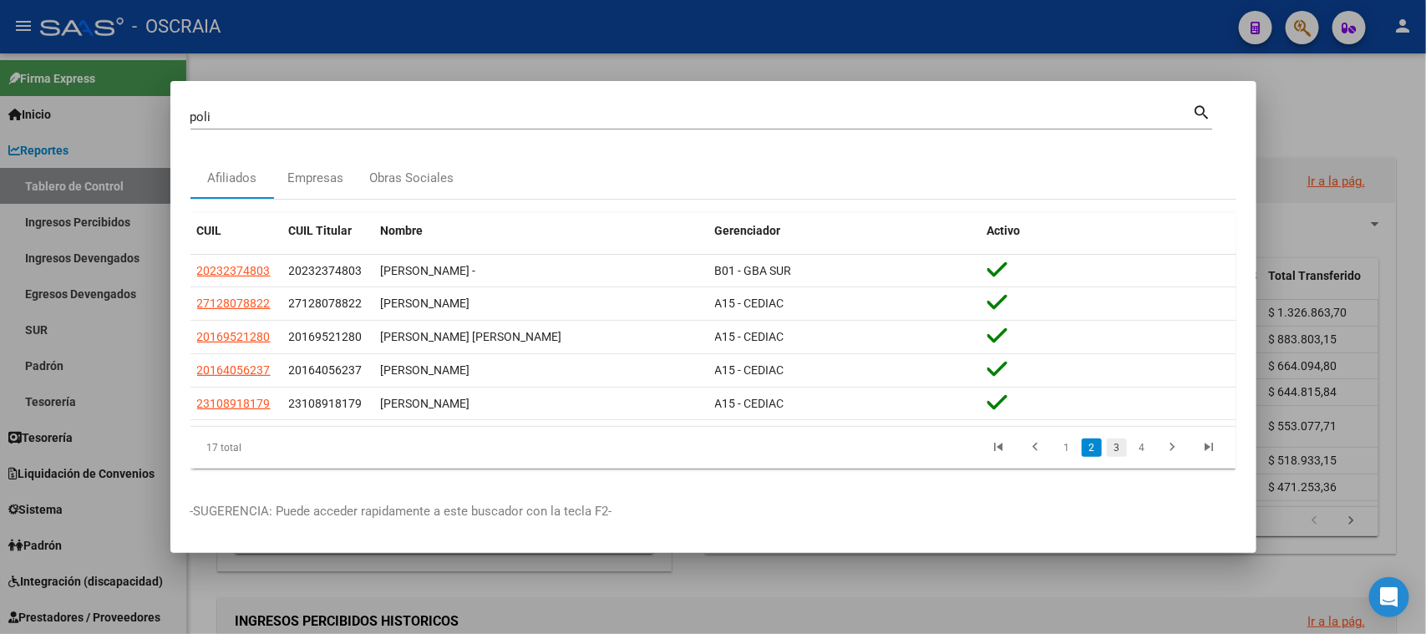
click at [1111, 449] on link "3" at bounding box center [1117, 448] width 20 height 18
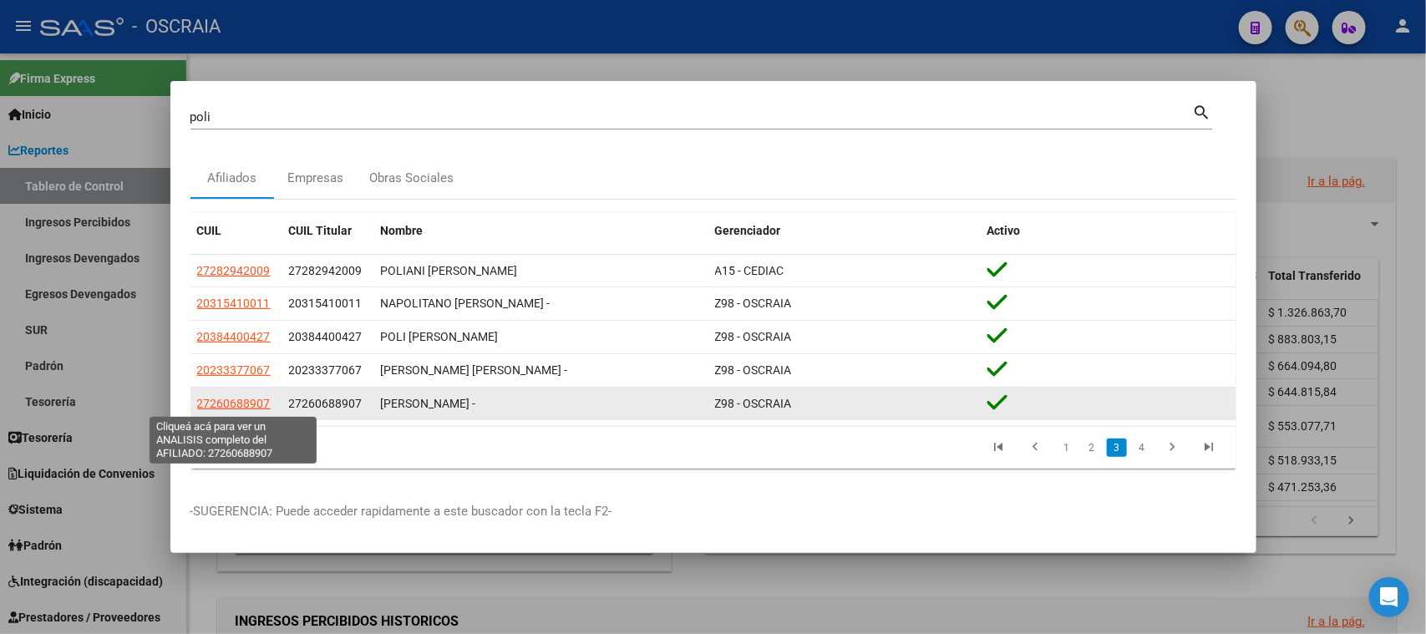
click at [234, 408] on span "27260688907" at bounding box center [234, 403] width 74 height 13
type textarea "27260688907"
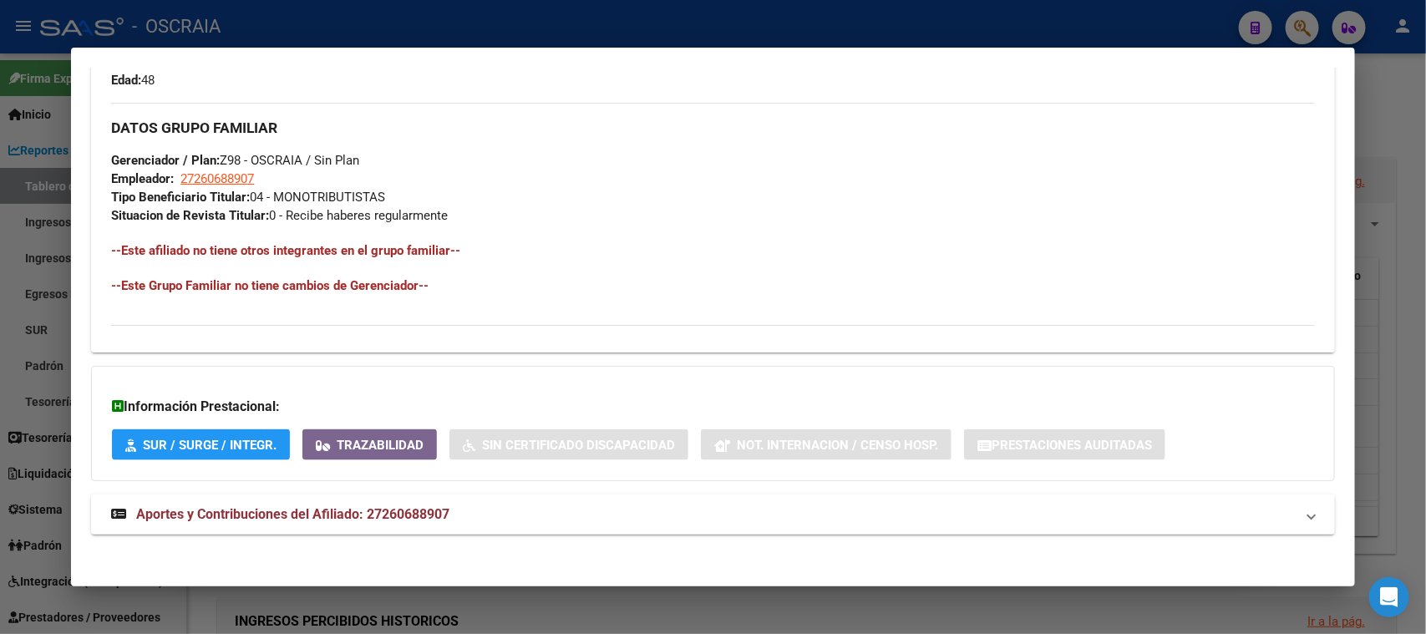
scroll to position [768, 0]
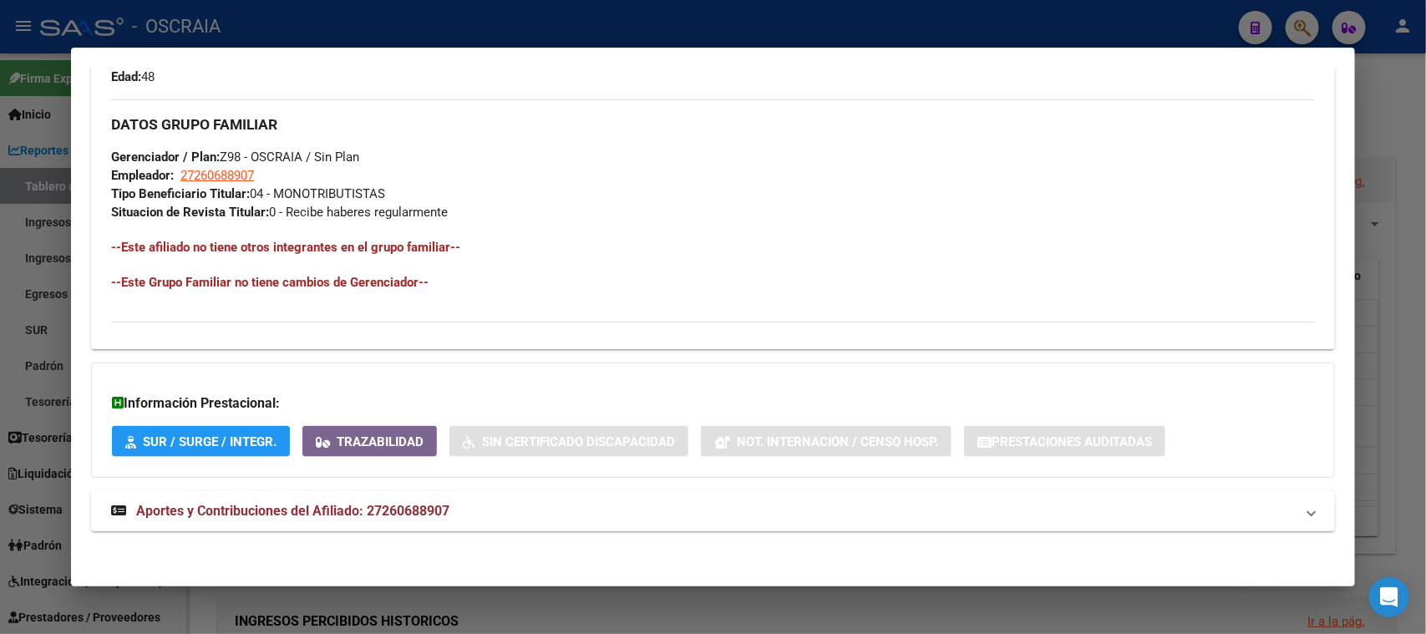
click at [258, 514] on span "Aportes y Contribuciones del Afiliado: 27260688907" at bounding box center [292, 511] width 313 height 16
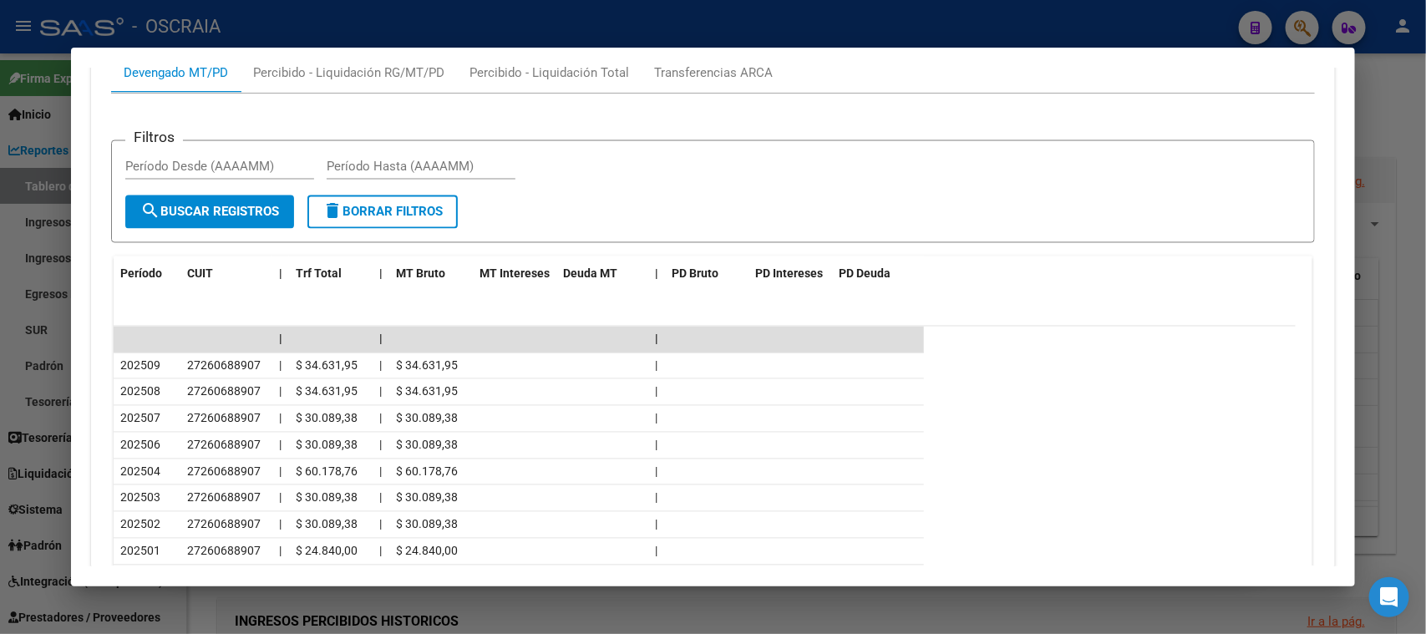
scroll to position [1510, 0]
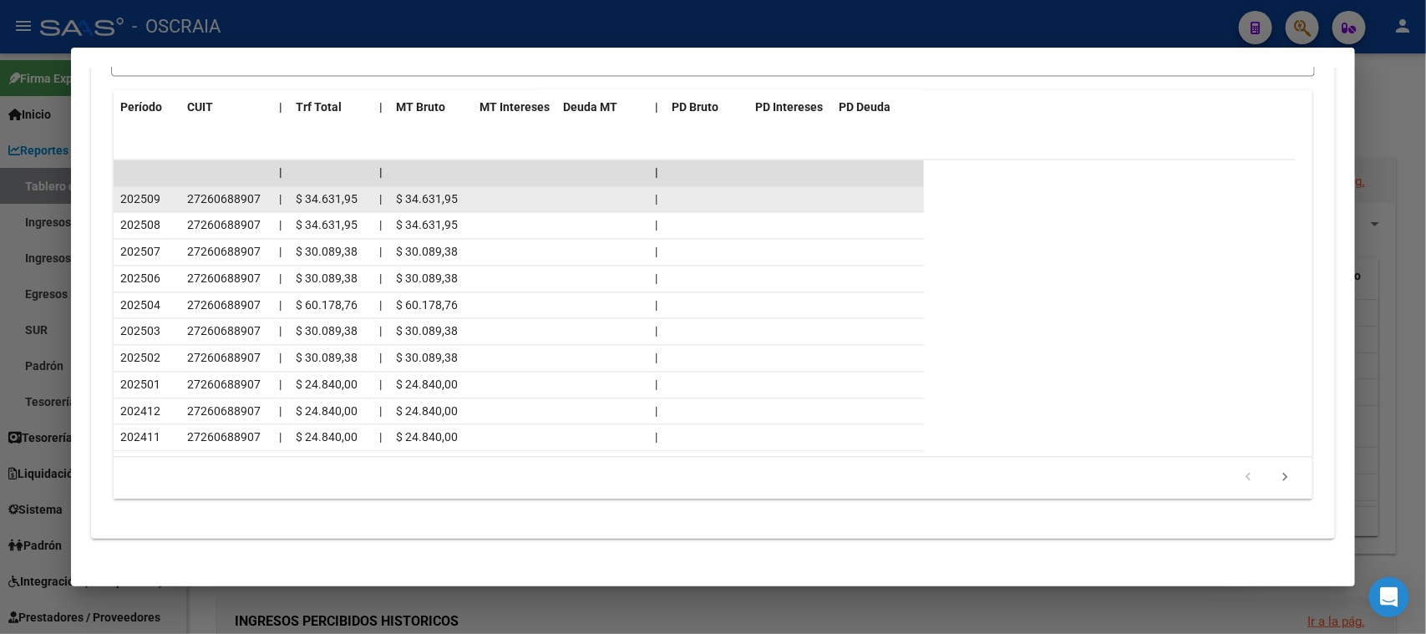
click at [253, 192] on span "27260688907" at bounding box center [224, 198] width 74 height 13
copy span "27260688907"
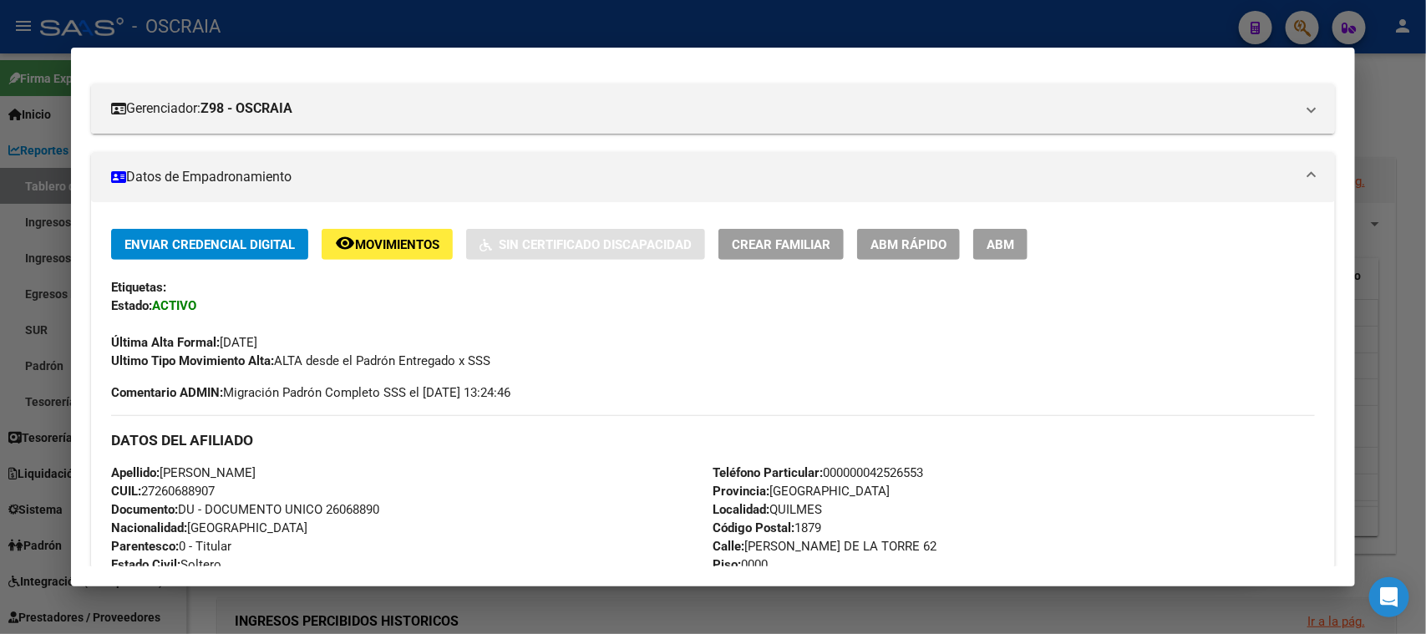
scroll to position [0, 0]
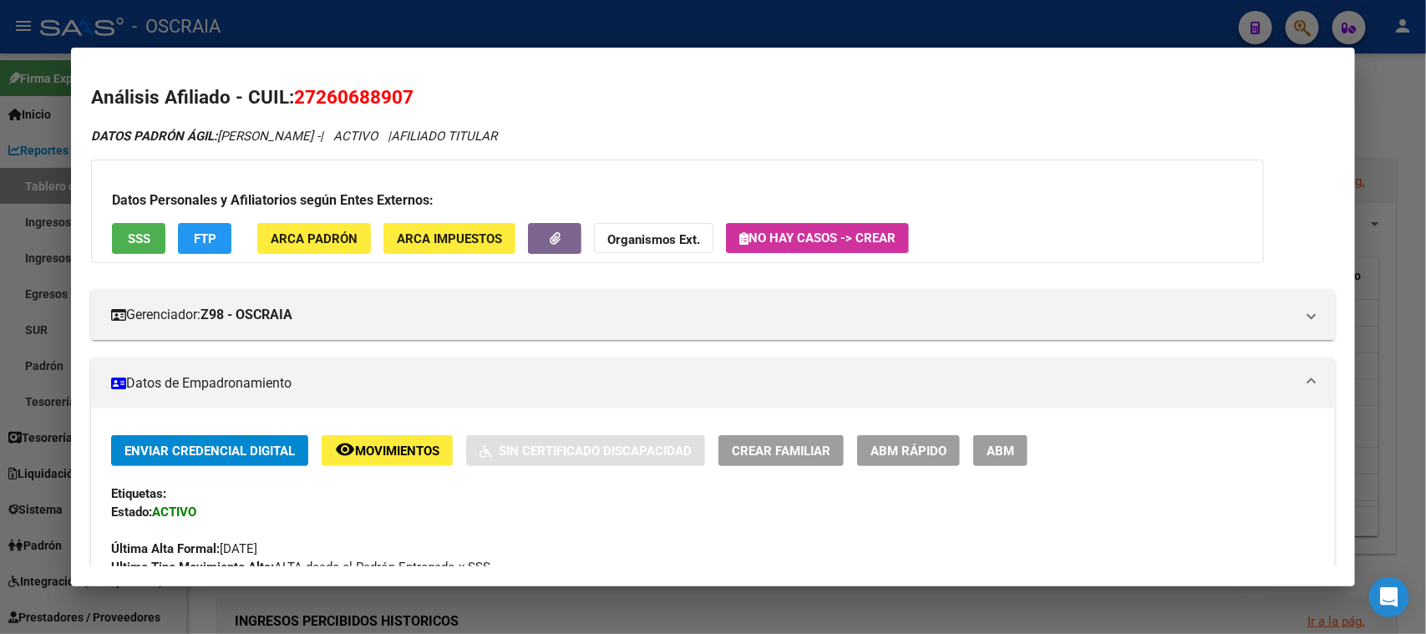
click at [155, 246] on button "SSS" at bounding box center [138, 238] width 53 height 31
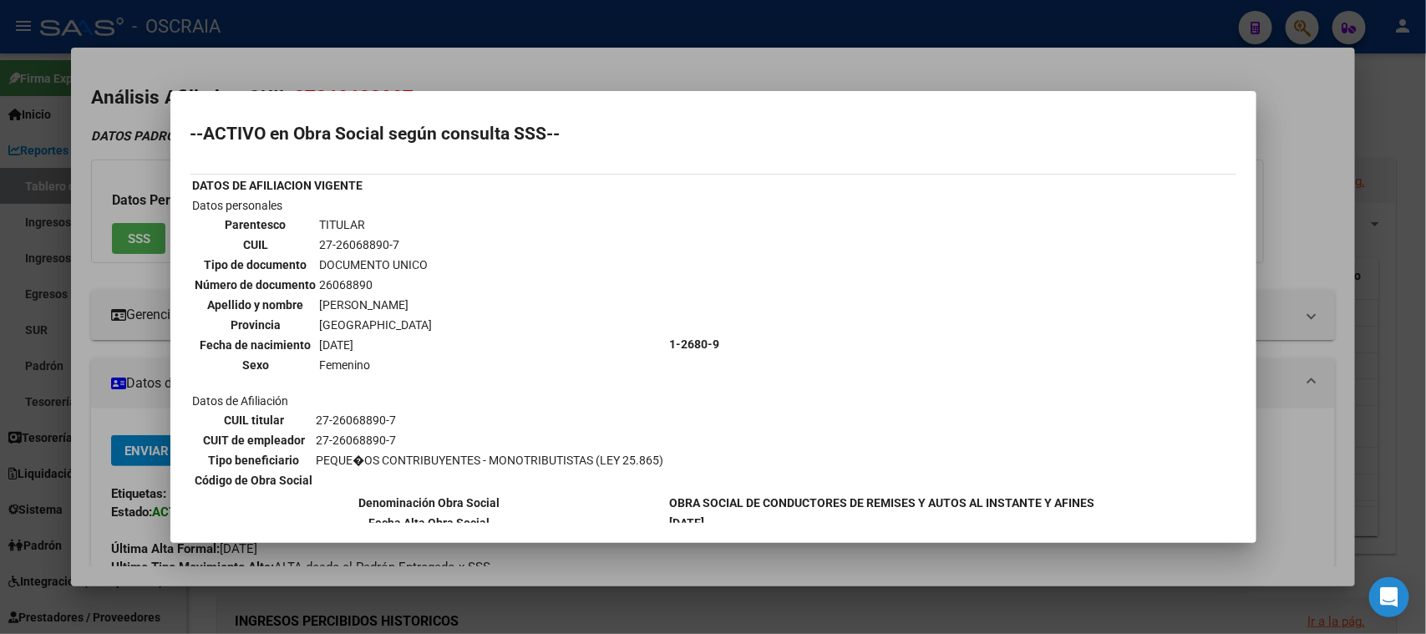
click at [547, 64] on div at bounding box center [713, 317] width 1426 height 634
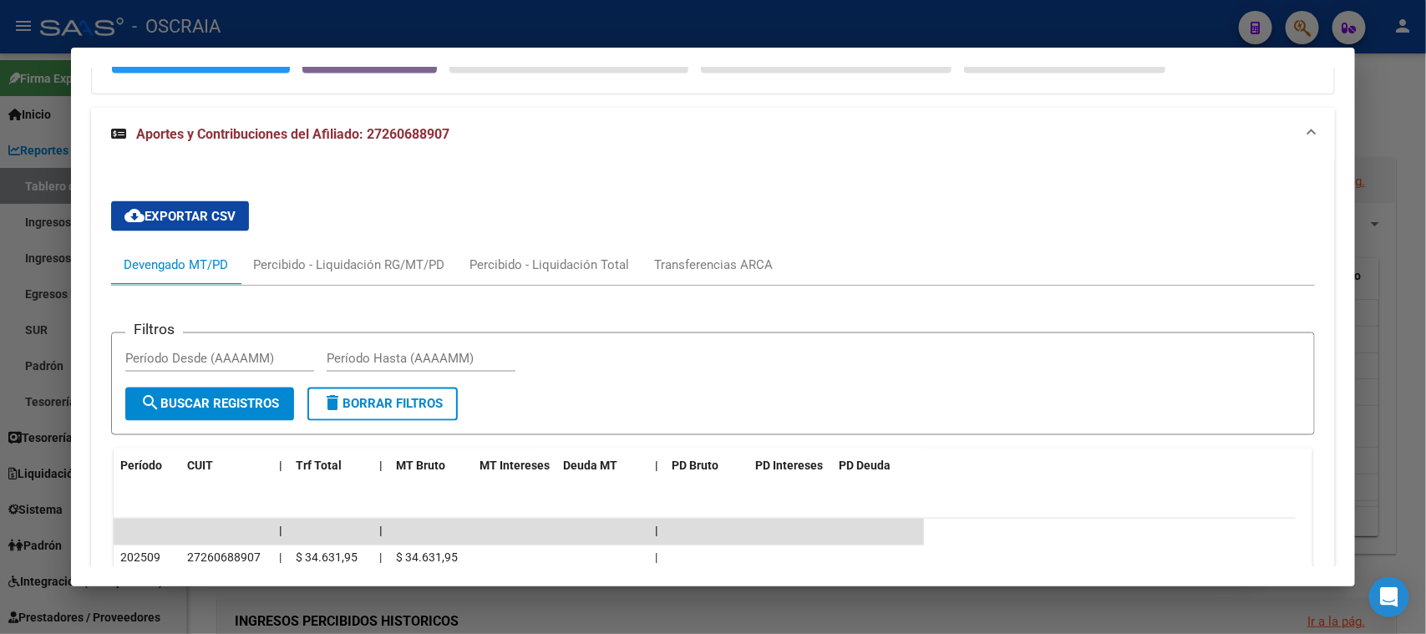
scroll to position [1461, 0]
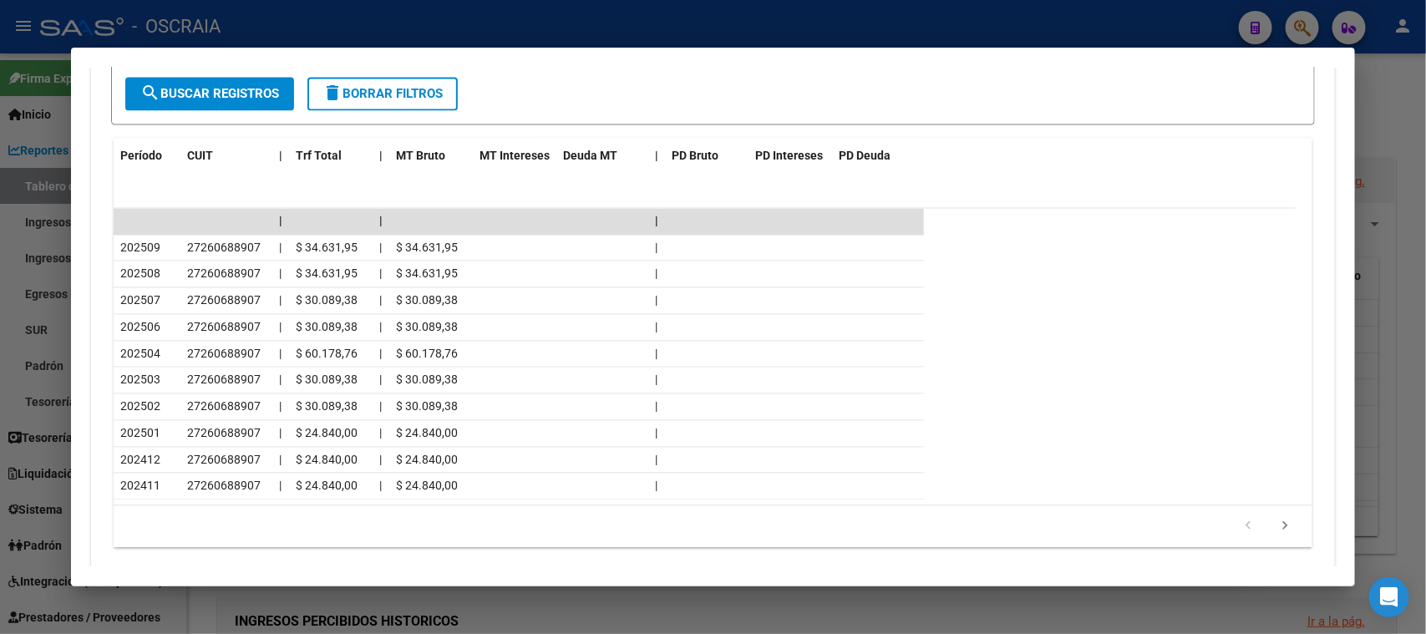
click at [743, 38] on div at bounding box center [713, 317] width 1426 height 634
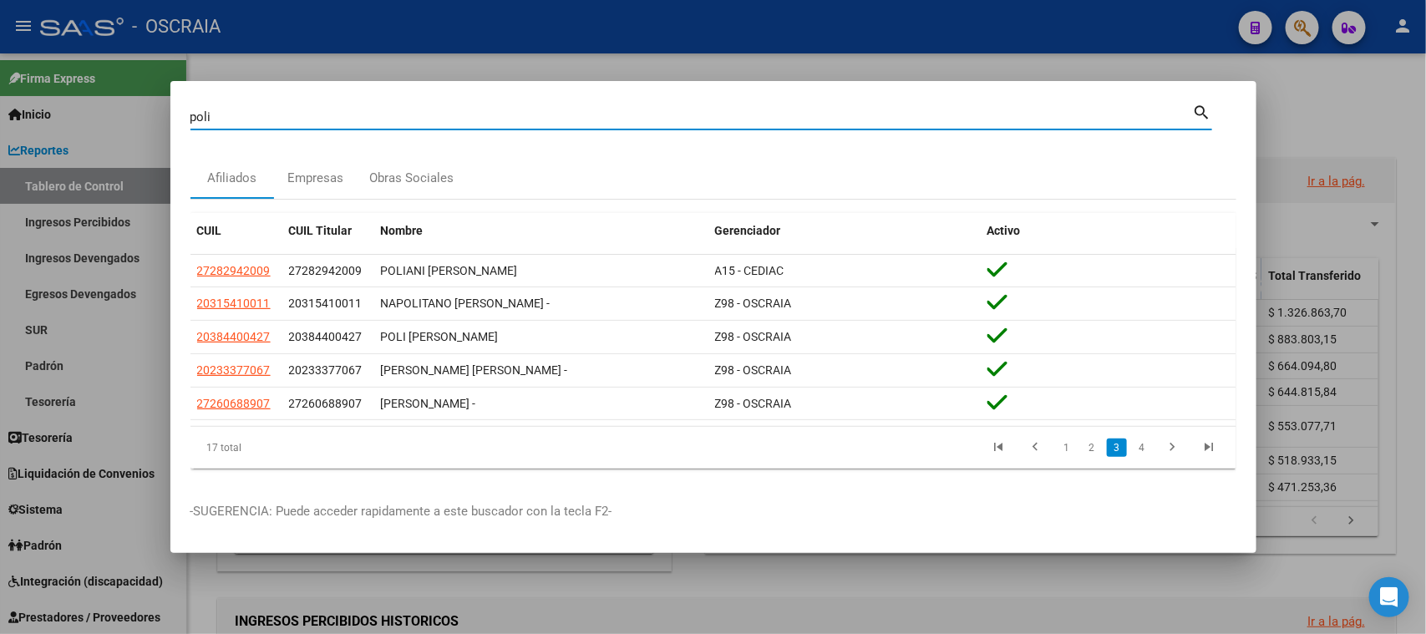
drag, startPoint x: 347, startPoint y: 123, endPoint x: 0, endPoint y: 160, distance: 348.7
click at [0, 164] on div "poli Buscar (apellido, dni, cuil, nro traspaso, cuit, obra social) search Afili…" at bounding box center [713, 317] width 1426 height 634
paste input "20-35077635-5"
type input "20350776355"
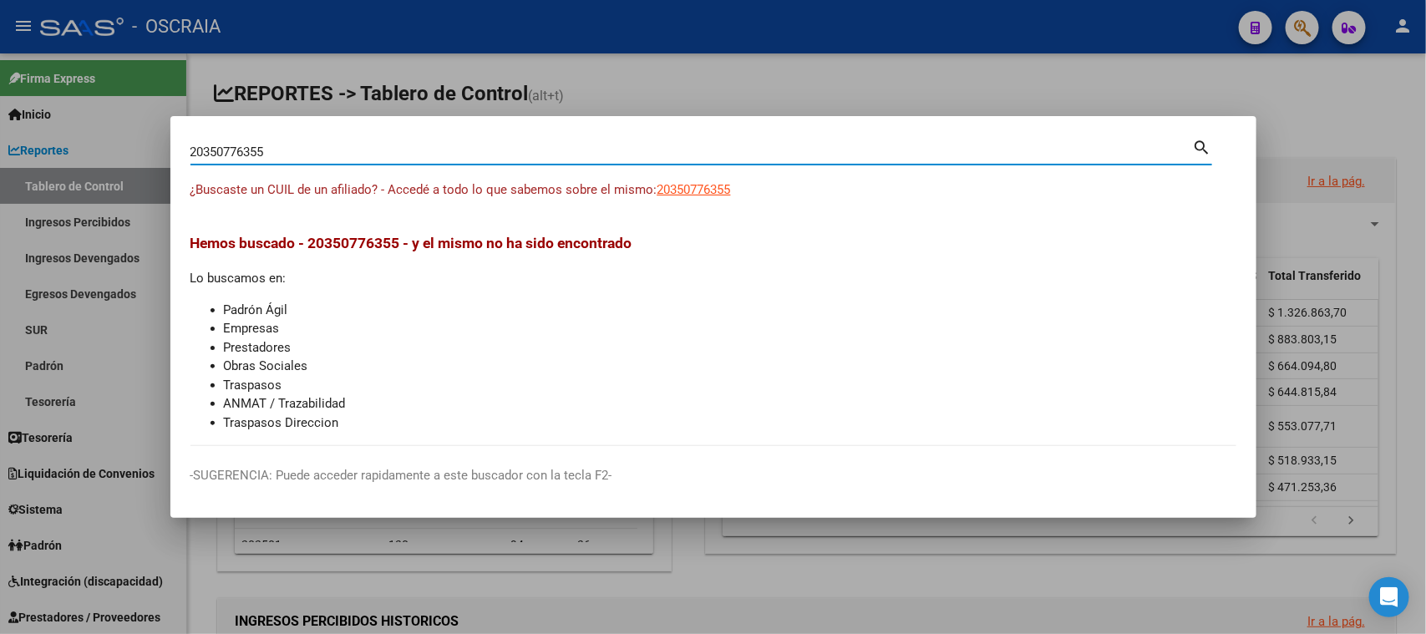
click at [726, 190] on span "20350776355" at bounding box center [694, 189] width 74 height 15
type textarea "20350776355"
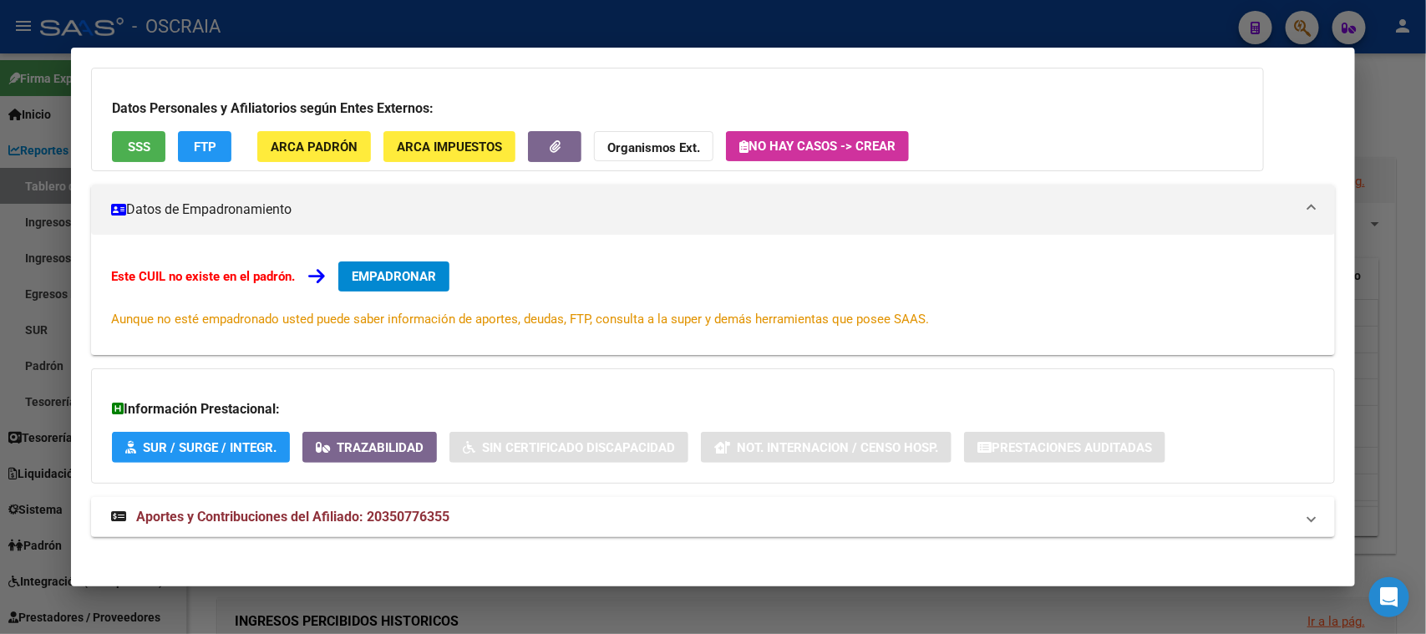
scroll to position [121, 0]
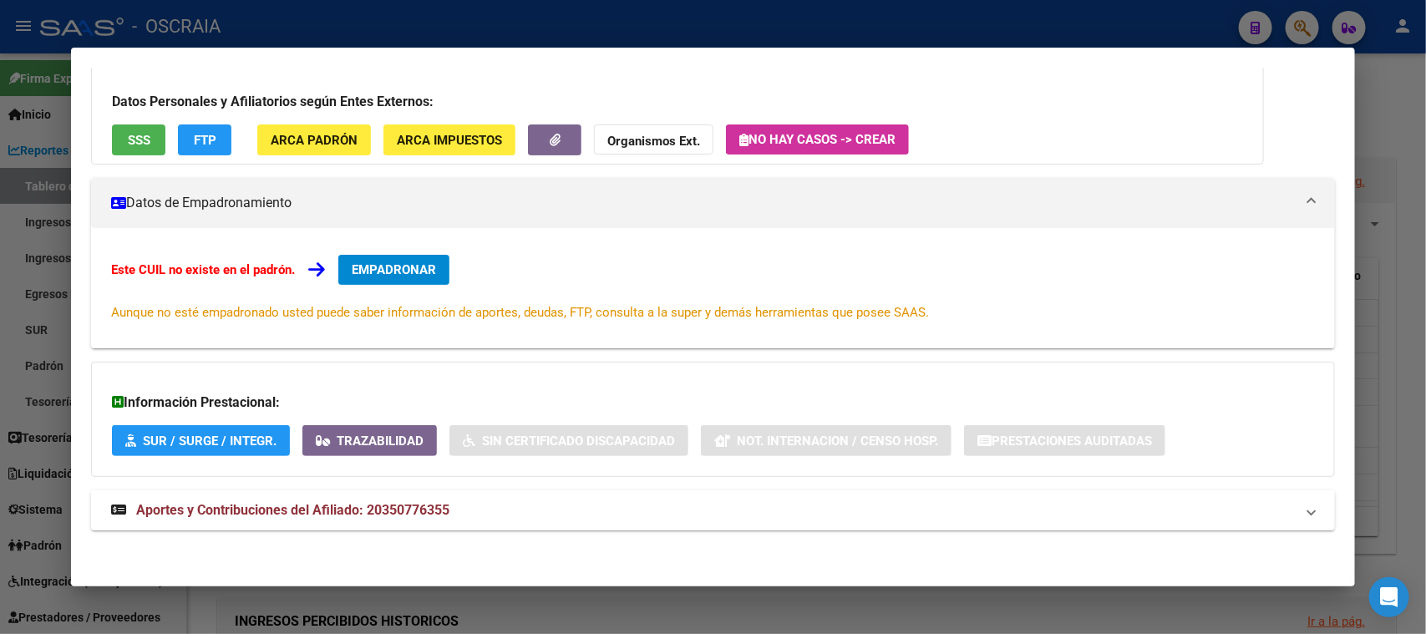
click at [339, 523] on mat-expansion-panel-header "Aportes y Contribuciones del Afiliado: 20350776355" at bounding box center [712, 510] width 1243 height 40
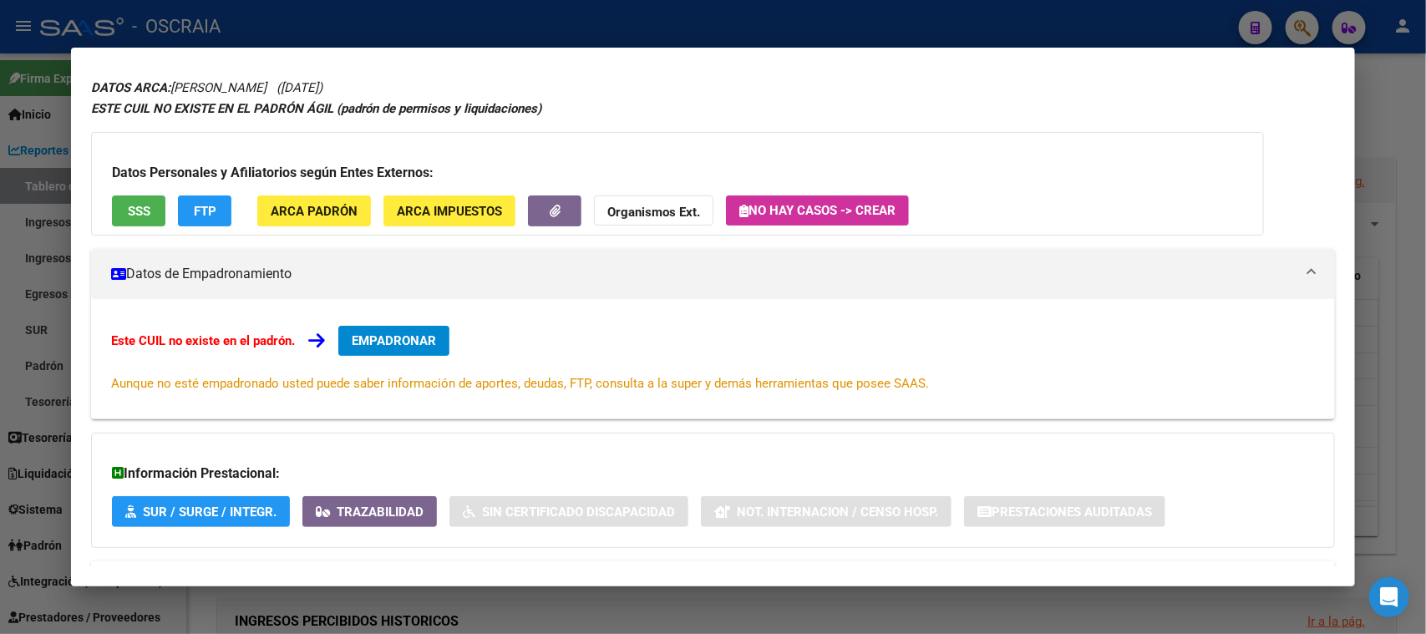
scroll to position [0, 0]
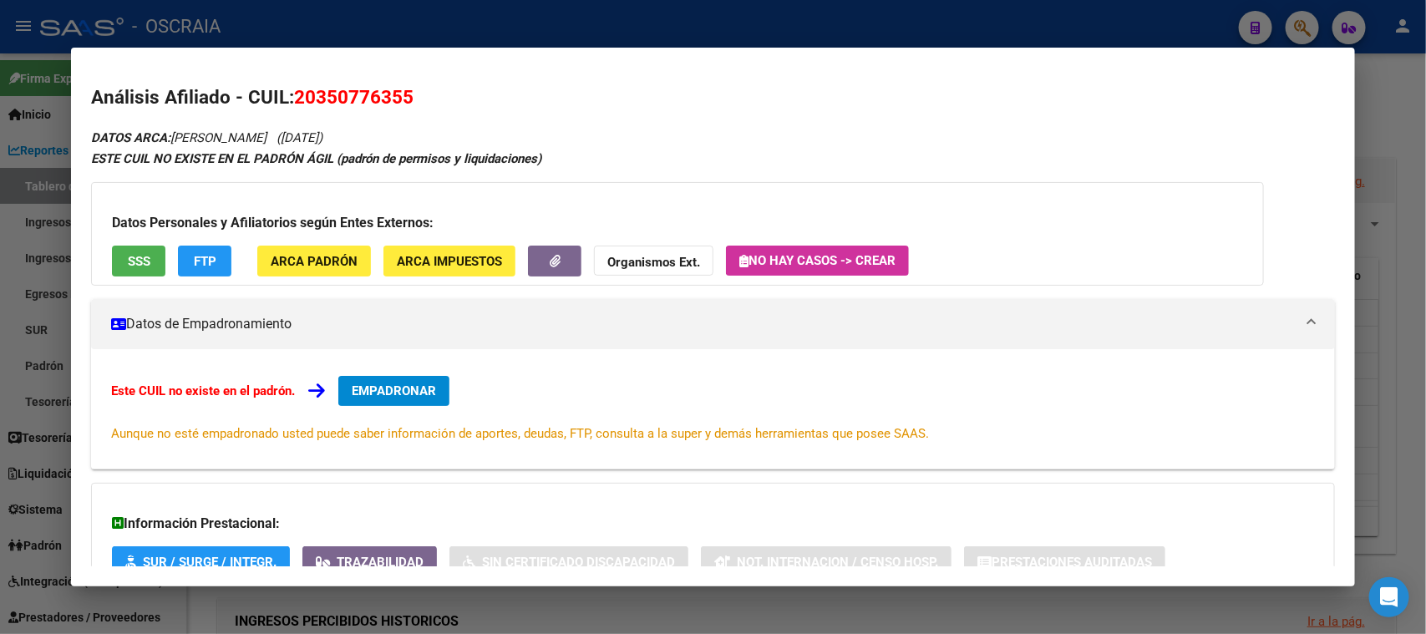
click at [375, 103] on span "20350776355" at bounding box center [353, 97] width 119 height 22
copy span "20350776355"
click at [155, 260] on button "SSS" at bounding box center [138, 261] width 53 height 31
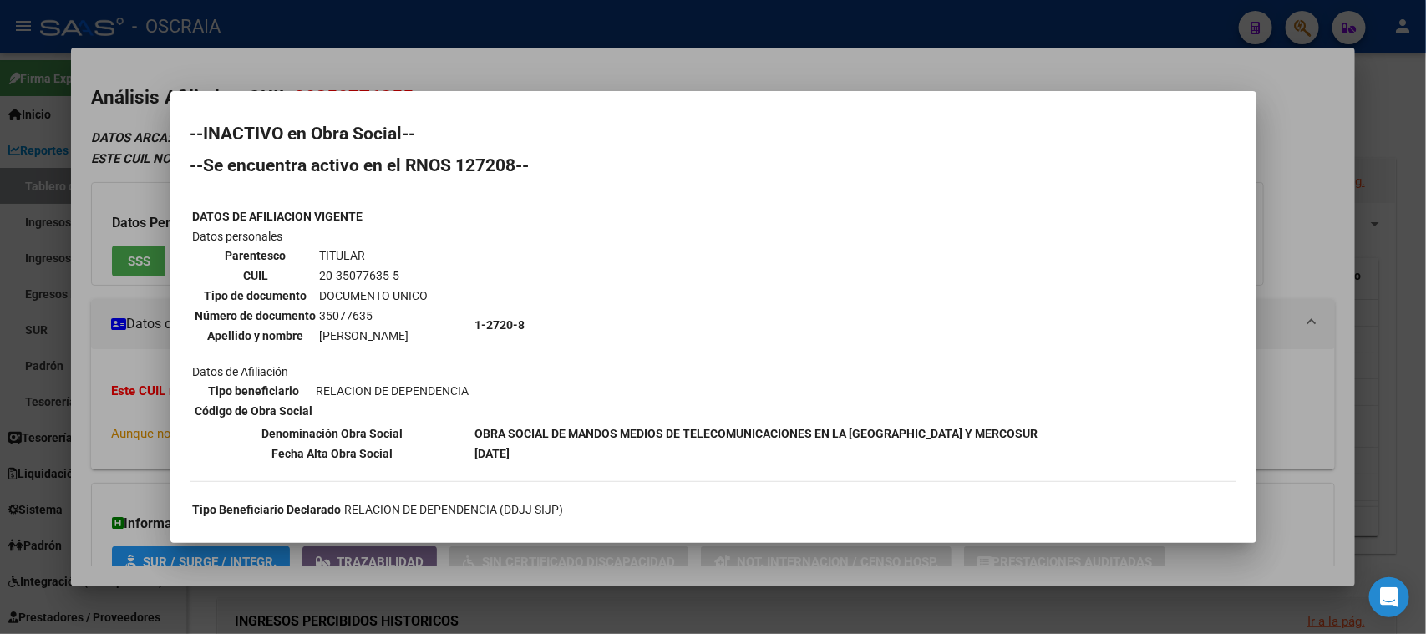
click at [361, 271] on td "20-35077635-5" at bounding box center [374, 275] width 110 height 18
copy tbody "20-35077635-5"
drag, startPoint x: 320, startPoint y: 333, endPoint x: 487, endPoint y: 329, distance: 167.1
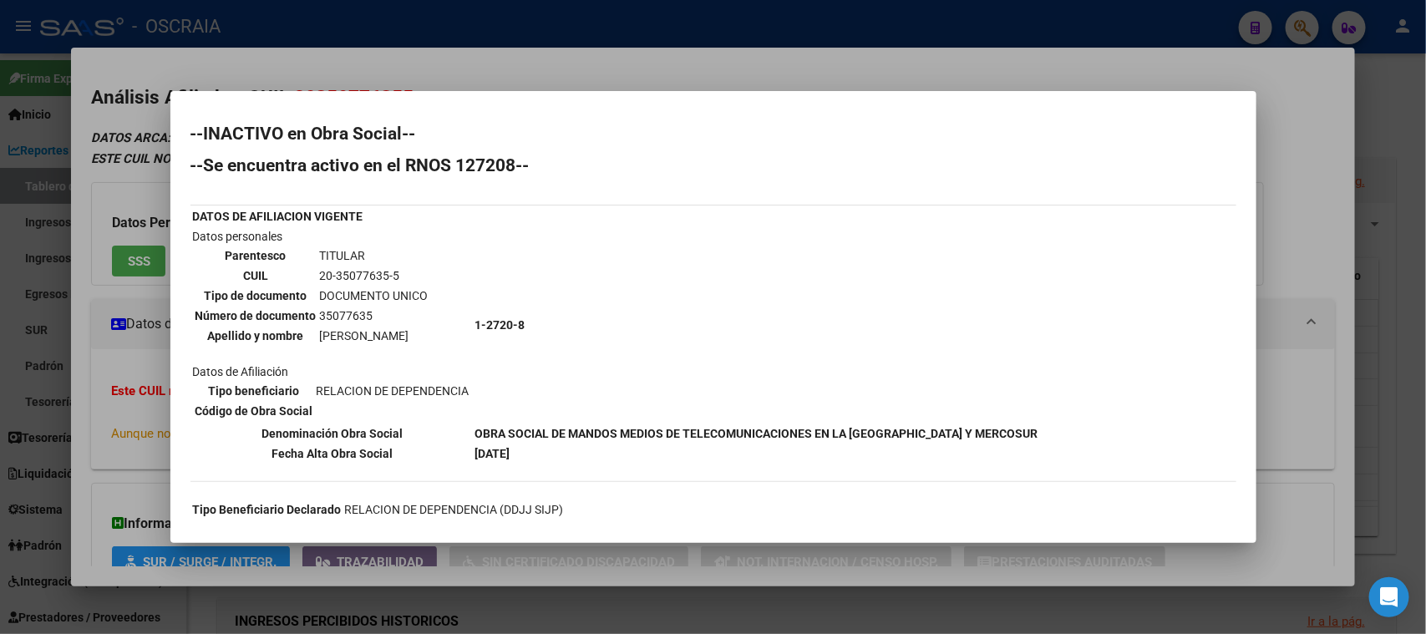
click at [487, 329] on tr "Datos personales Parentesco TITULAR CUIL 20-35077635-5 Tipo de documento DOCUME…" at bounding box center [615, 324] width 847 height 195
click at [419, 334] on td "[PERSON_NAME]" at bounding box center [374, 336] width 110 height 18
click at [347, 268] on td "20-35077635-5" at bounding box center [374, 275] width 110 height 18
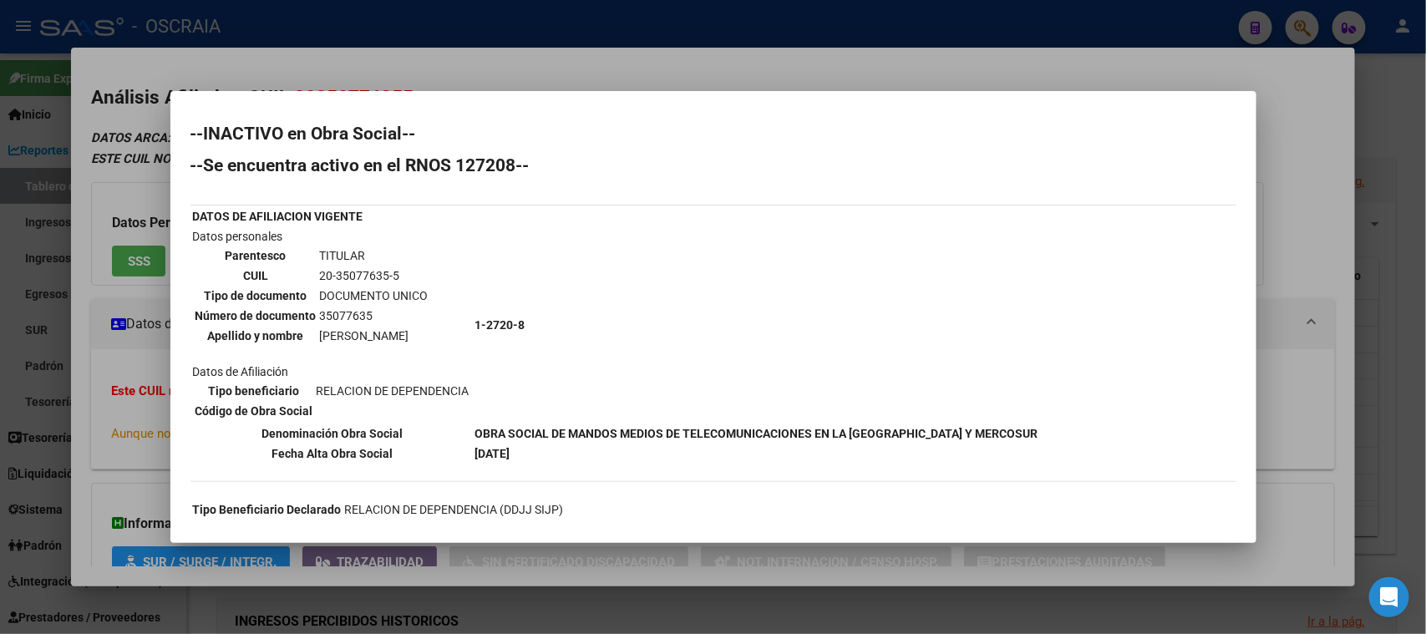
click at [347, 268] on td "20-35077635-5" at bounding box center [374, 275] width 110 height 18
copy tbody "20-35077635-5"
click at [408, 75] on div at bounding box center [713, 317] width 1426 height 634
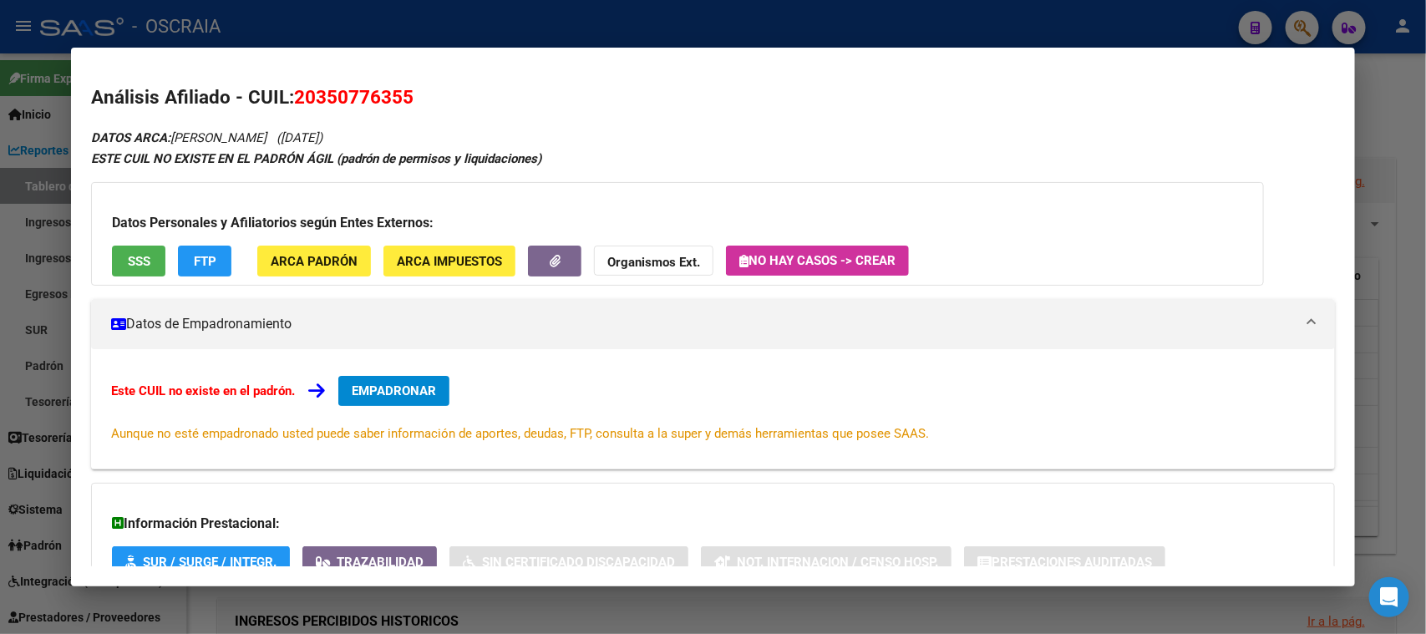
drag, startPoint x: 353, startPoint y: 138, endPoint x: 454, endPoint y: 119, distance: 102.9
copy icon "([DATE])"
